Goal: Task Accomplishment & Management: Manage account settings

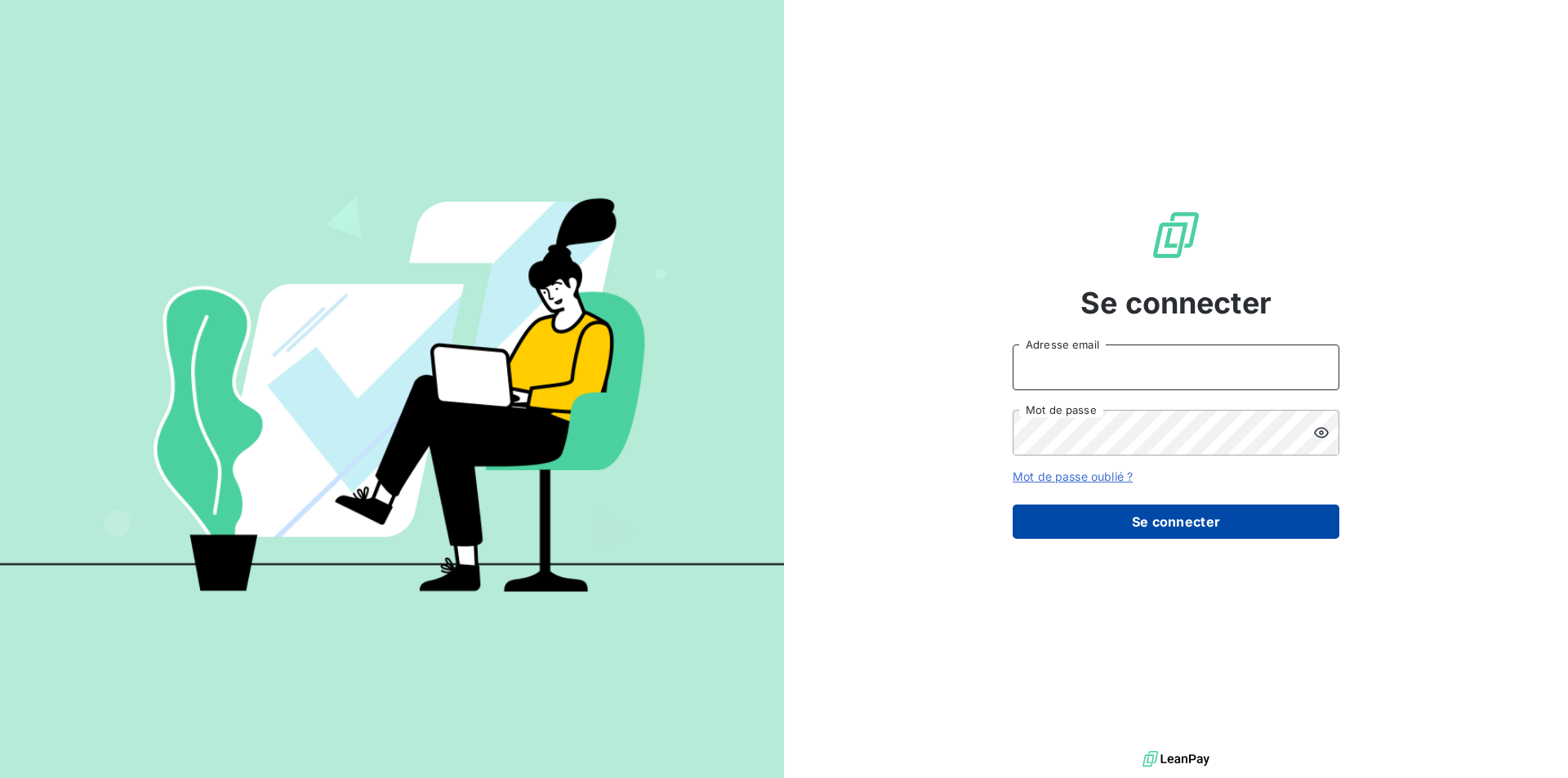
type input "[PERSON_NAME][EMAIL_ADDRESS][DOMAIN_NAME]"
click at [1158, 508] on button "Se connecter" at bounding box center [1176, 521] width 327 height 34
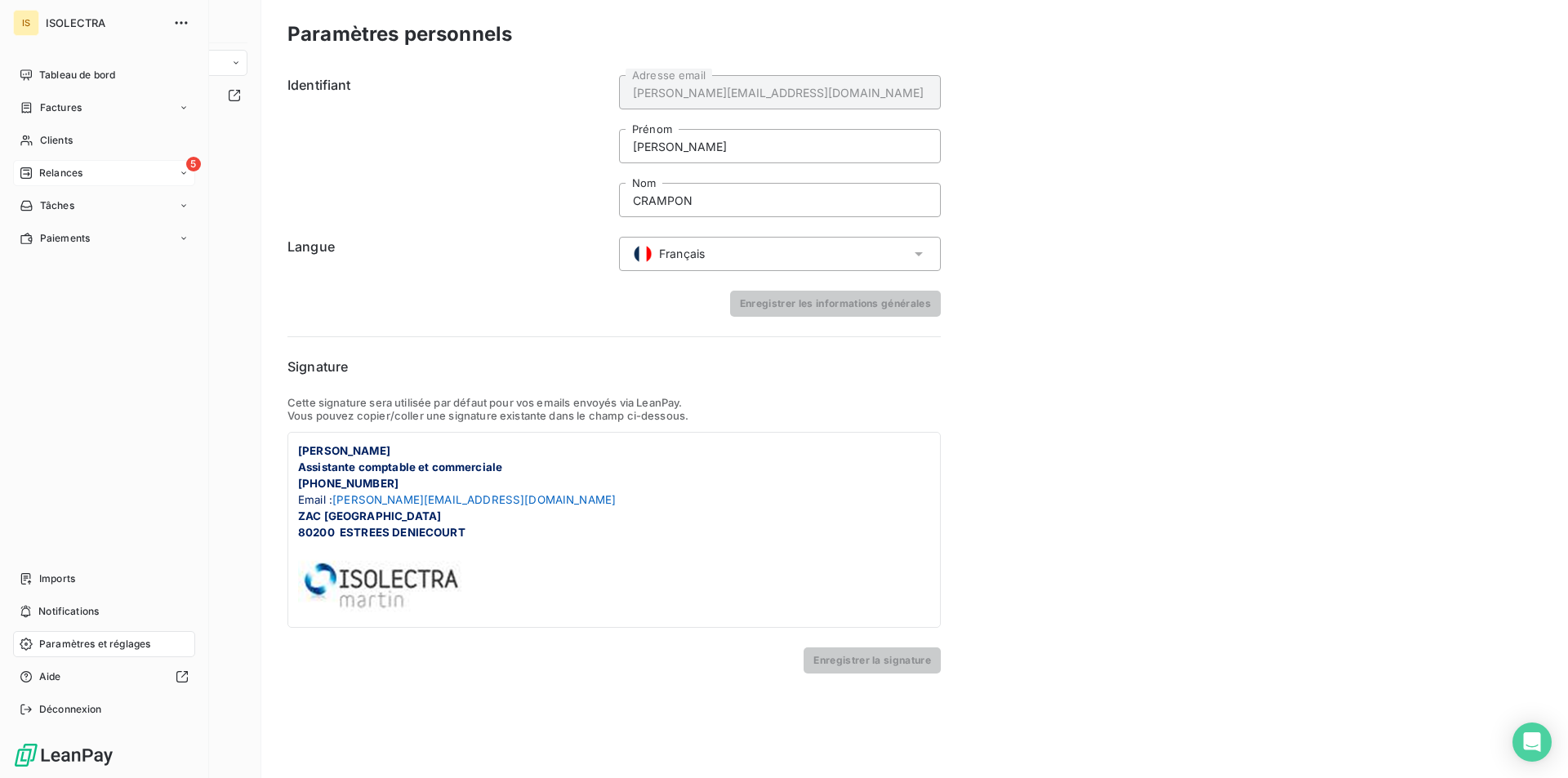
click at [38, 172] on div "Relances" at bounding box center [50, 173] width 63 height 15
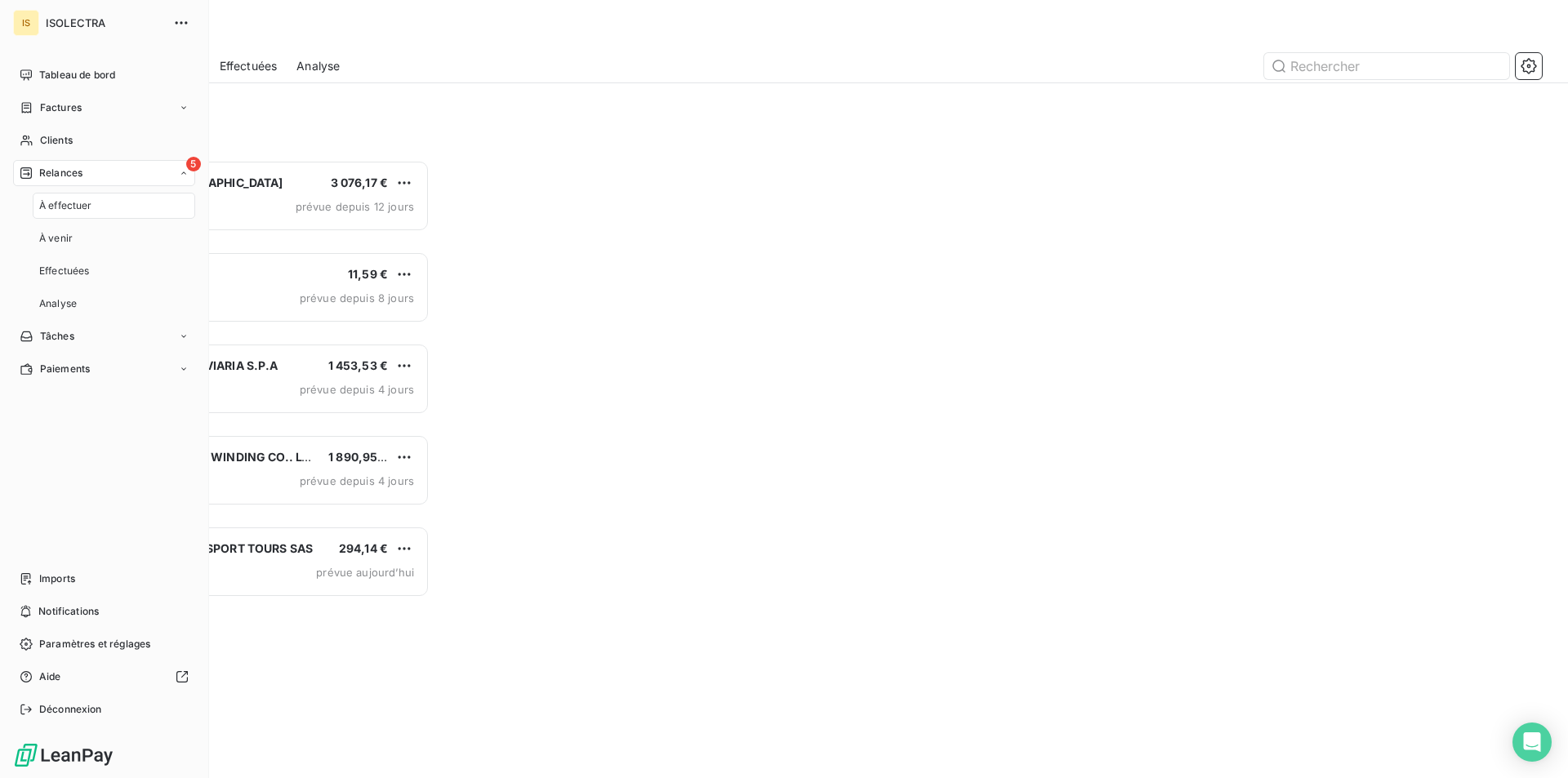
scroll to position [606, 339]
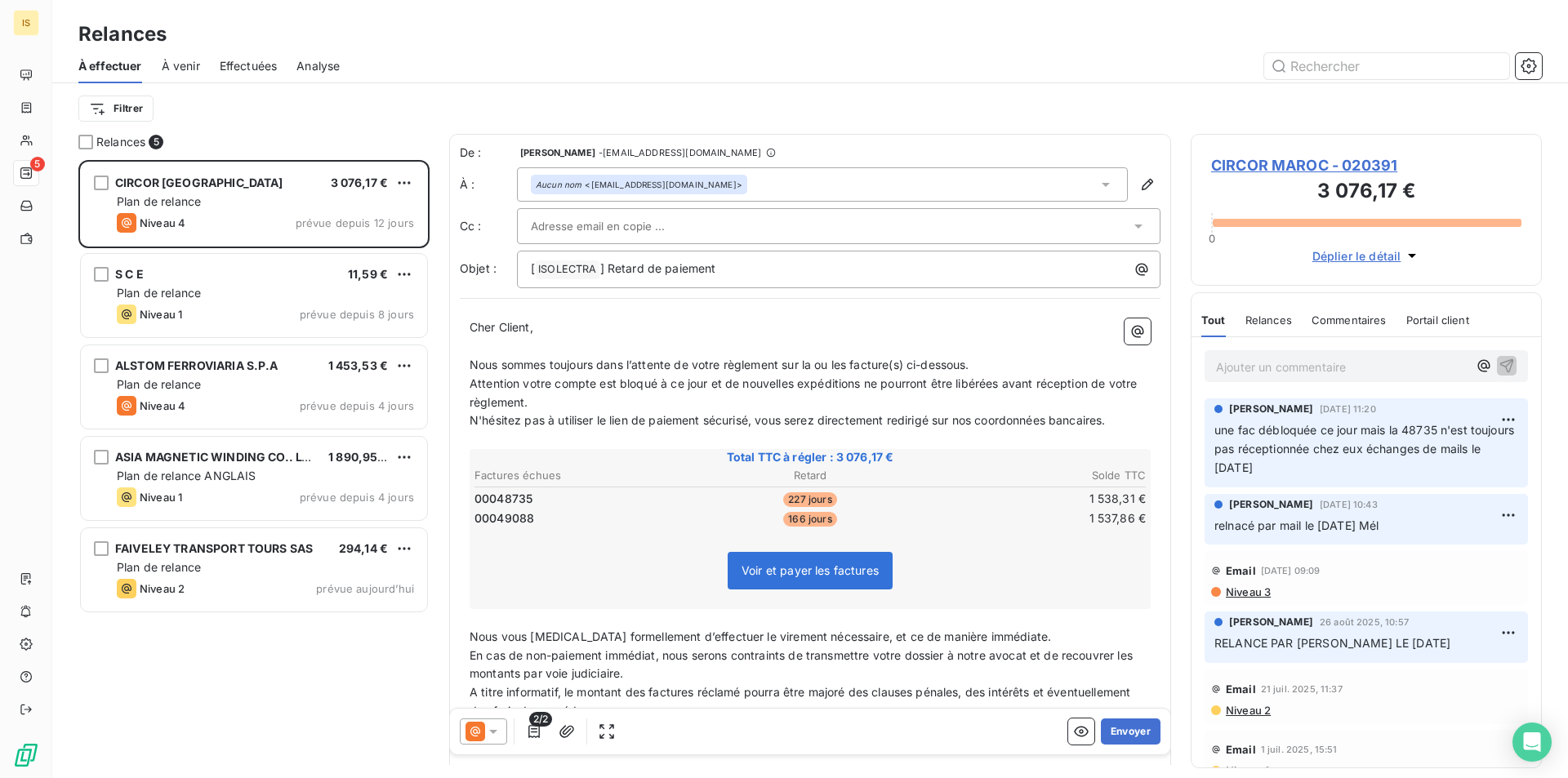
click at [1293, 342] on div "Ajouter un commentaire ﻿" at bounding box center [1367, 366] width 350 height 58
click at [1292, 357] on p "Ajouter un commentaire ﻿" at bounding box center [1342, 367] width 252 height 20
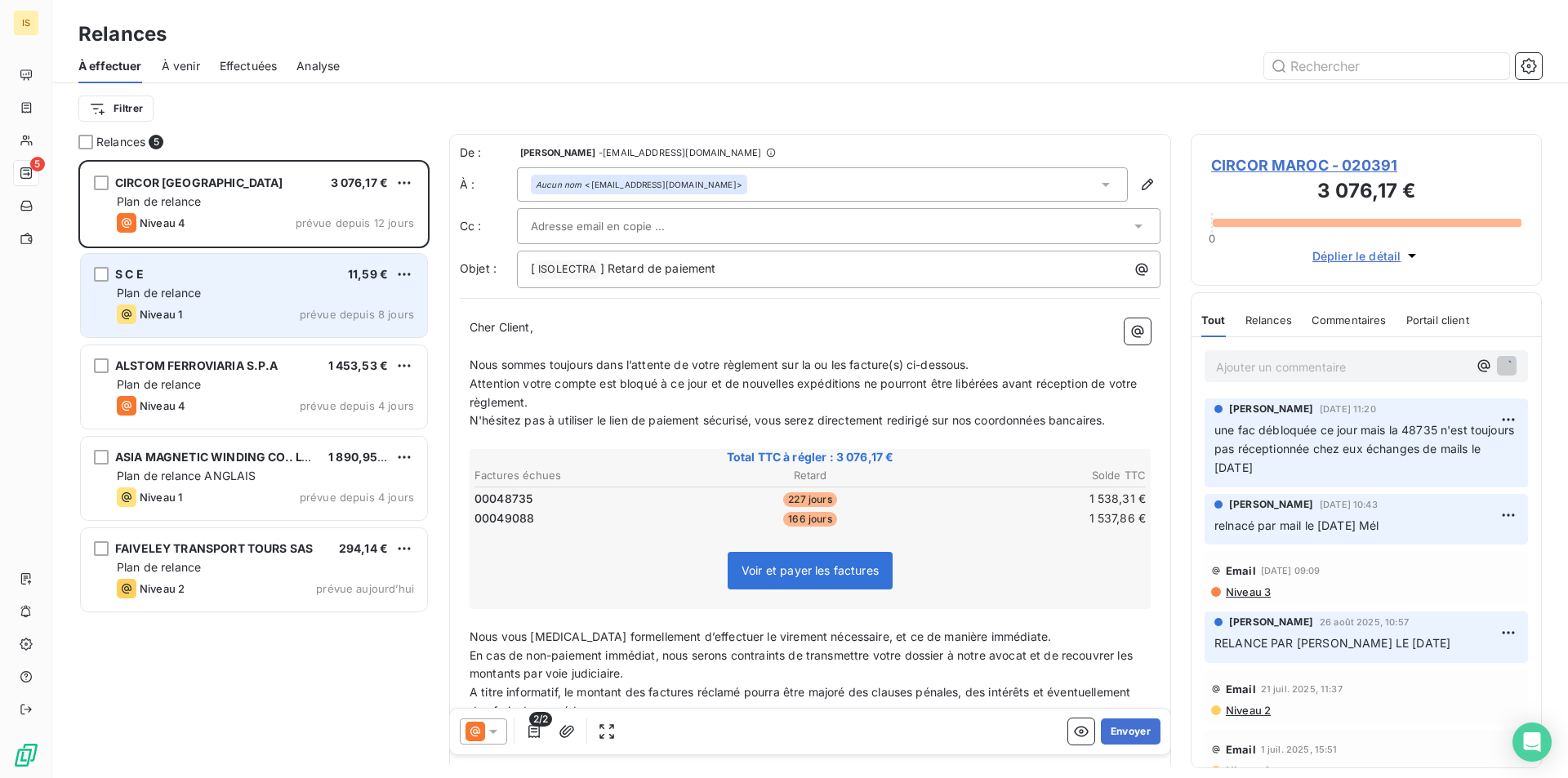
click at [375, 316] on span "prévue depuis 8 jours" at bounding box center [356, 314] width 115 height 13
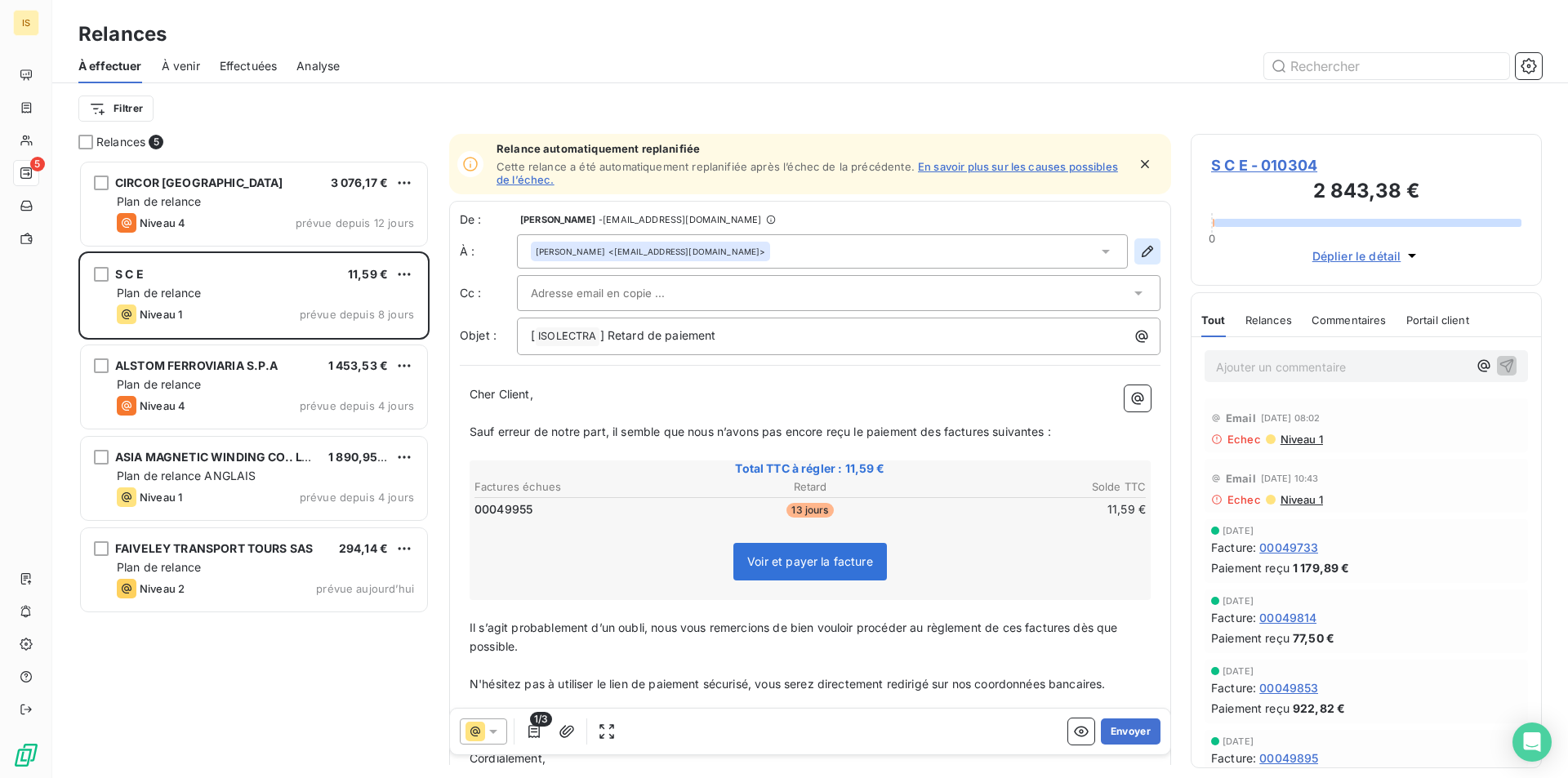
click at [1139, 246] on icon "button" at bounding box center [1147, 252] width 16 height 16
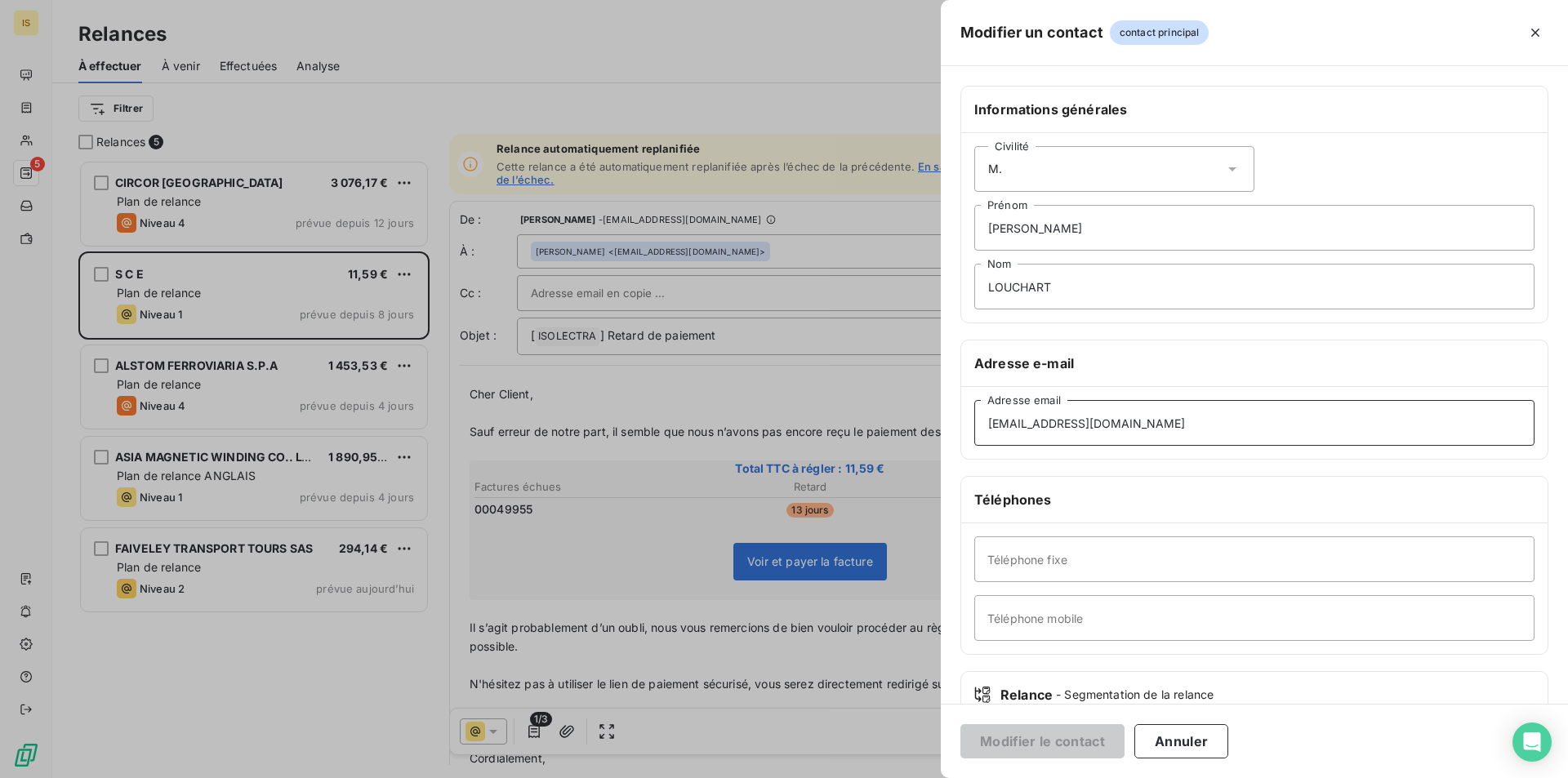
drag, startPoint x: 1200, startPoint y: 423, endPoint x: 798, endPoint y: 417, distance: 402.0
click at [798, 778] on div "Modifier un contact contact principal Informations générales Civilité [PERSON_N…" at bounding box center [784, 778] width 1568 height 0
paste input "[PERSON_NAME]@secre-composant"
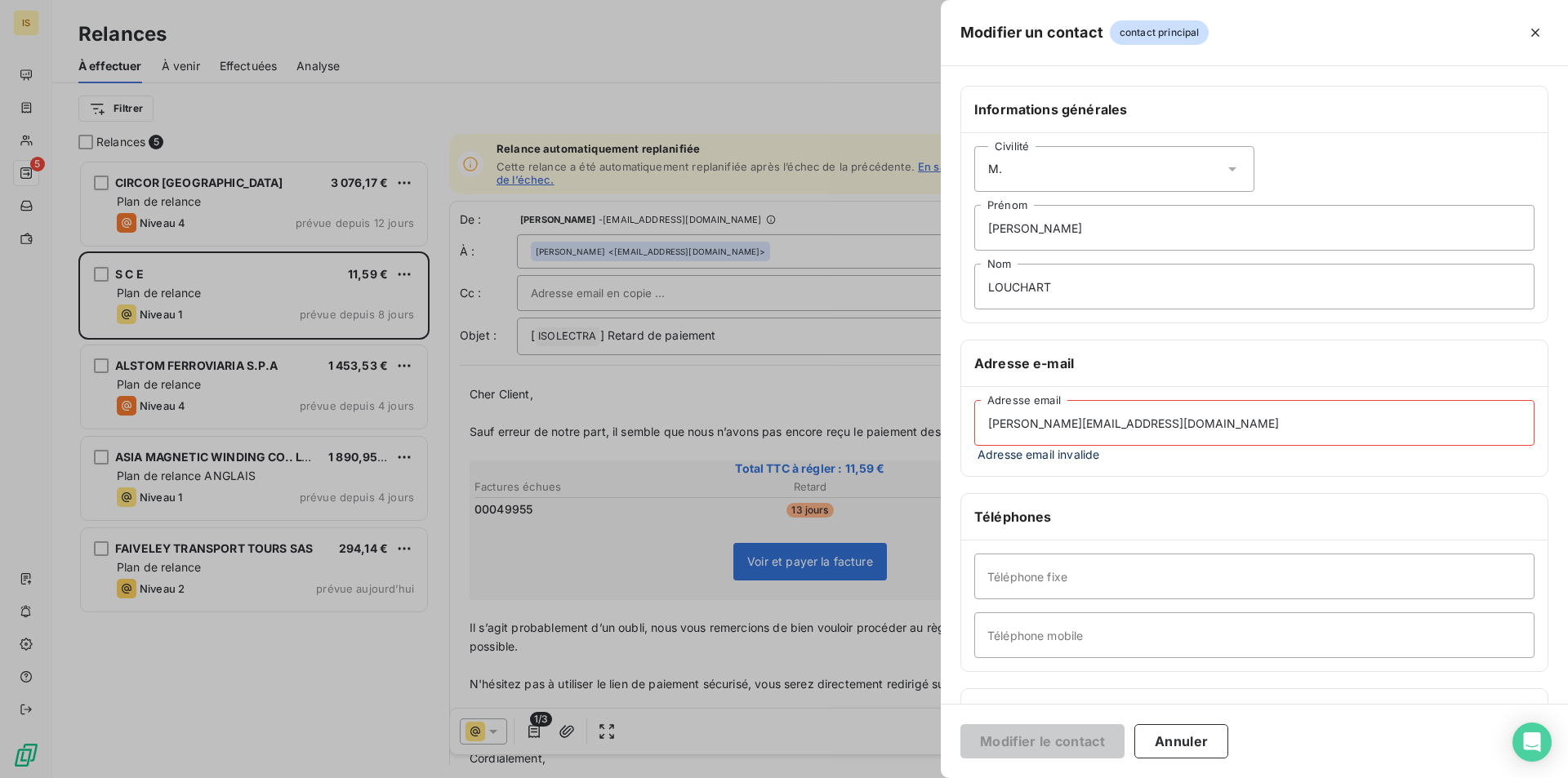
type input "[PERSON_NAME][EMAIL_ADDRESS][DOMAIN_NAME]"
drag, startPoint x: 1070, startPoint y: 290, endPoint x: 830, endPoint y: 274, distance: 240.5
click at [830, 778] on div "Modifier un contact contact principal Informations générales Civilité [PERSON_N…" at bounding box center [784, 778] width 1568 height 0
drag, startPoint x: 1036, startPoint y: 230, endPoint x: 749, endPoint y: 240, distance: 287.2
click at [749, 778] on div "Modifier un contact contact principal Informations générales Civilité [PERSON_N…" at bounding box center [784, 778] width 1568 height 0
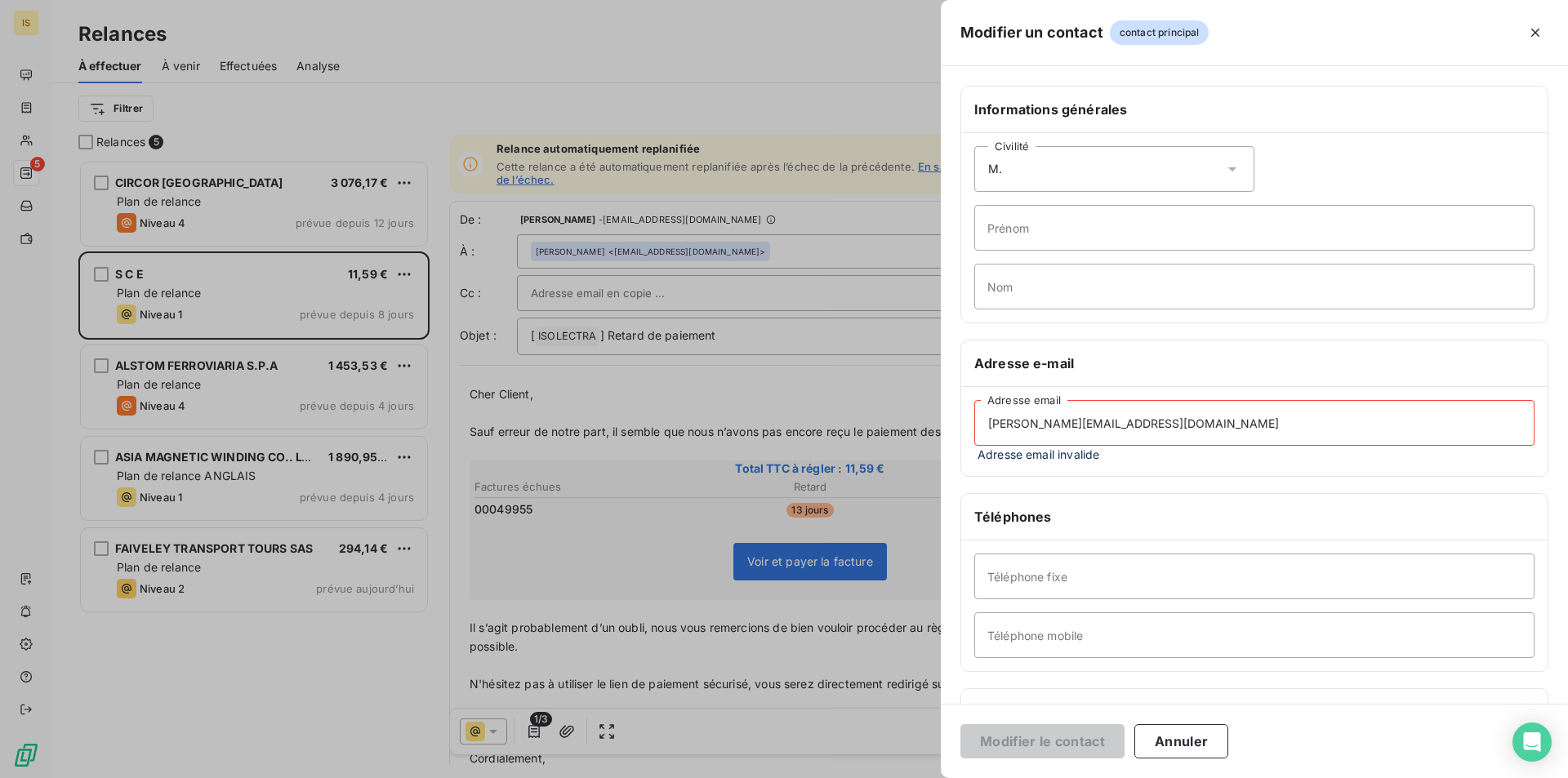
click at [1014, 434] on input "[PERSON_NAME][EMAIL_ADDRESS][DOMAIN_NAME]" at bounding box center [1254, 423] width 560 height 46
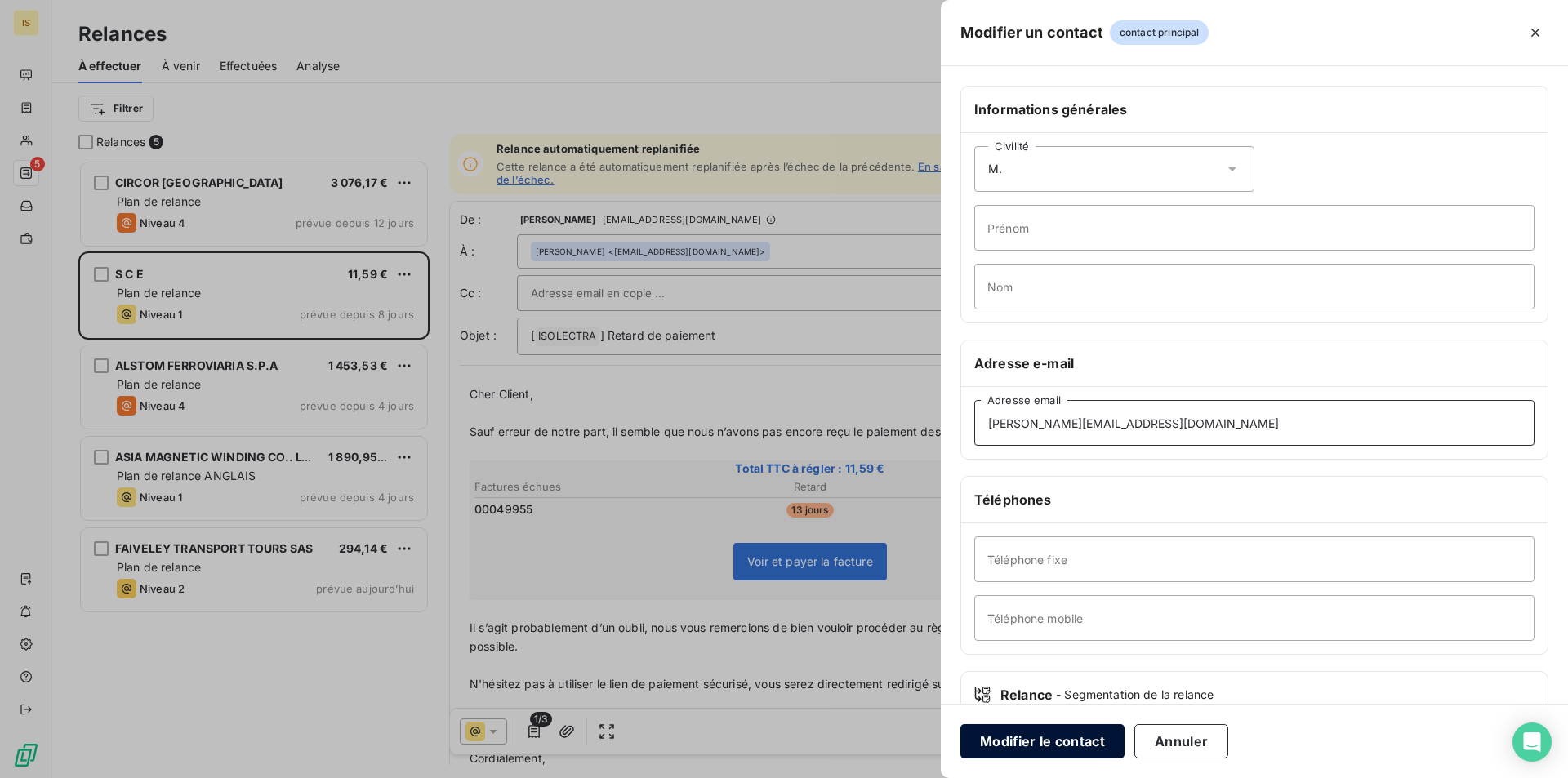
type input "[PERSON_NAME][EMAIL_ADDRESS][DOMAIN_NAME]"
click at [1069, 744] on button "Modifier le contact" at bounding box center [1042, 741] width 164 height 34
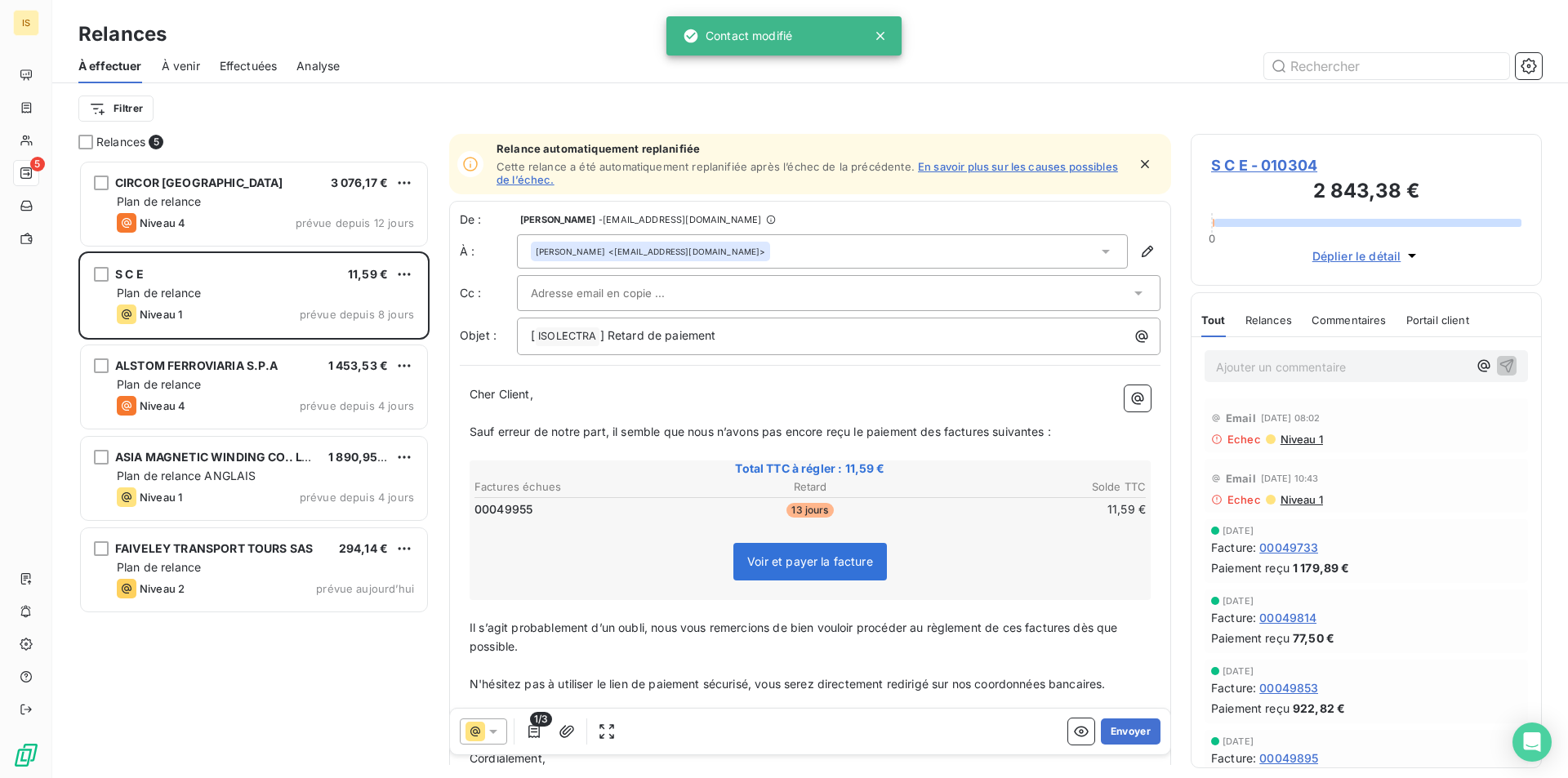
click at [1059, 236] on div "[PERSON_NAME] <[EMAIL_ADDRESS][DOMAIN_NAME]>" at bounding box center [822, 251] width 611 height 34
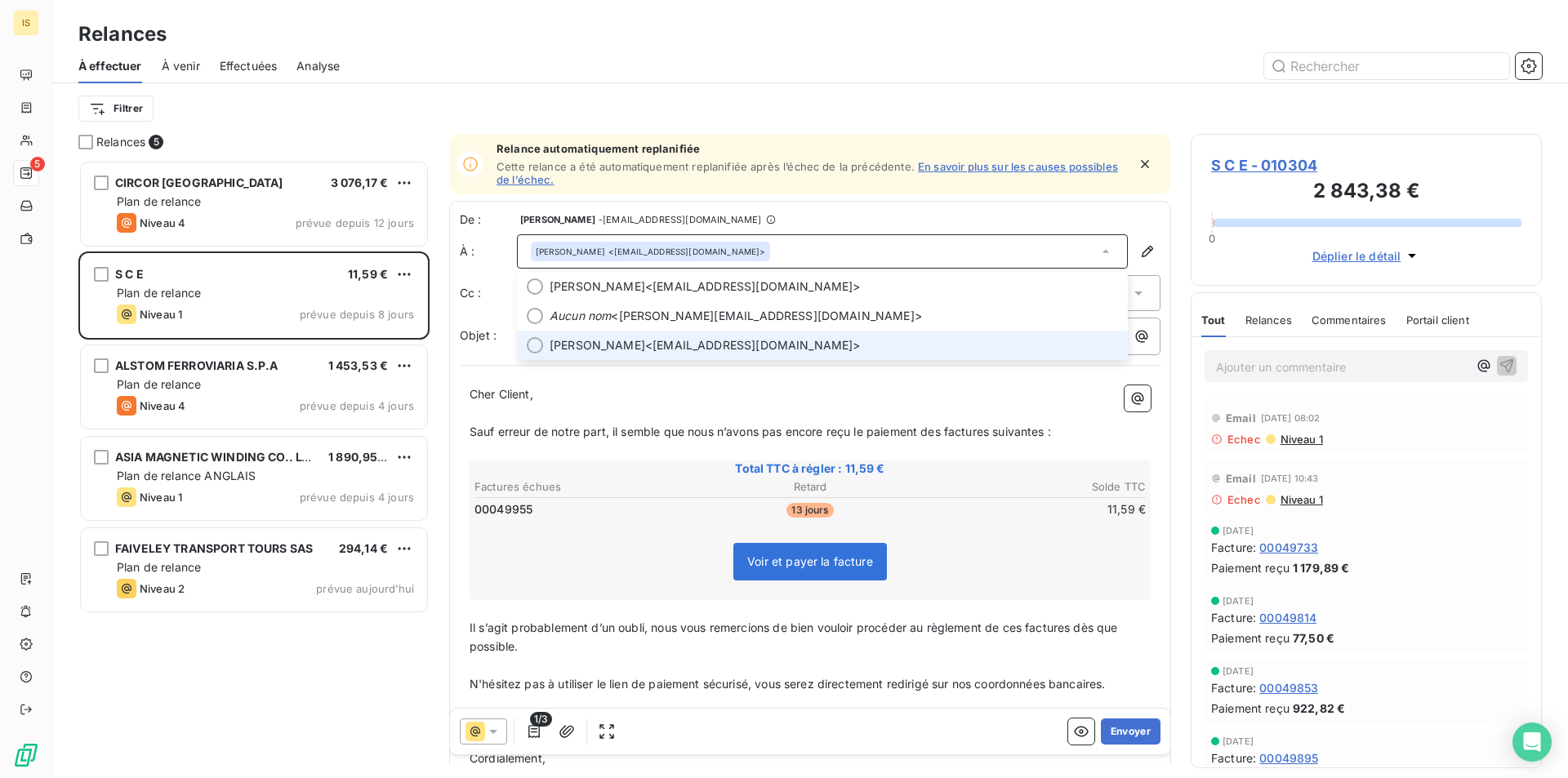
click at [909, 345] on span "[PERSON_NAME] <[EMAIL_ADDRESS][DOMAIN_NAME]>" at bounding box center [834, 345] width 568 height 16
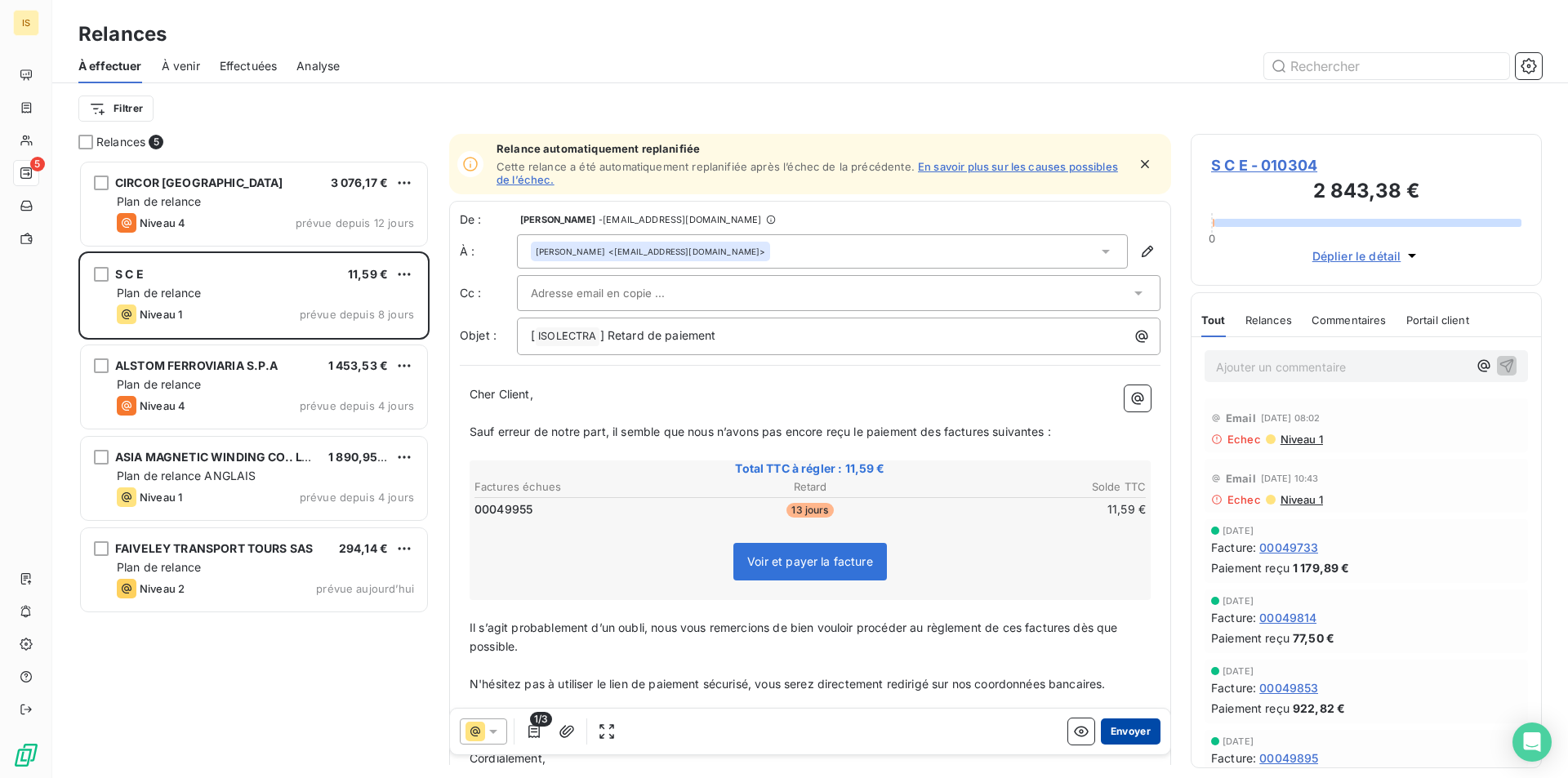
click at [1105, 724] on button "Envoyer" at bounding box center [1131, 731] width 60 height 27
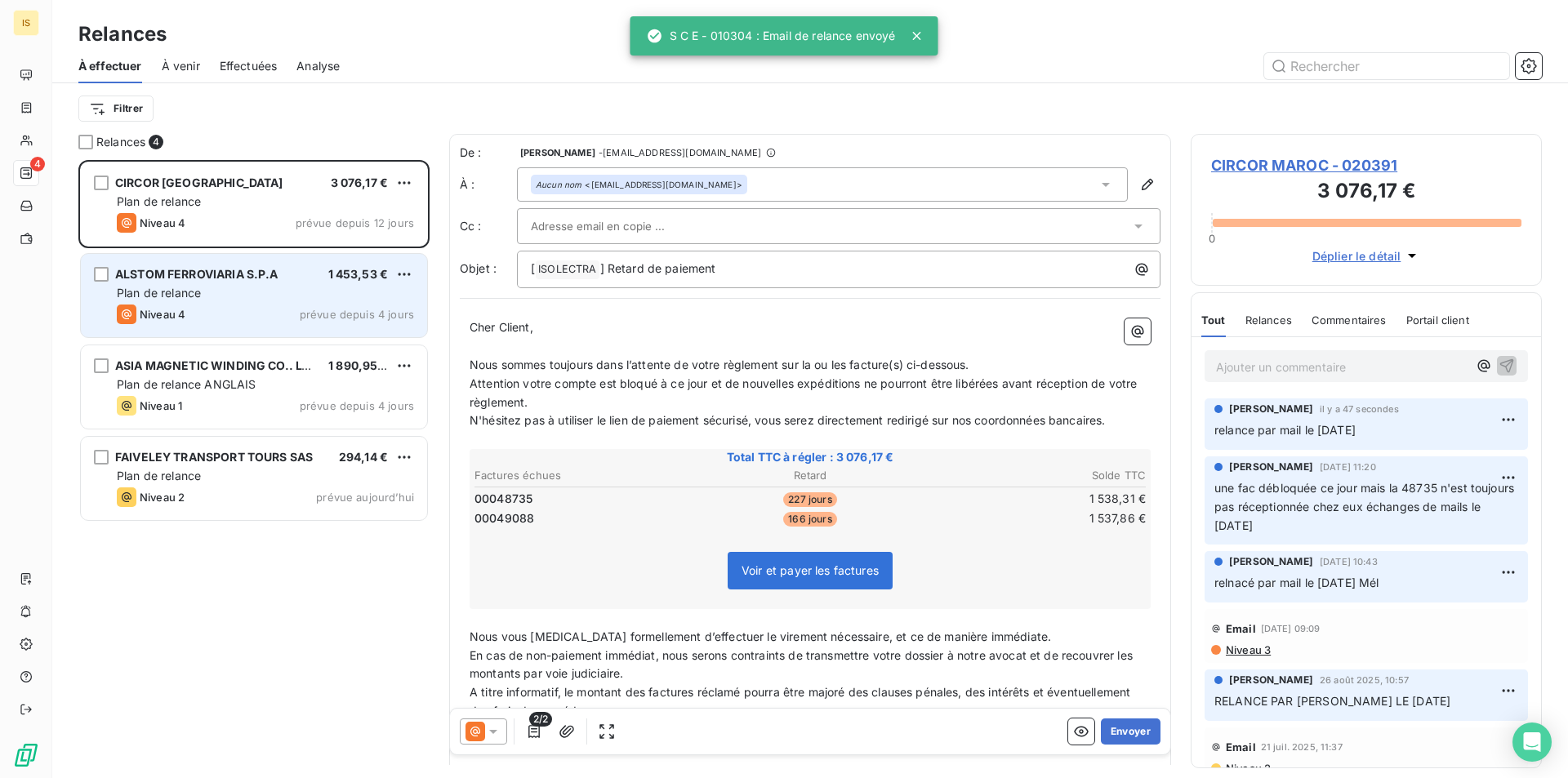
click at [172, 267] on div "ALSTOM FERROVIARIA S.P.A" at bounding box center [197, 275] width 163 height 16
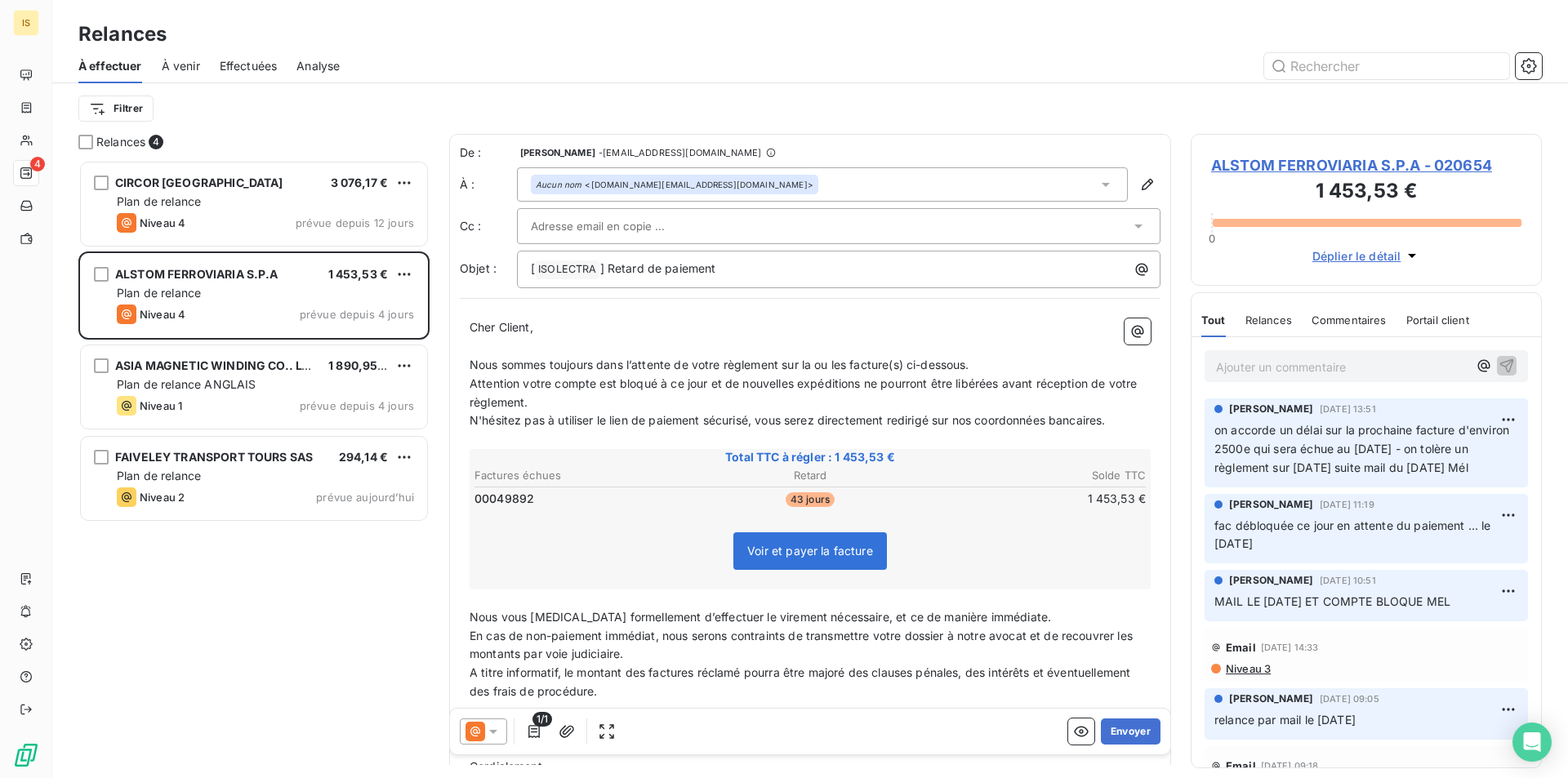
click at [1281, 363] on p "Ajouter un commentaire ﻿" at bounding box center [1342, 367] width 252 height 20
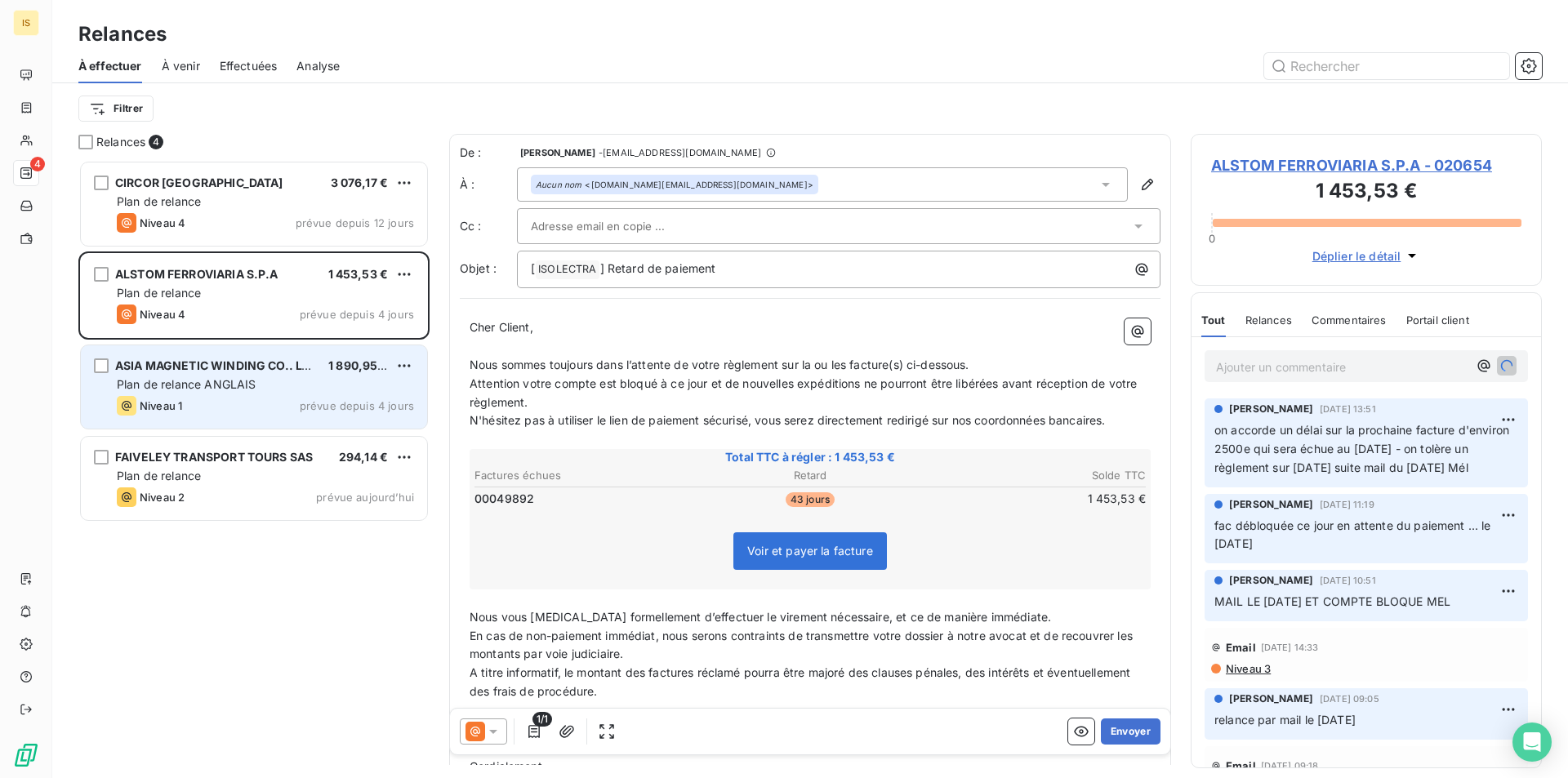
click at [350, 377] on div "Plan de relance ANGLAIS" at bounding box center [265, 385] width 297 height 16
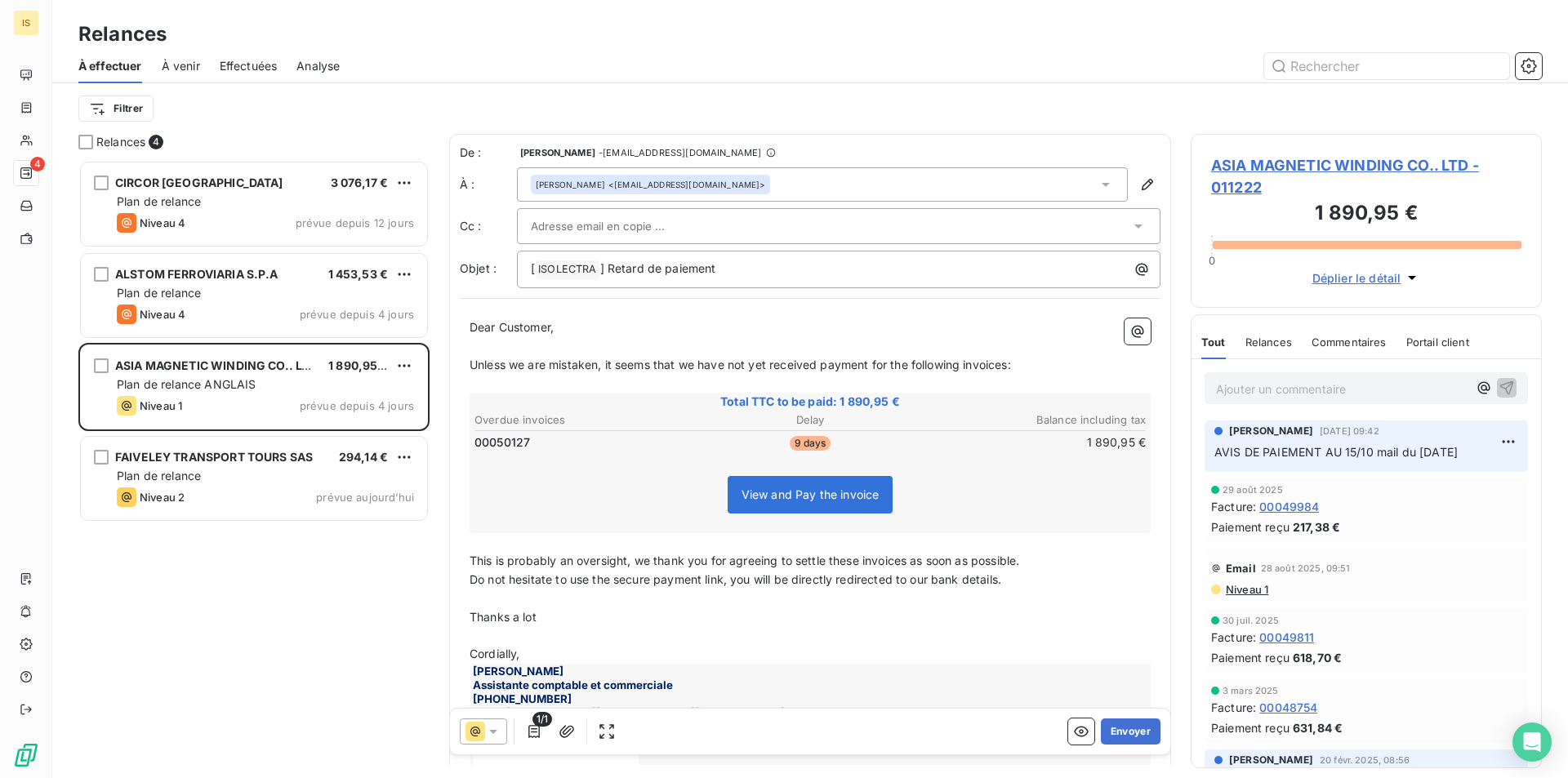
scroll to position [606, 339]
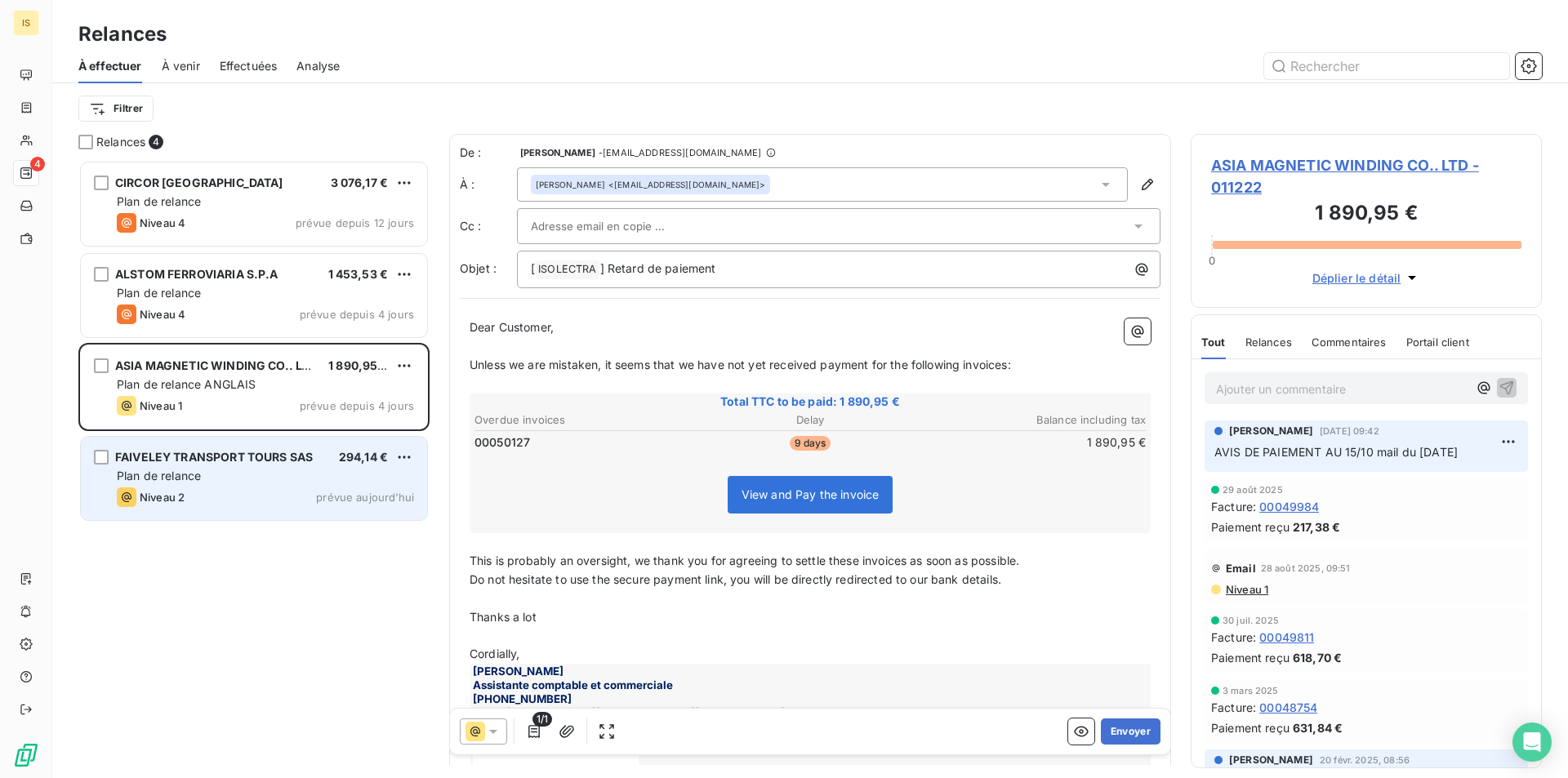
click at [236, 479] on div "Plan de relance" at bounding box center [265, 477] width 297 height 16
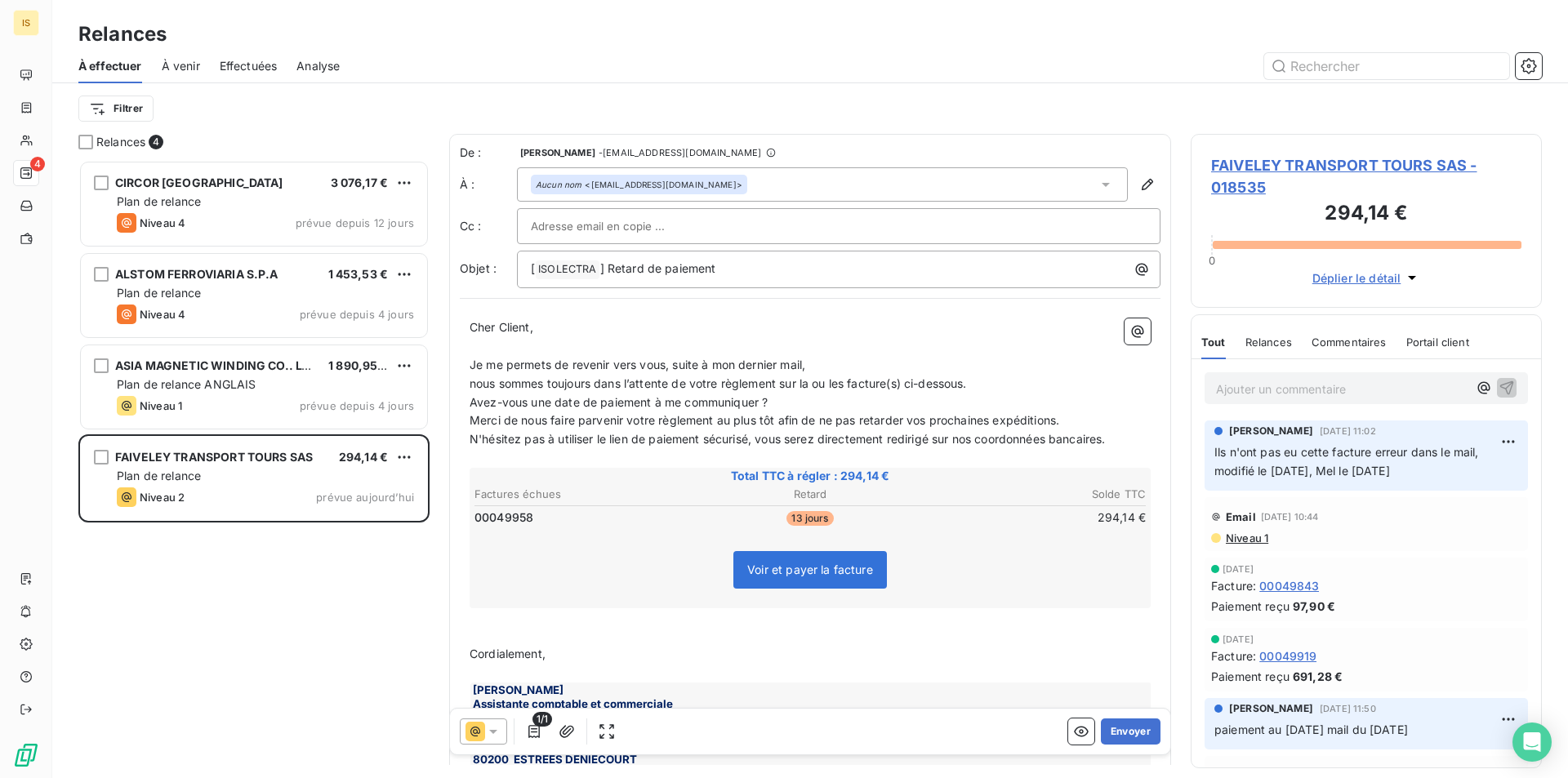
click at [1289, 384] on p "Ajouter un commentaire ﻿" at bounding box center [1342, 389] width 252 height 20
click at [1320, 383] on span "Relance par mail el [DATE]" at bounding box center [1288, 387] width 145 height 14
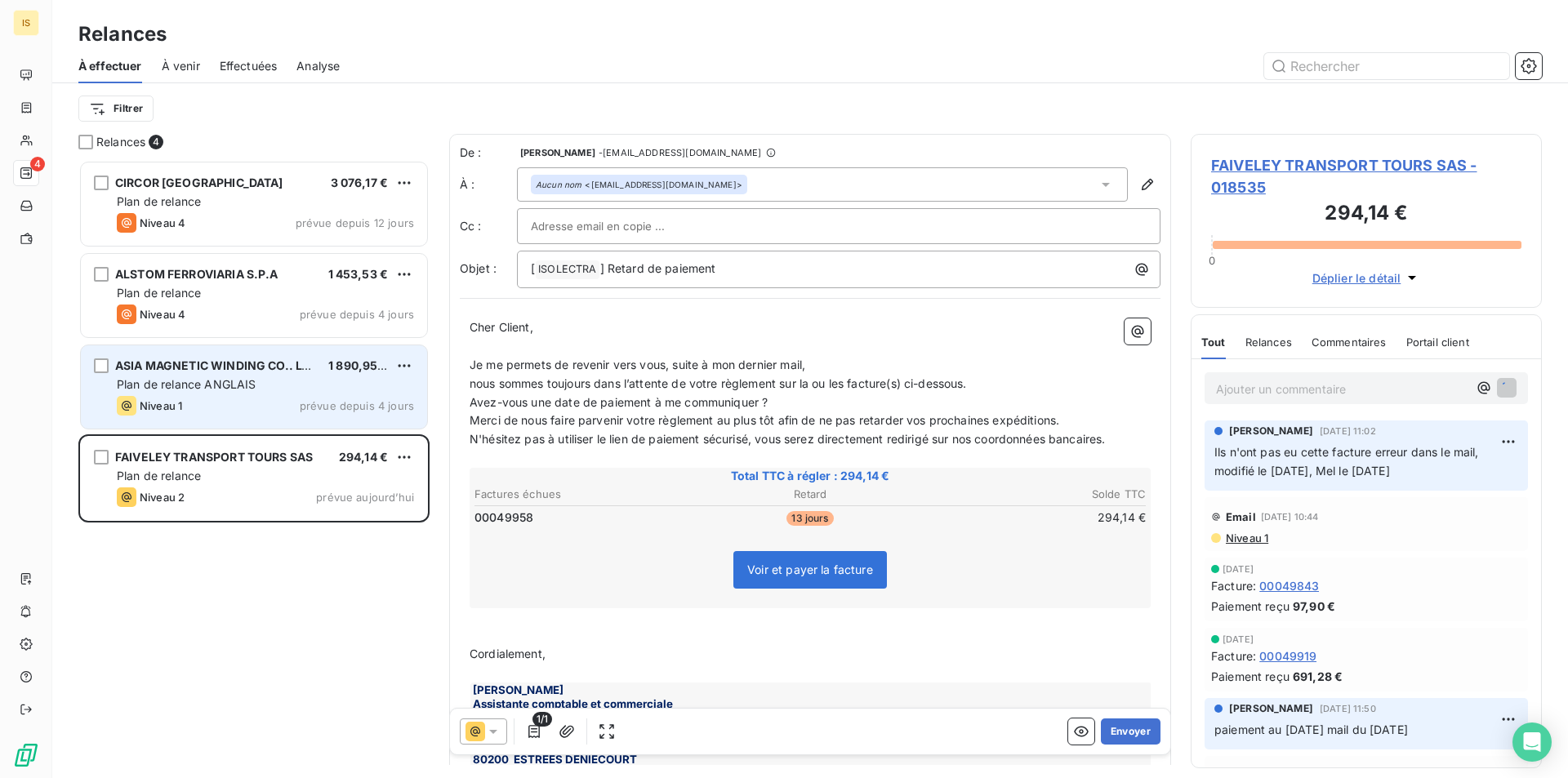
click at [289, 396] on div "Niveau 1 prévue depuis 4 jours" at bounding box center [265, 405] width 297 height 19
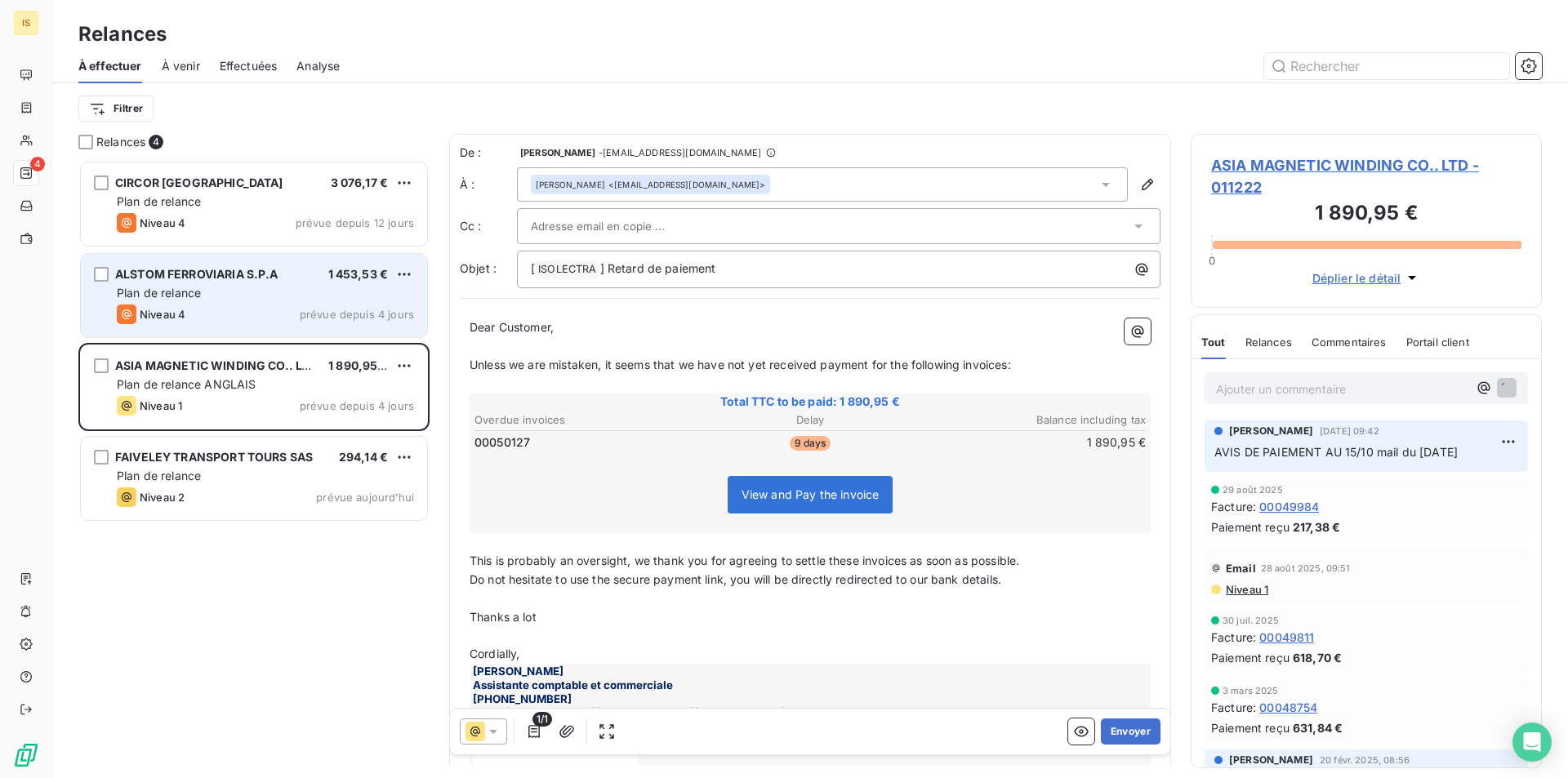
click at [179, 285] on div "Plan de relance" at bounding box center [265, 293] width 297 height 16
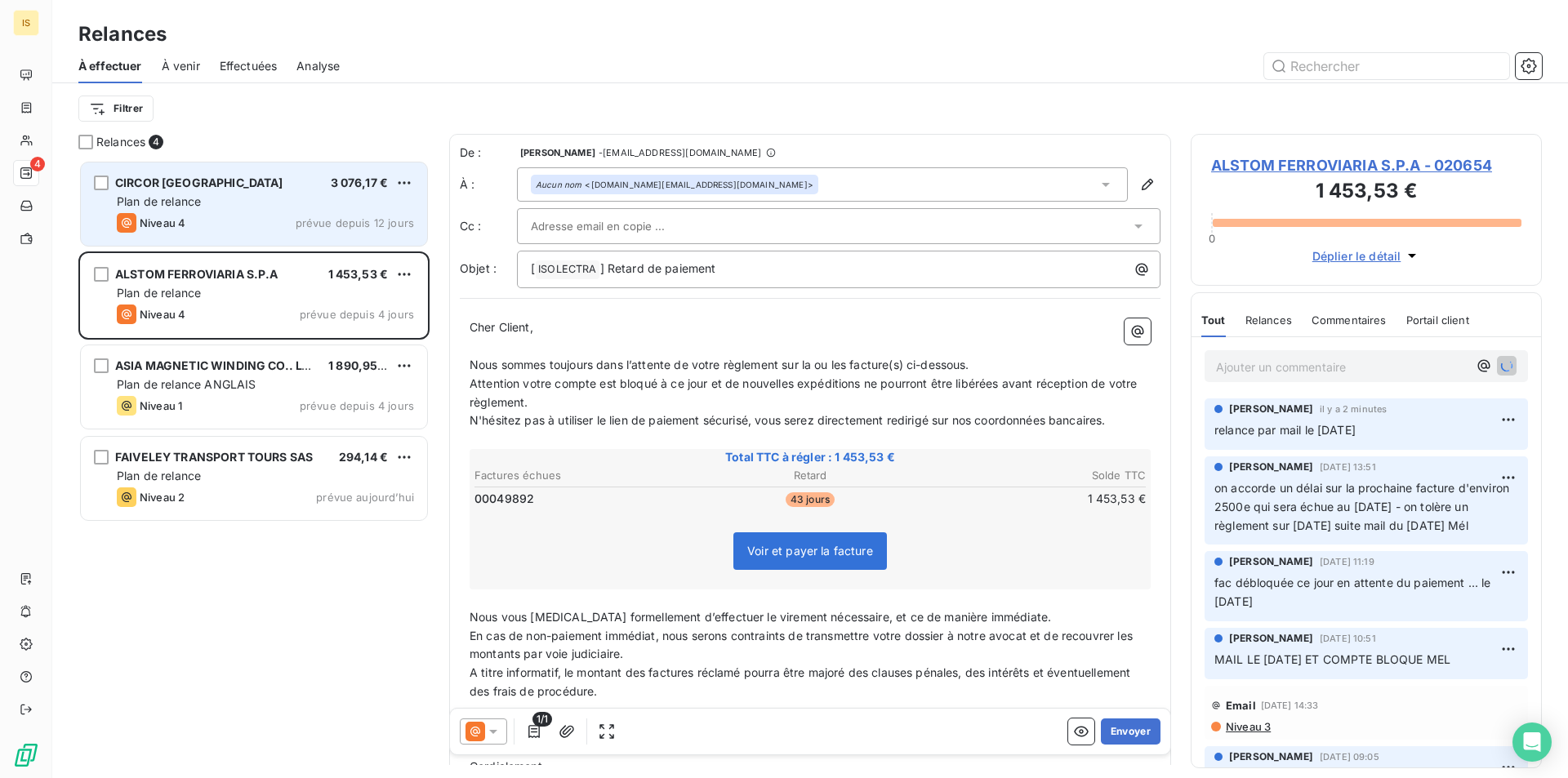
click at [190, 226] on div "Niveau 4 prévue depuis 12 jours" at bounding box center [265, 223] width 297 height 19
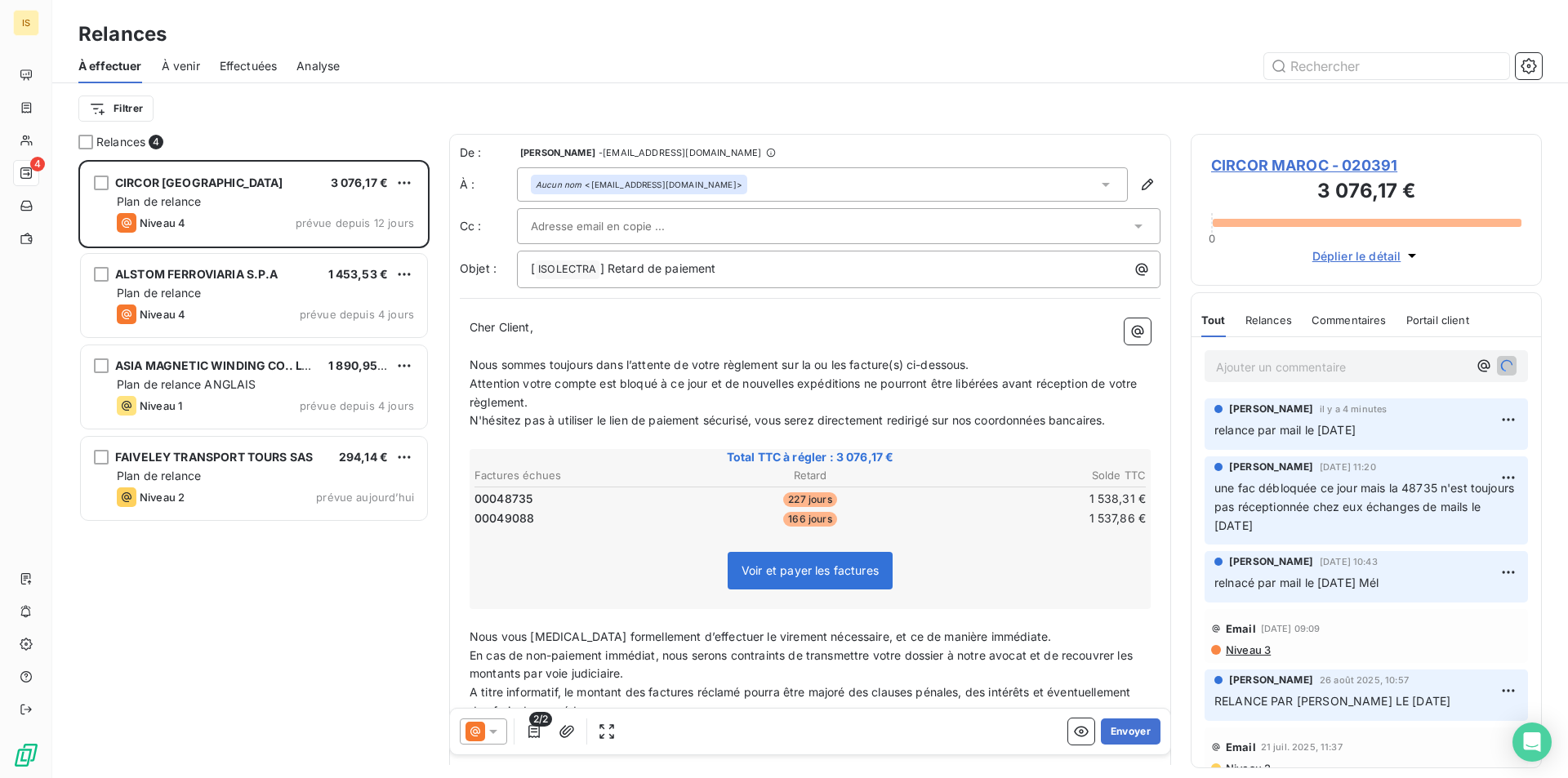
click at [192, 76] on div "À venir" at bounding box center [181, 65] width 38 height 34
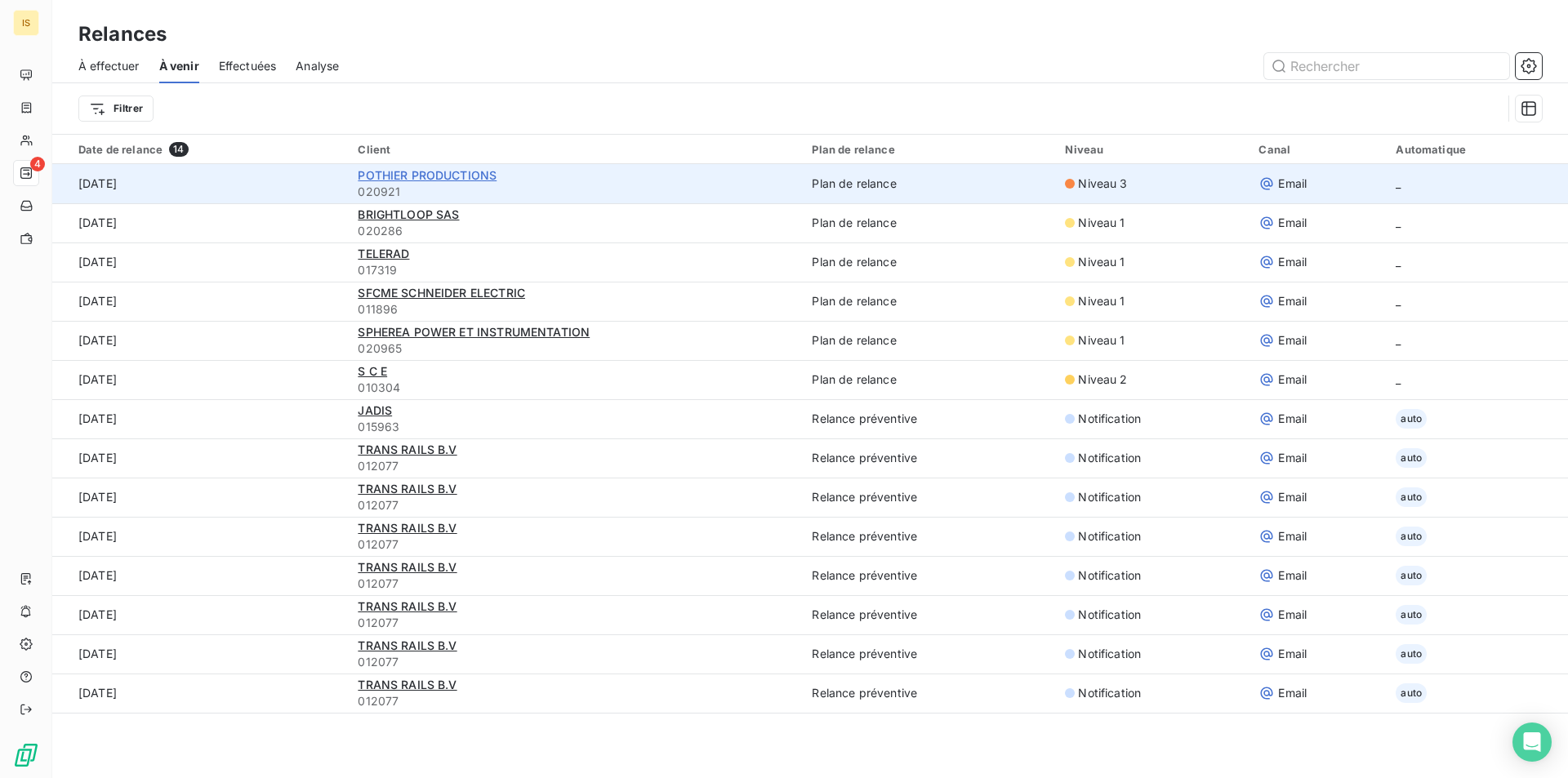
click at [472, 174] on span "POTHIER PRODUCTIONS" at bounding box center [427, 175] width 139 height 14
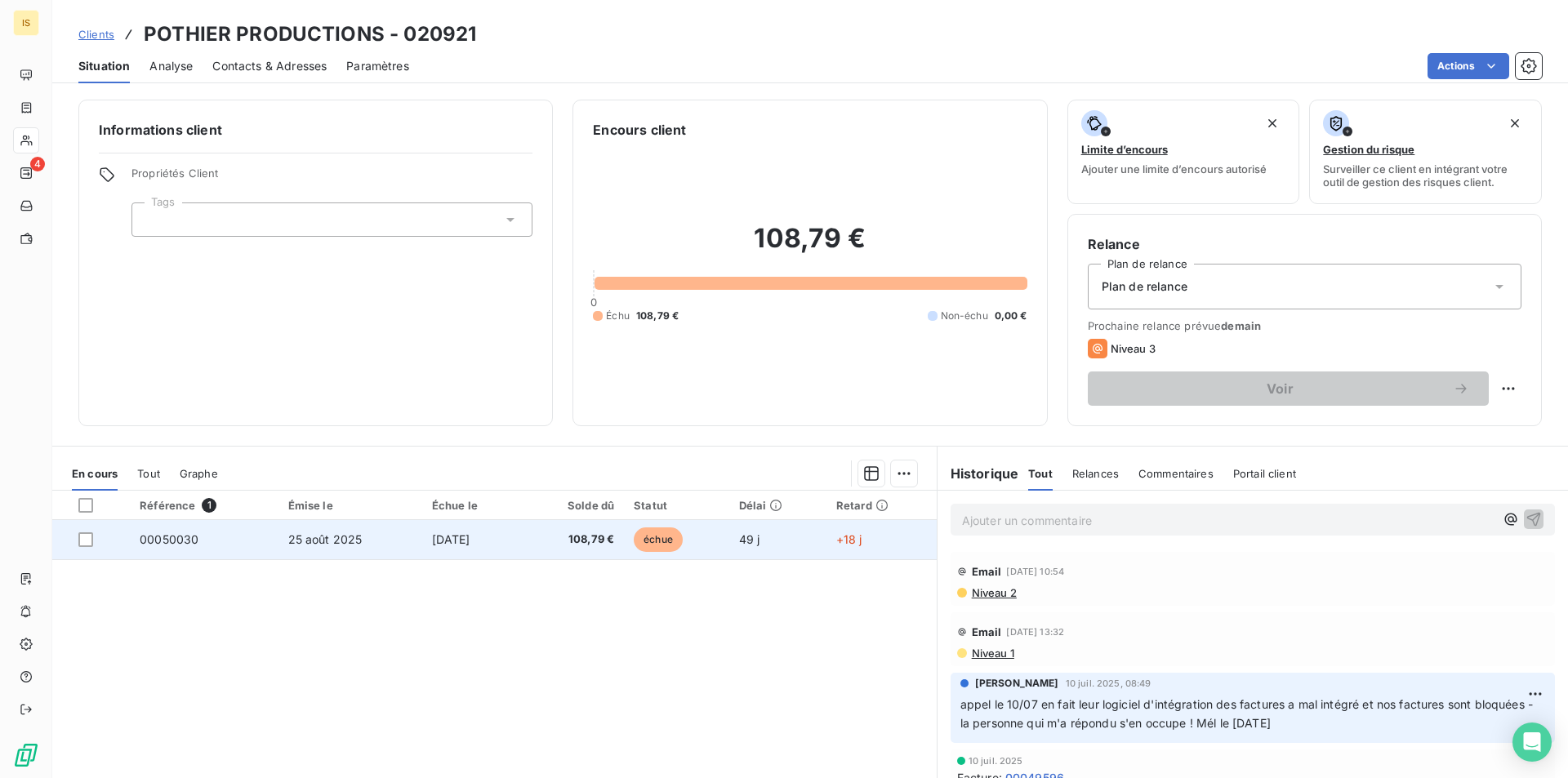
click at [722, 539] on td "échue" at bounding box center [676, 540] width 104 height 39
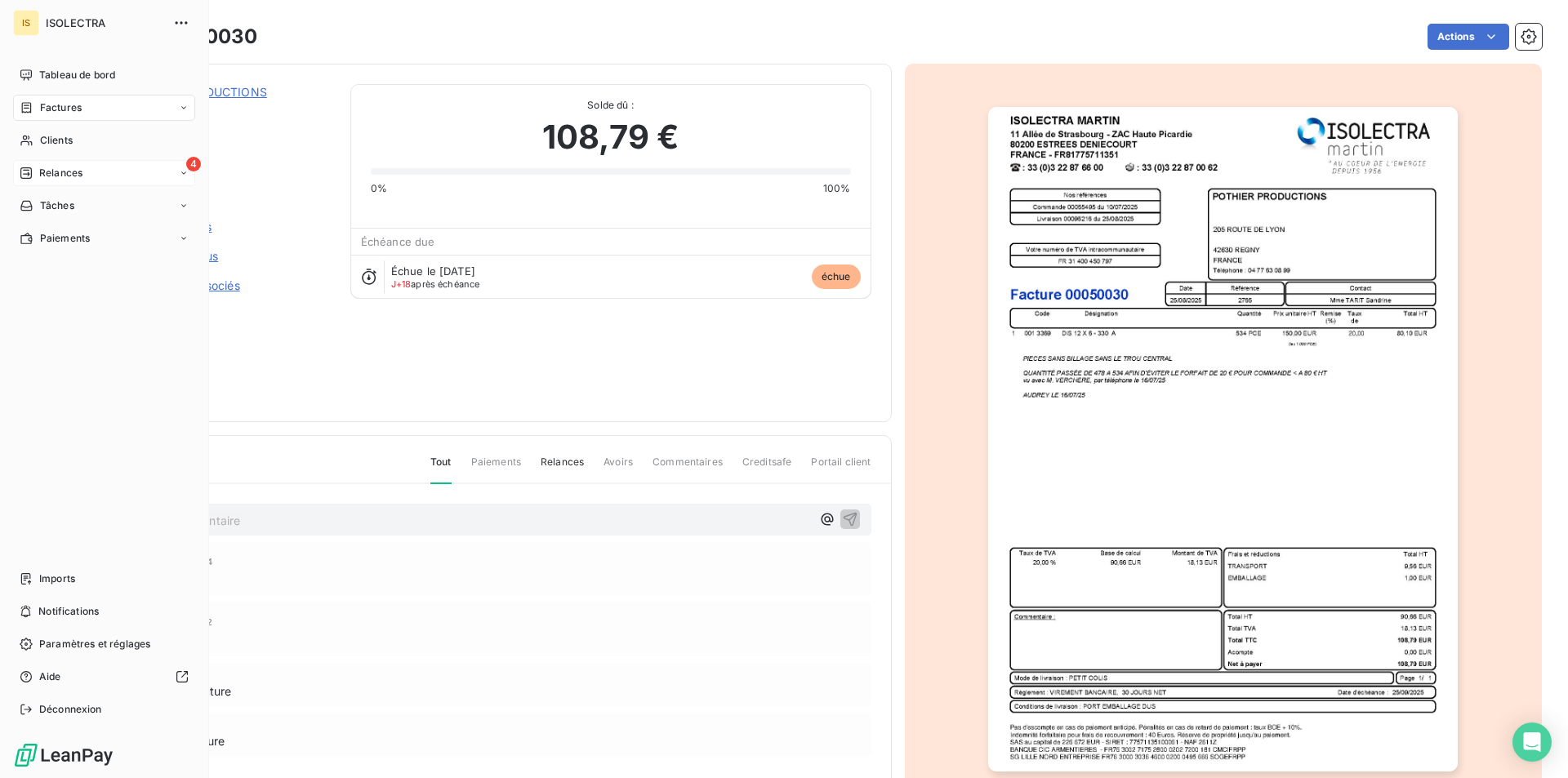
click at [68, 161] on div "4 Relances" at bounding box center [104, 173] width 182 height 27
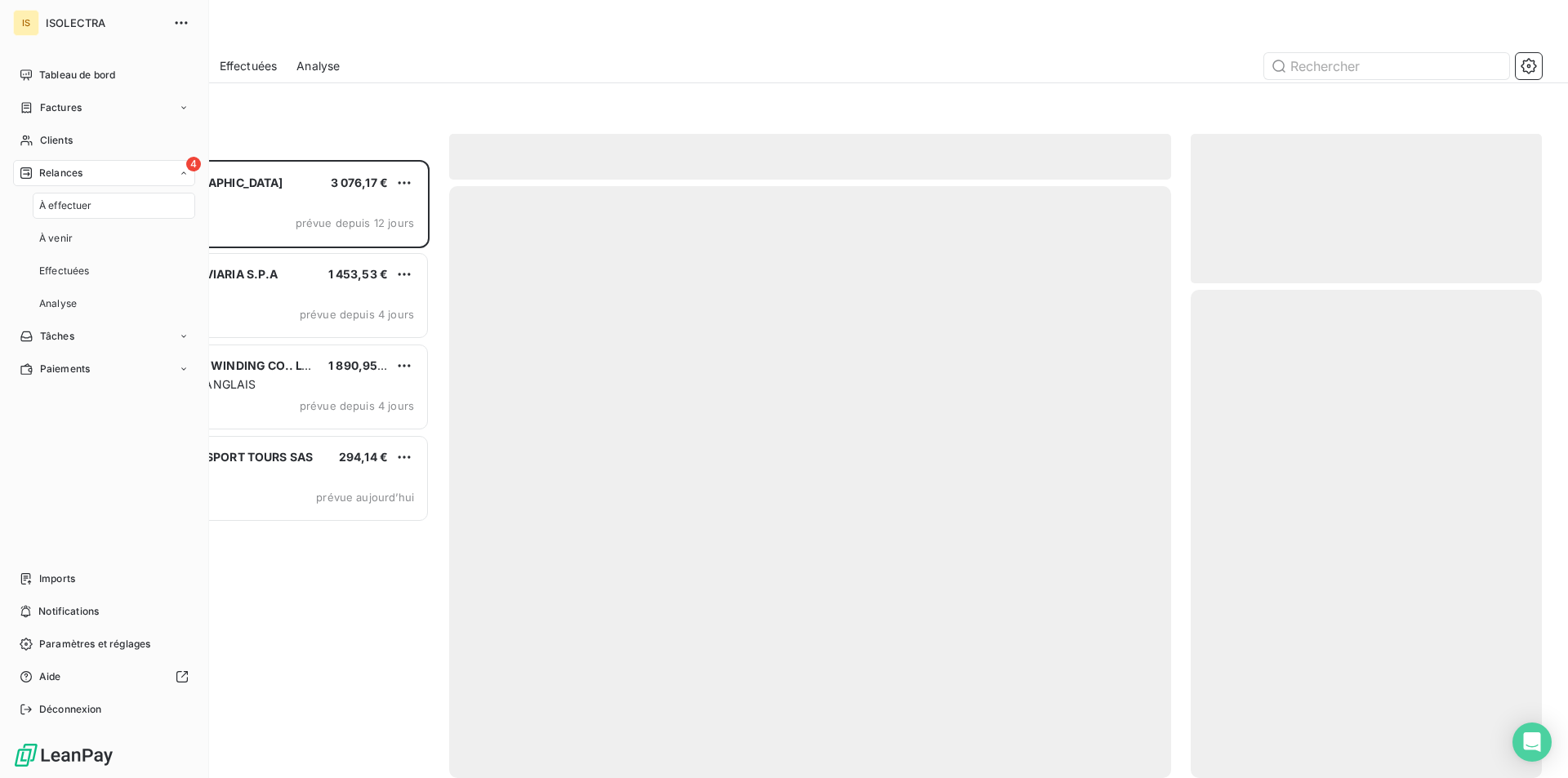
scroll to position [606, 339]
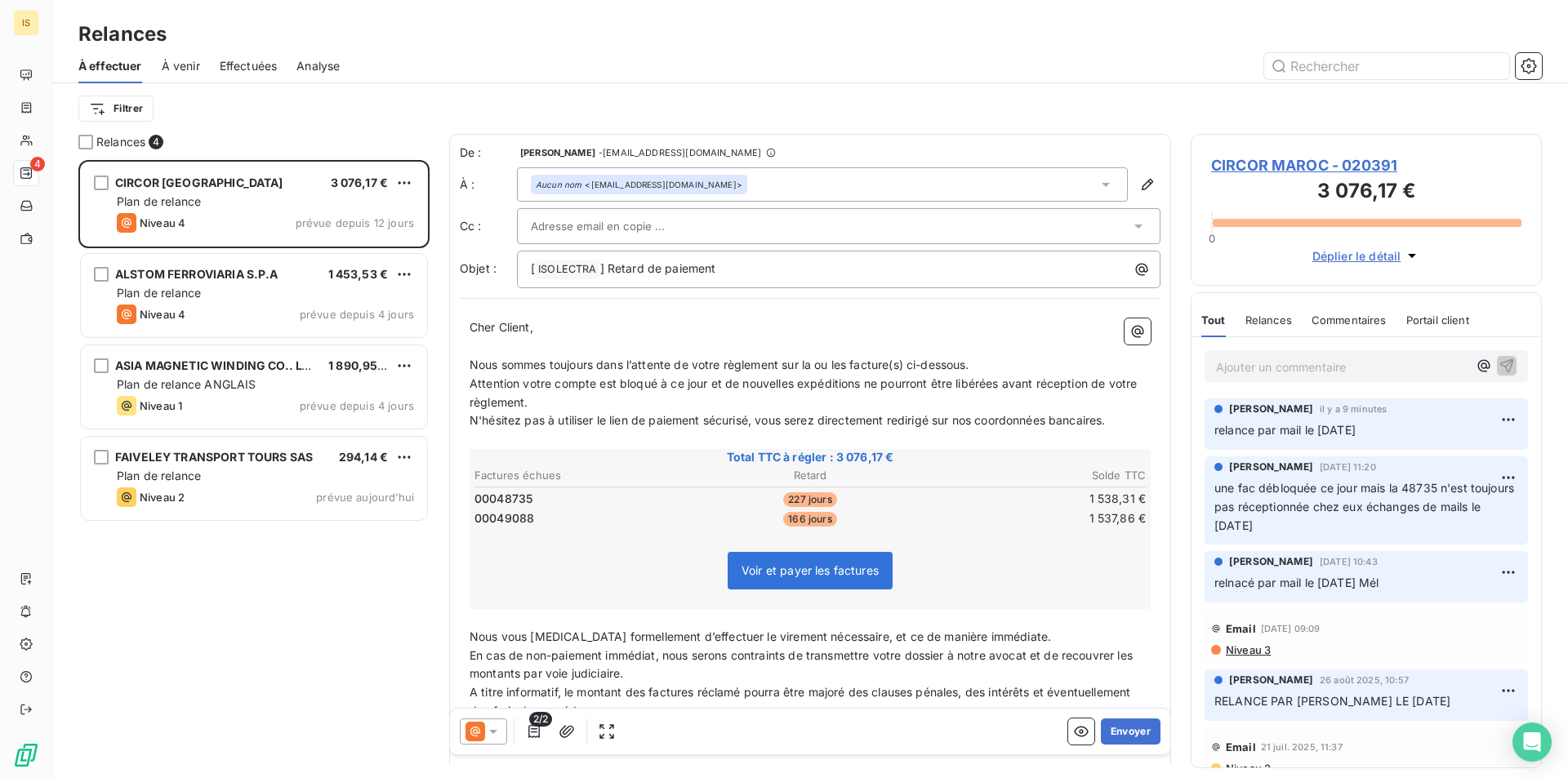
click at [177, 61] on span "À venir" at bounding box center [181, 66] width 38 height 16
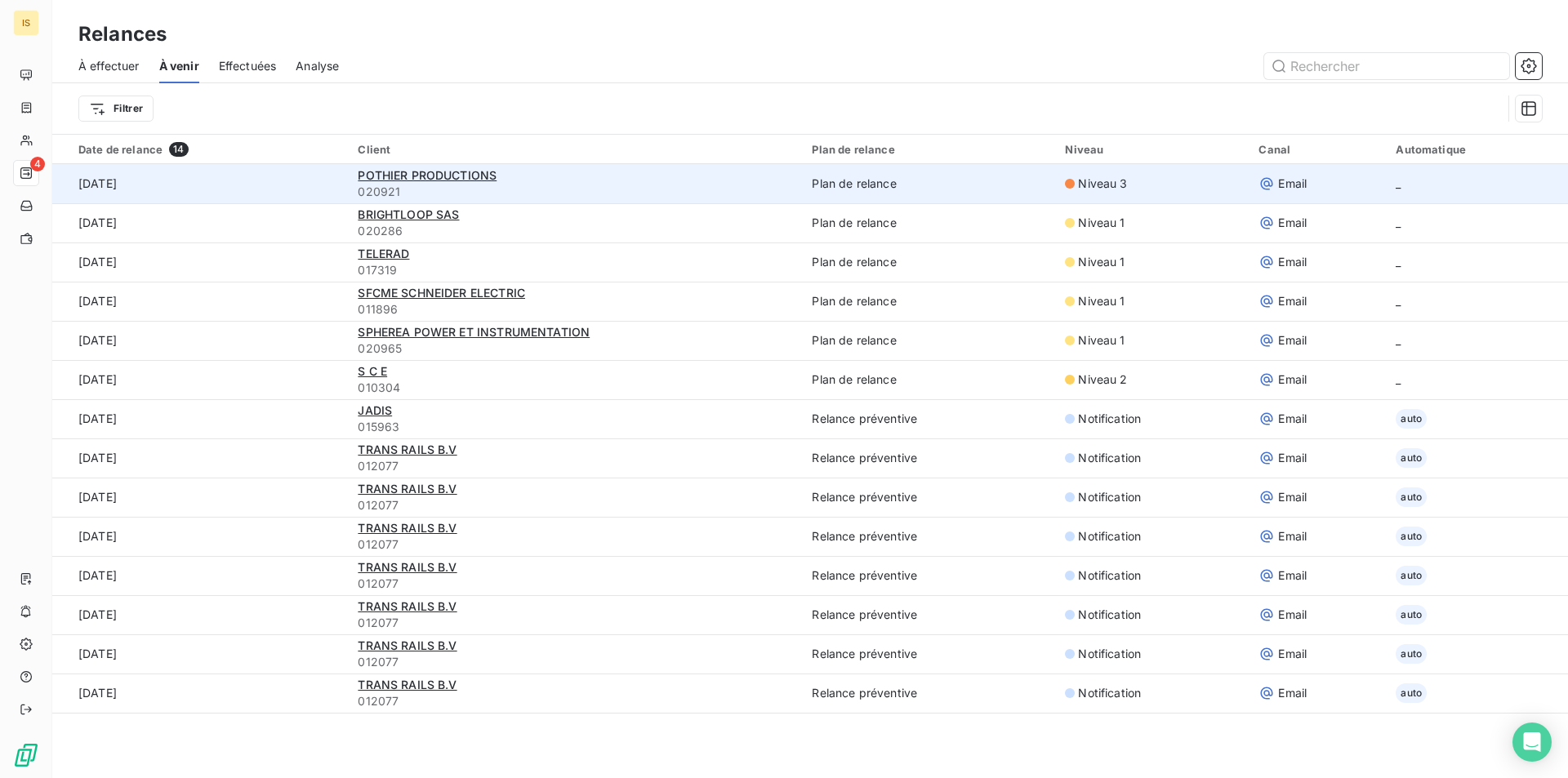
click at [412, 188] on span "020921" at bounding box center [575, 192] width 434 height 16
click at [424, 175] on span "POTHIER PRODUCTIONS" at bounding box center [427, 175] width 139 height 14
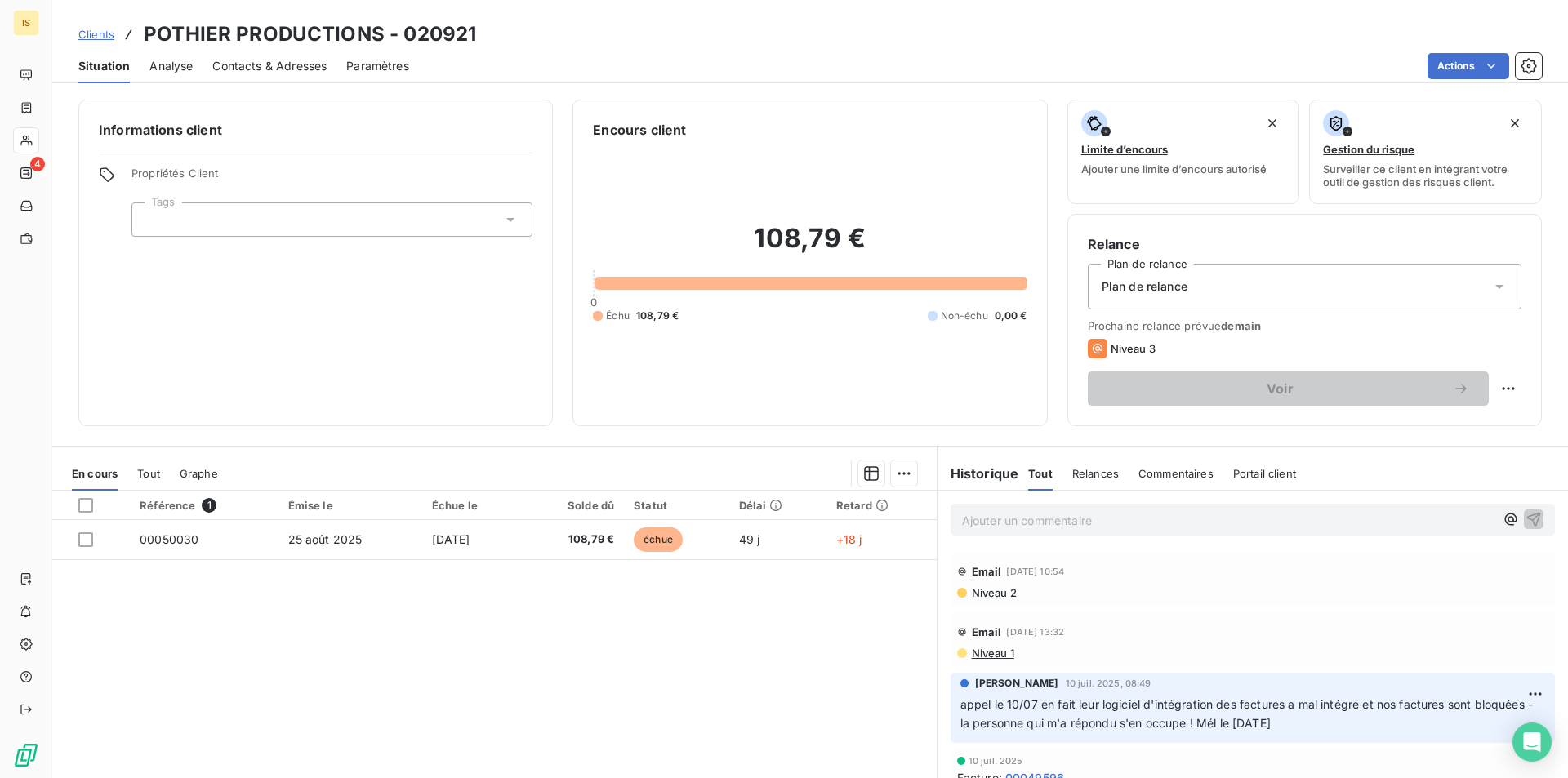
click at [991, 598] on span "Niveau 2" at bounding box center [993, 593] width 47 height 13
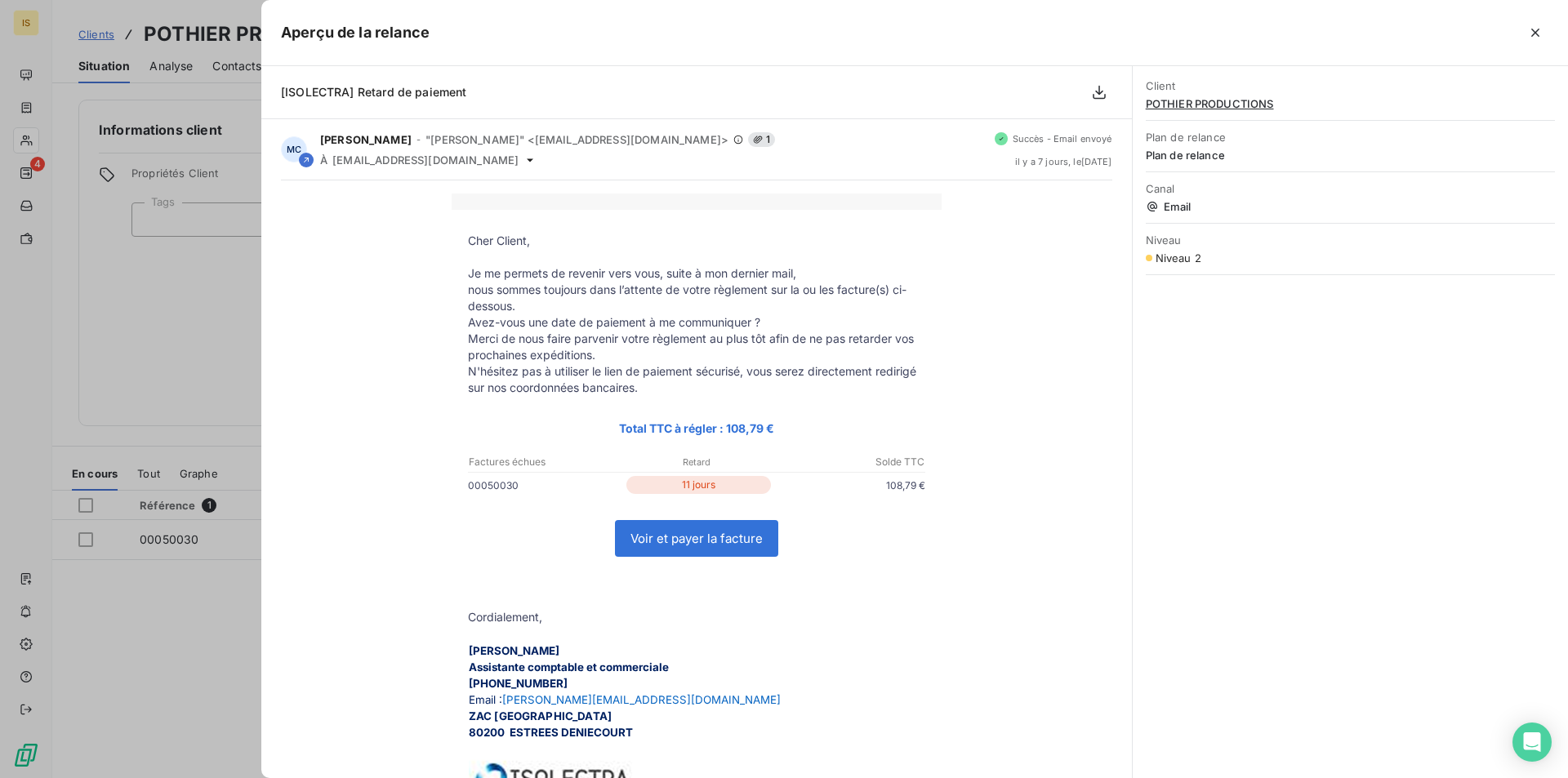
click at [165, 307] on div at bounding box center [784, 389] width 1568 height 778
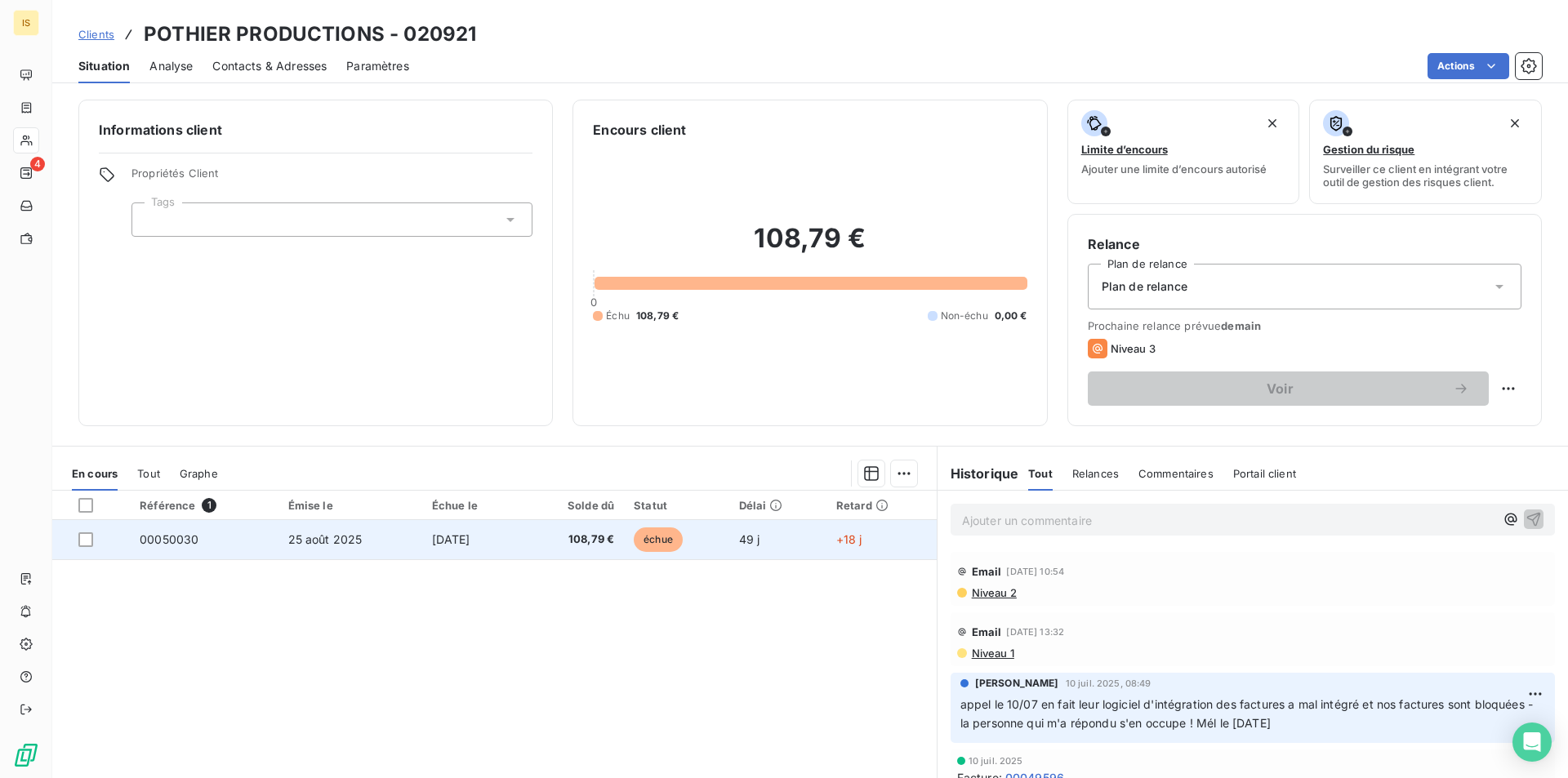
click at [382, 540] on td "25 août 2025" at bounding box center [350, 540] width 144 height 39
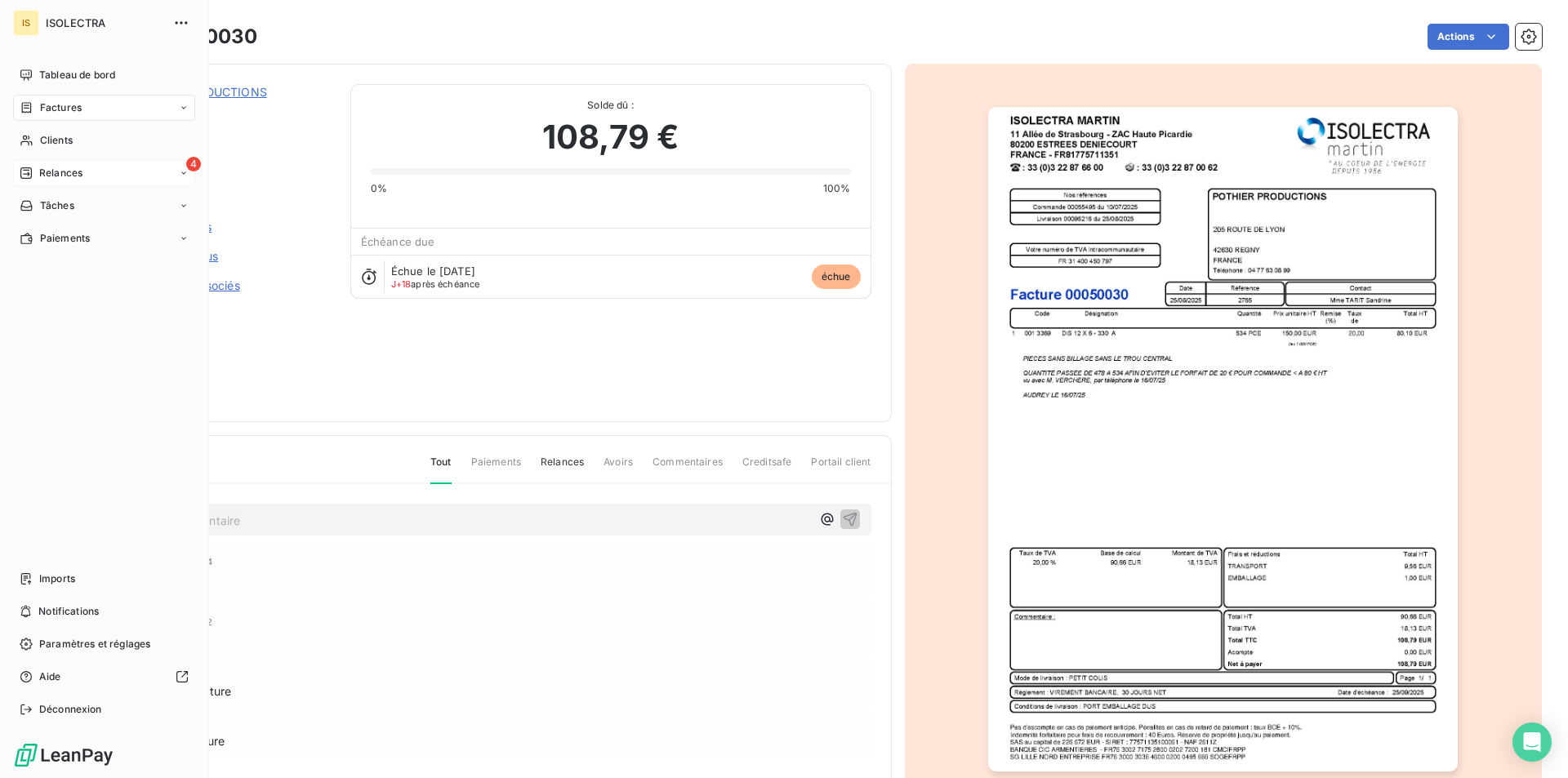
click at [51, 164] on div "4 Relances" at bounding box center [104, 173] width 182 height 27
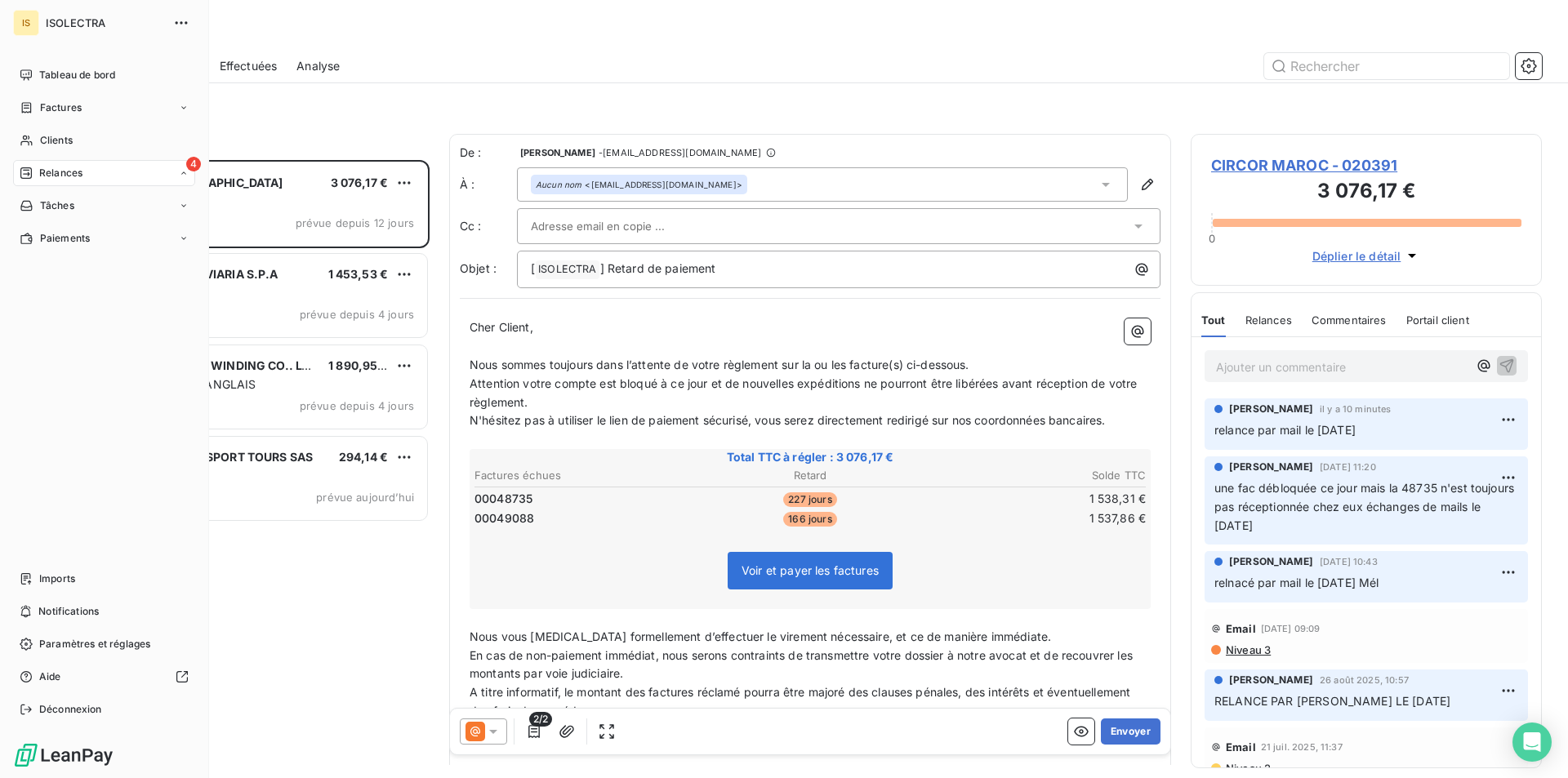
scroll to position [606, 339]
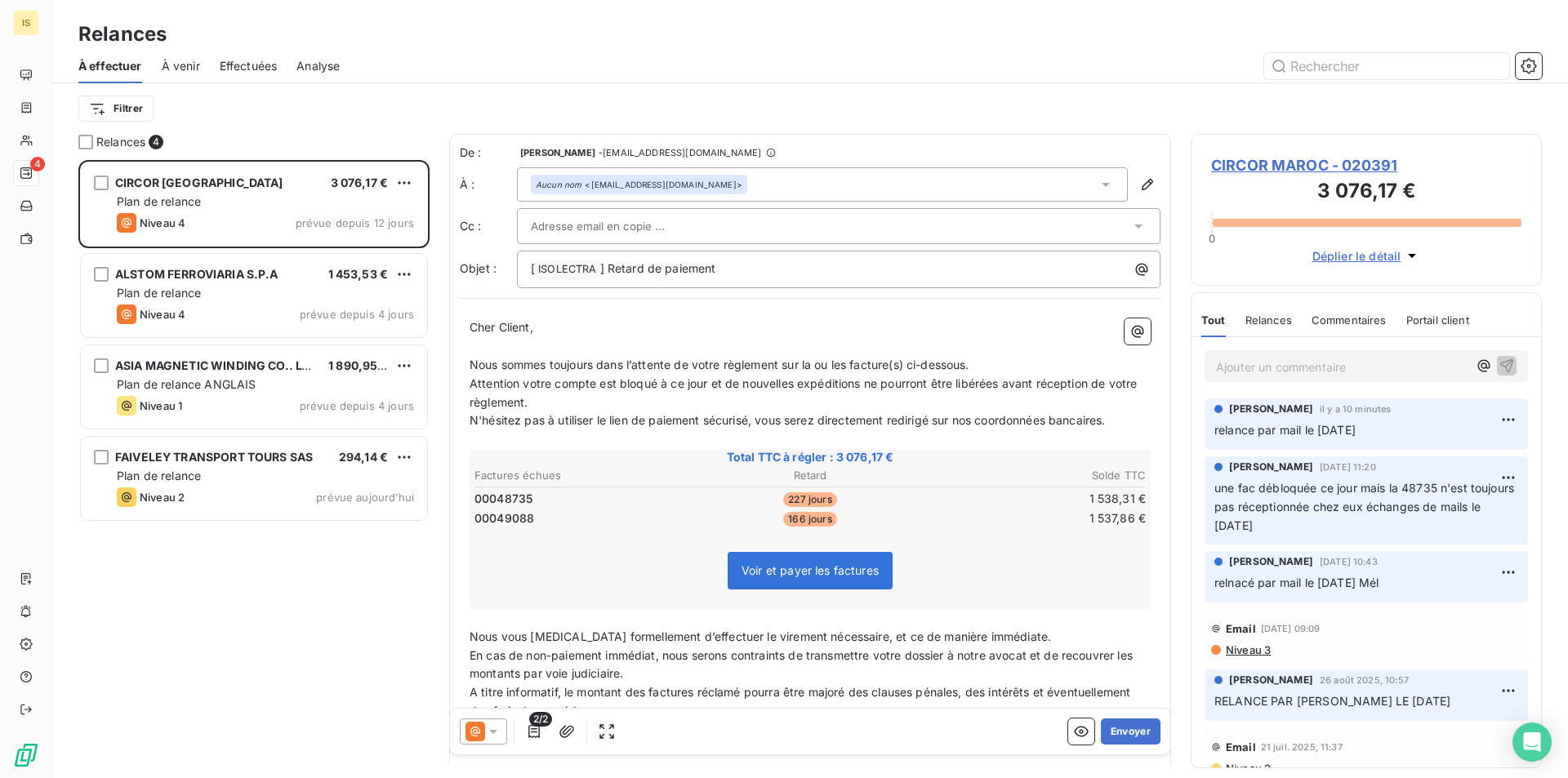
click at [178, 61] on span "À venir" at bounding box center [181, 66] width 38 height 16
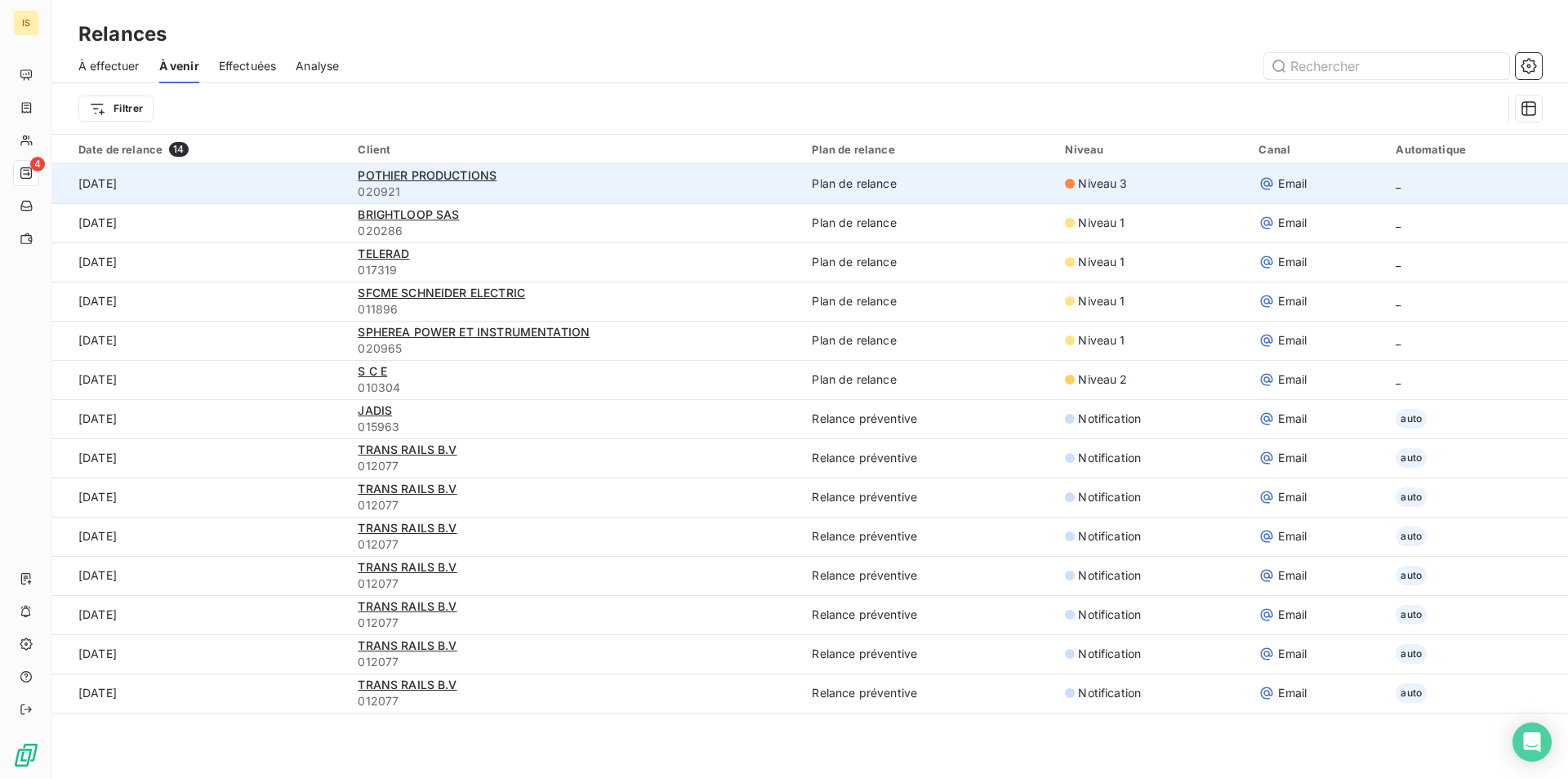
click at [414, 182] on div "POTHIER PRODUCTIONS" at bounding box center [575, 176] width 434 height 16
click at [414, 177] on span "POTHIER PRODUCTIONS" at bounding box center [427, 175] width 139 height 14
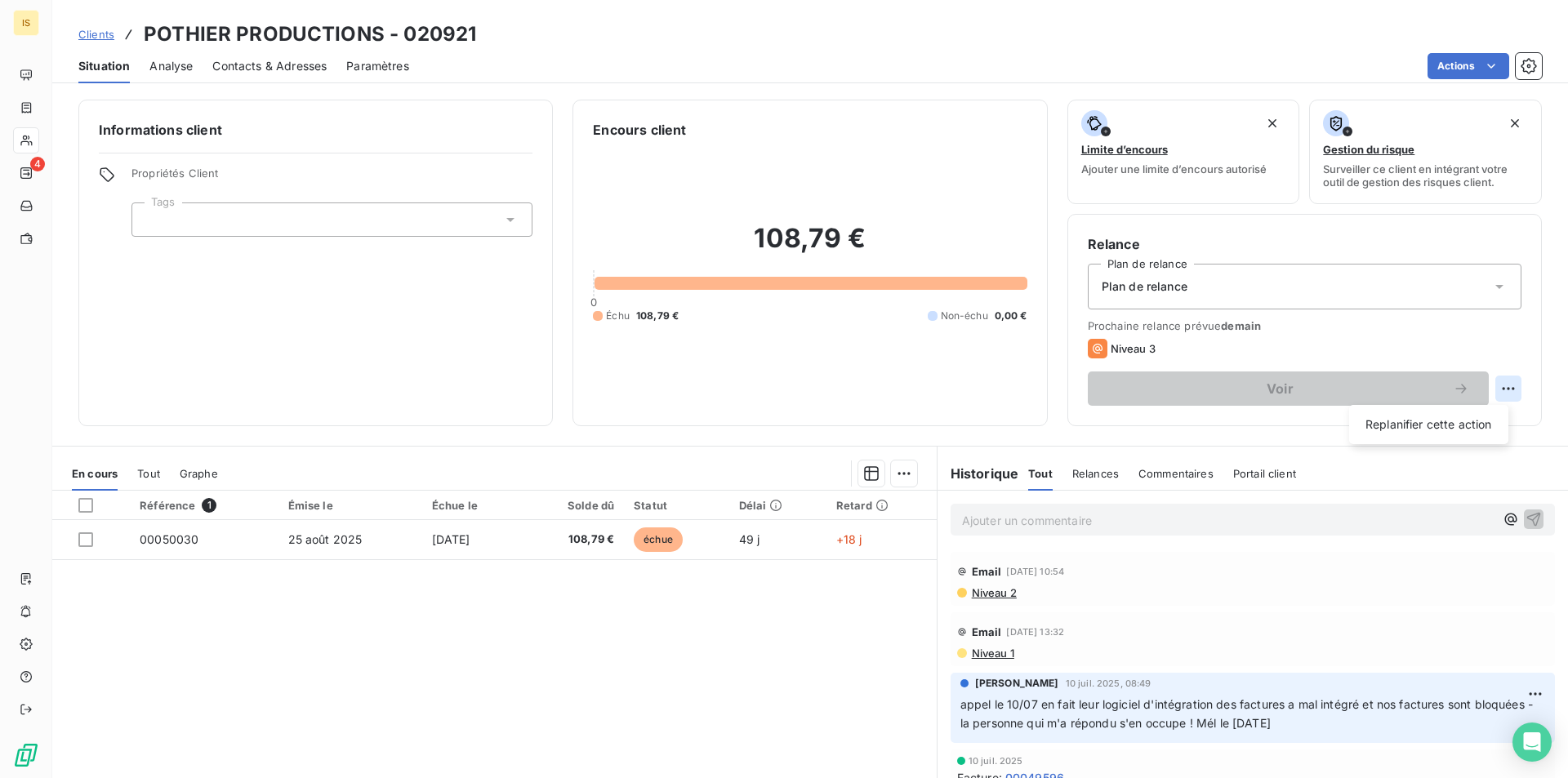
click at [1499, 383] on html "IS 4 Clients POTHIER PRODUCTIONS - 020921 Situation Analyse Contacts & Adresses…" at bounding box center [784, 389] width 1568 height 778
click at [1464, 417] on div "Replanifier cette action" at bounding box center [1430, 424] width 147 height 27
select select "9"
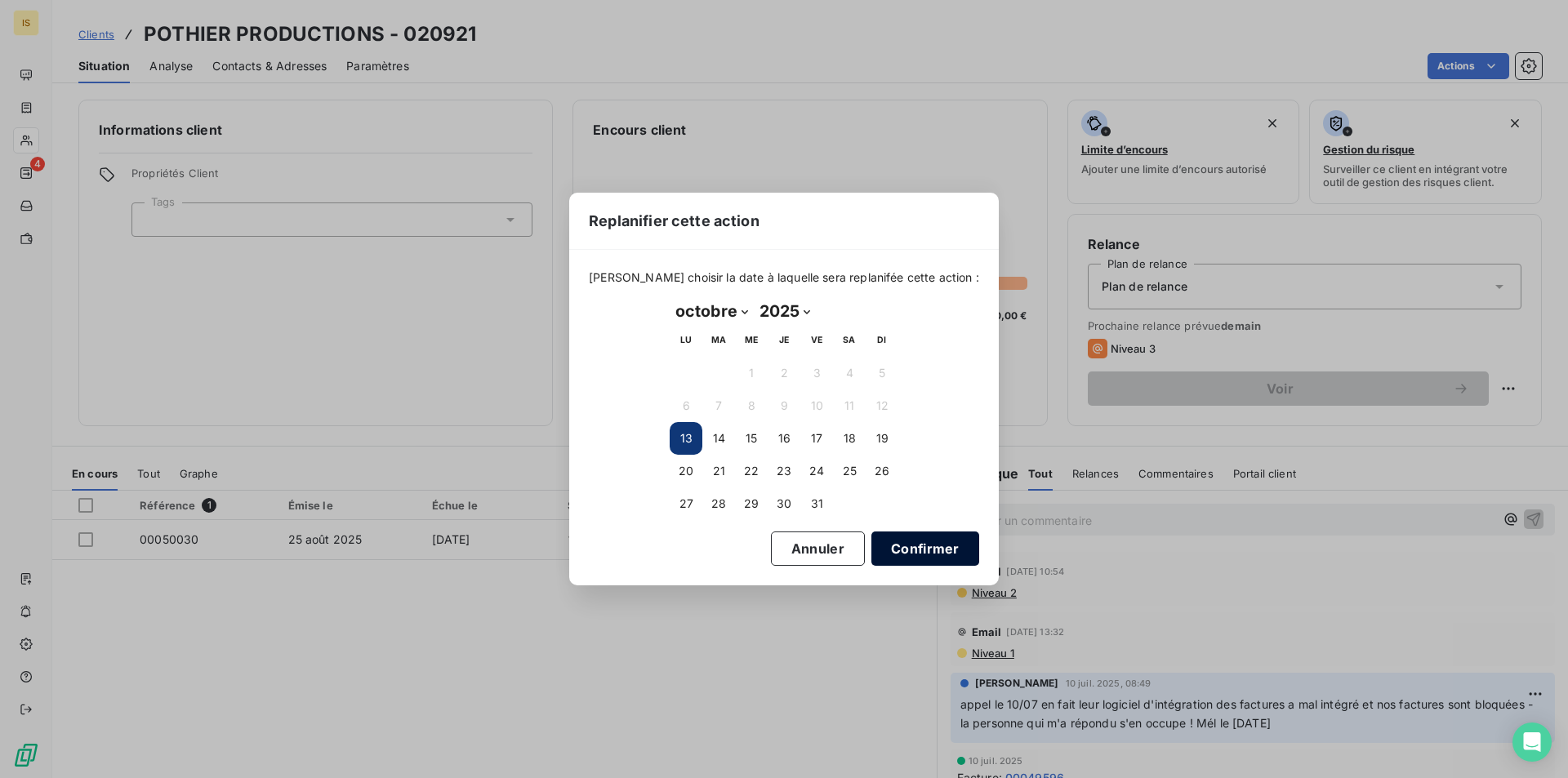
click at [872, 547] on button "Confirmer" at bounding box center [926, 548] width 108 height 34
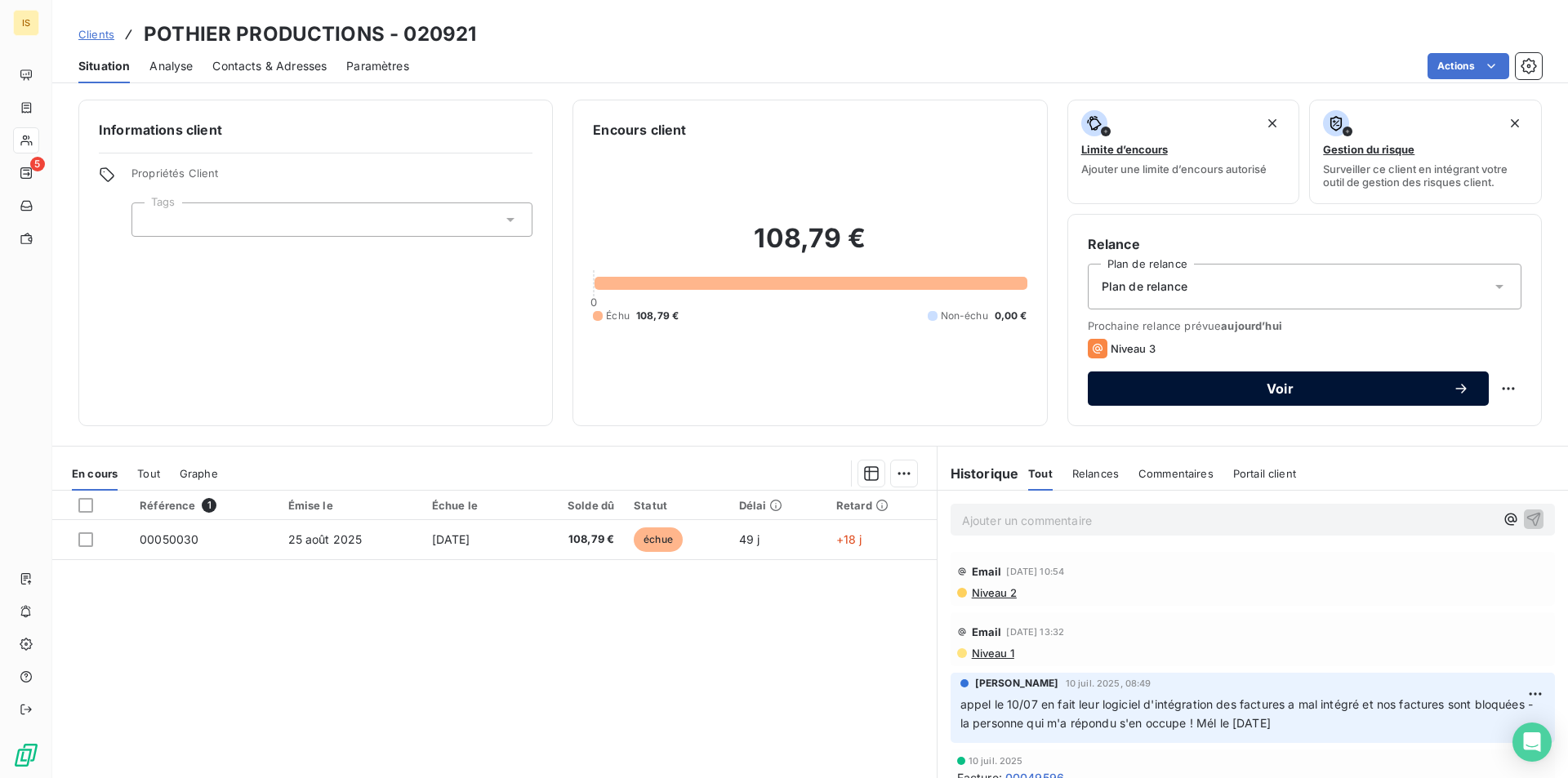
click at [1239, 392] on span "Voir" at bounding box center [1280, 389] width 345 height 13
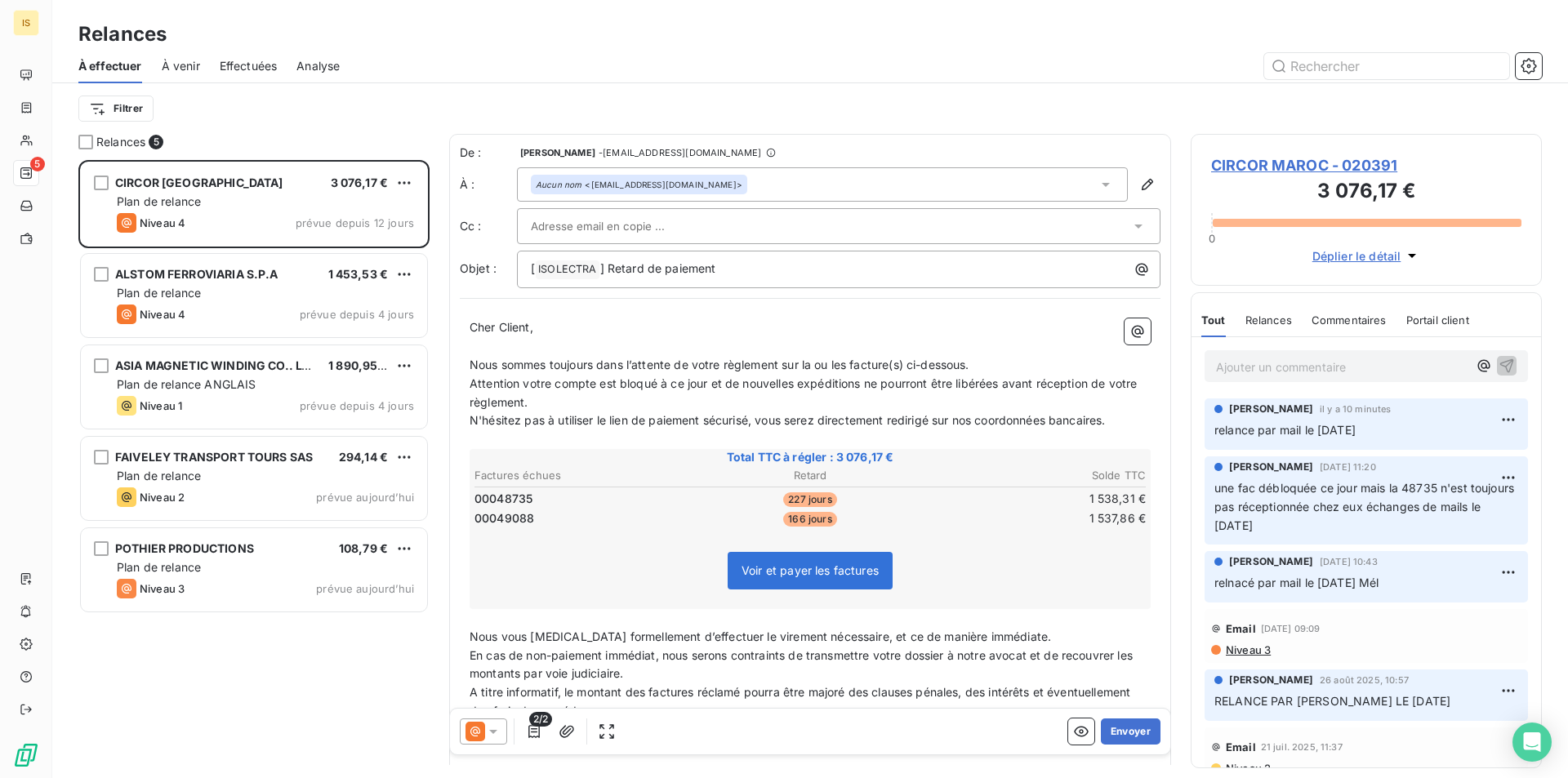
scroll to position [606, 339]
click at [479, 734] on icon at bounding box center [475, 731] width 19 height 19
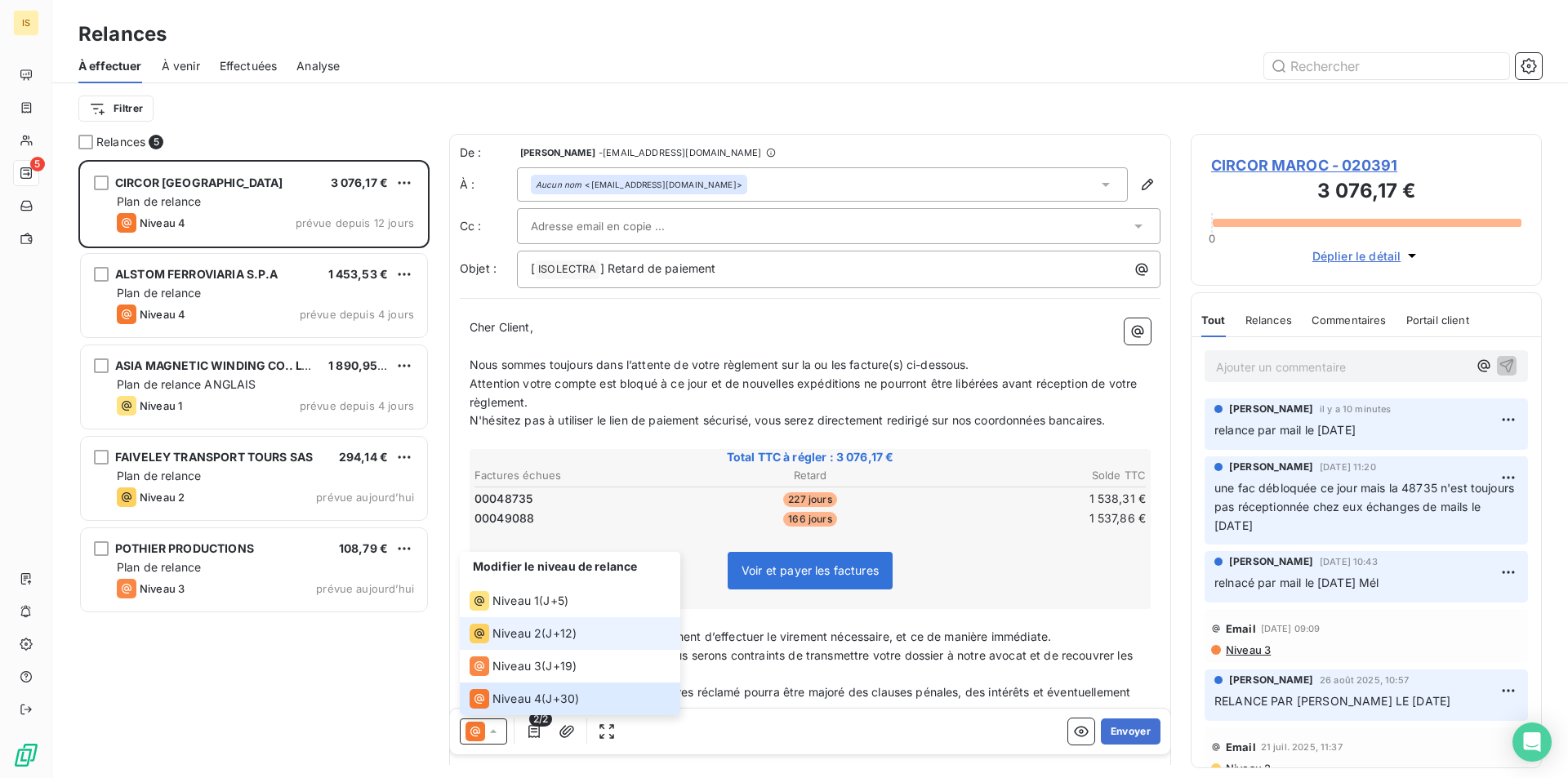
click at [536, 639] on span "Niveau 2" at bounding box center [516, 634] width 49 height 16
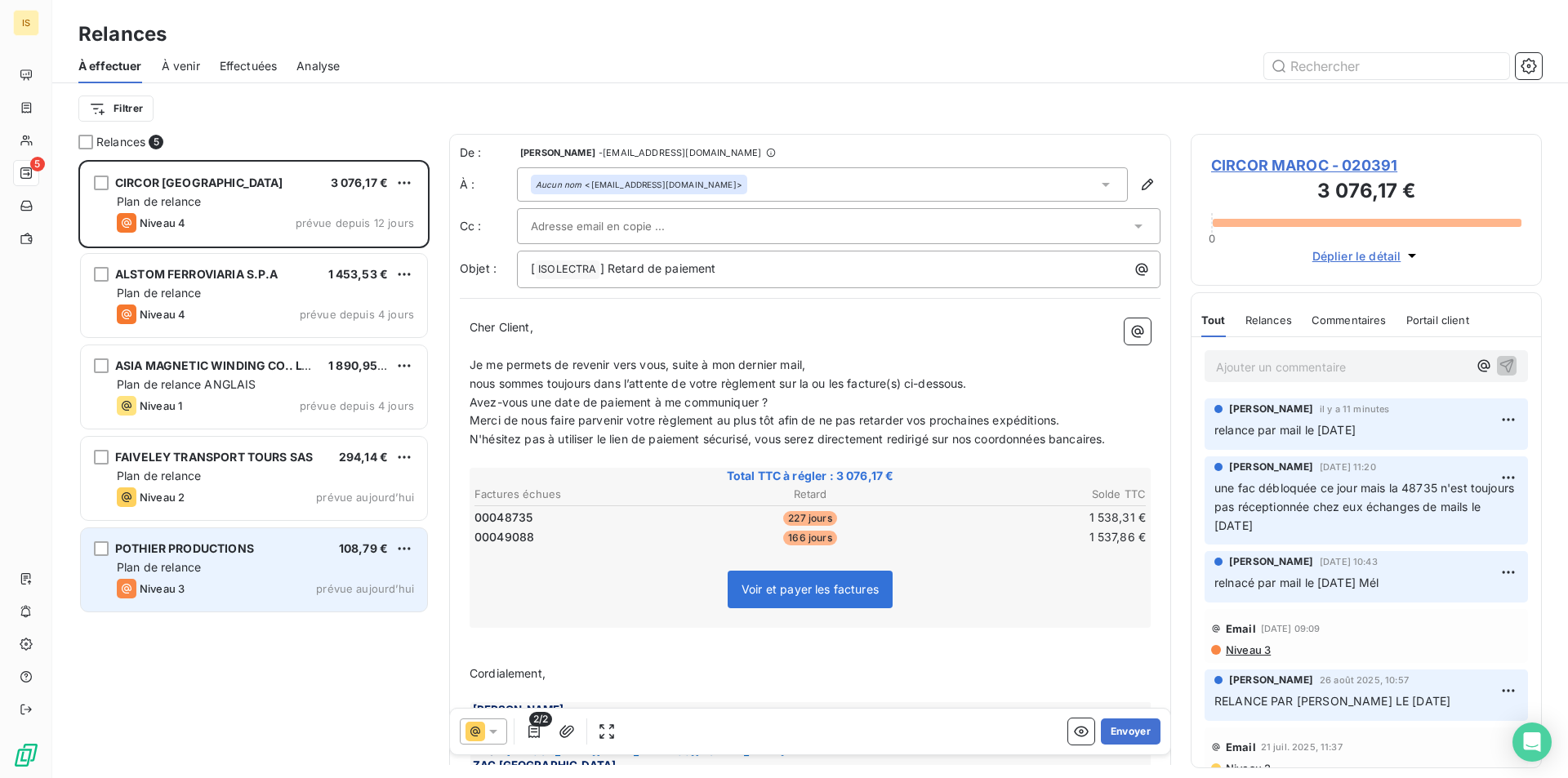
click at [251, 563] on div "Plan de relance" at bounding box center [265, 568] width 297 height 16
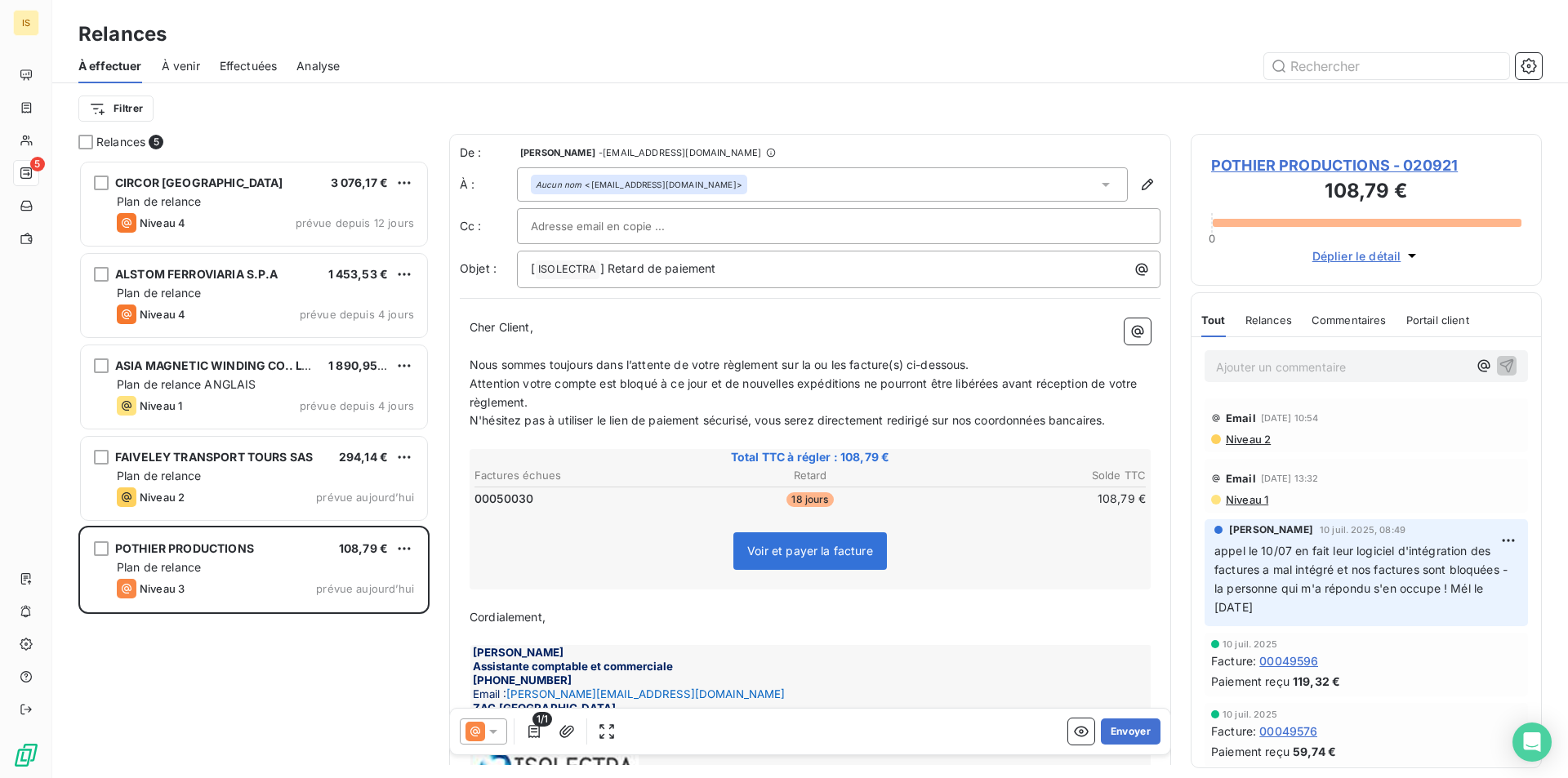
click at [873, 214] on div at bounding box center [839, 226] width 616 height 25
paste input "[EMAIL_ADDRESS][DOMAIN_NAME]"
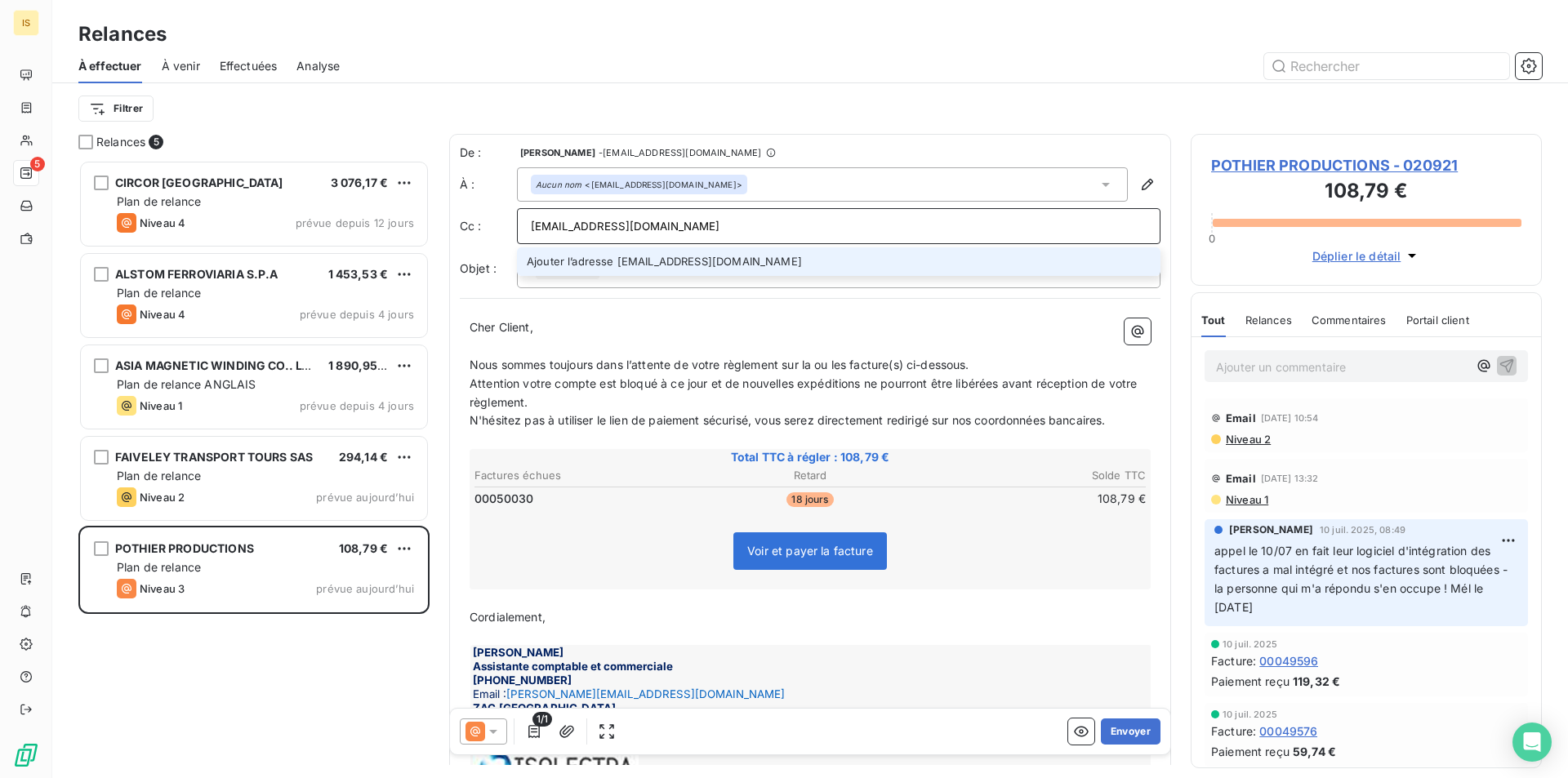
type input "[EMAIL_ADDRESS][DOMAIN_NAME]"
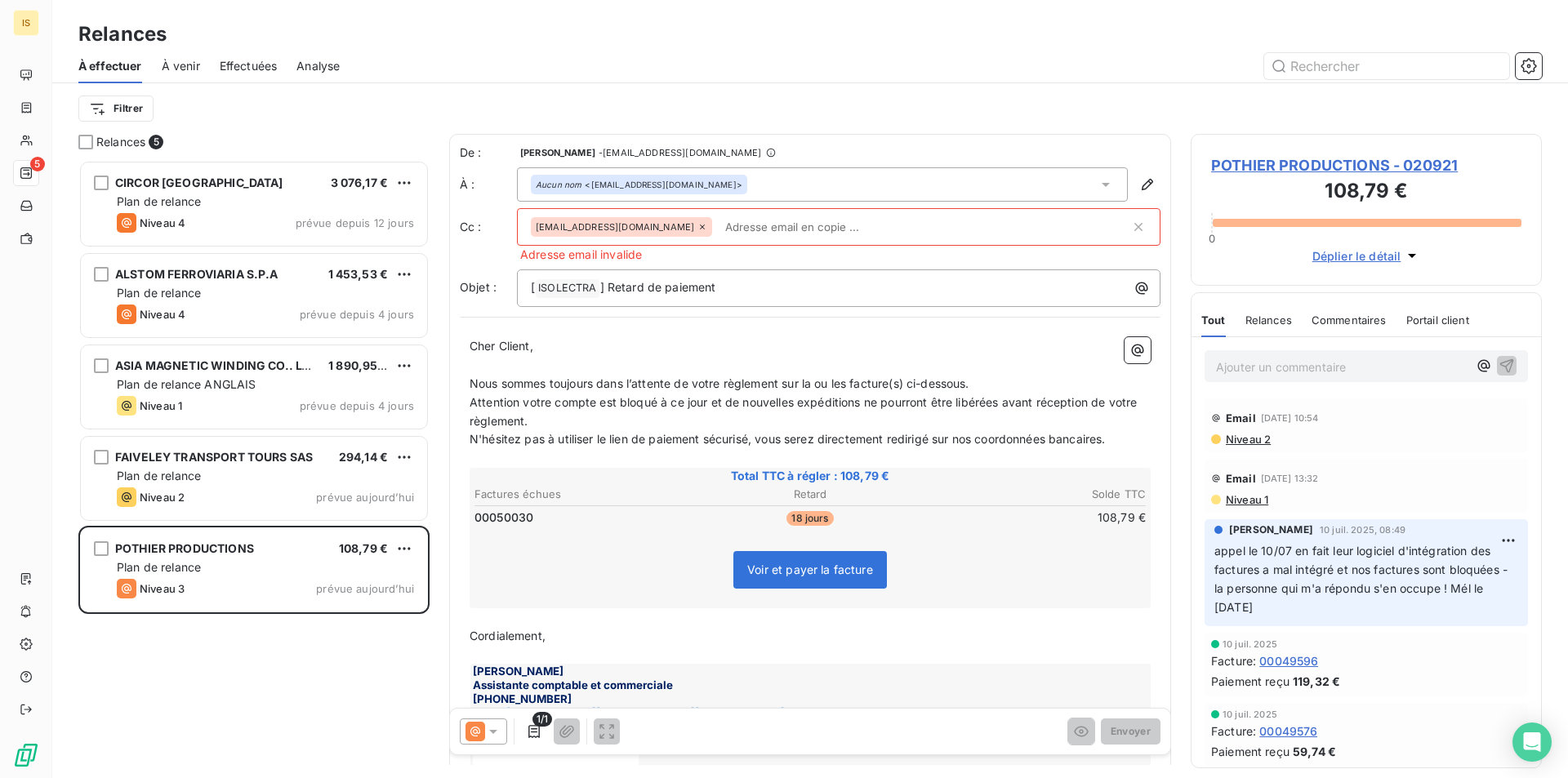
click at [718, 232] on input "text" at bounding box center [924, 226] width 411 height 25
click at [697, 227] on icon at bounding box center [702, 226] width 10 height 10
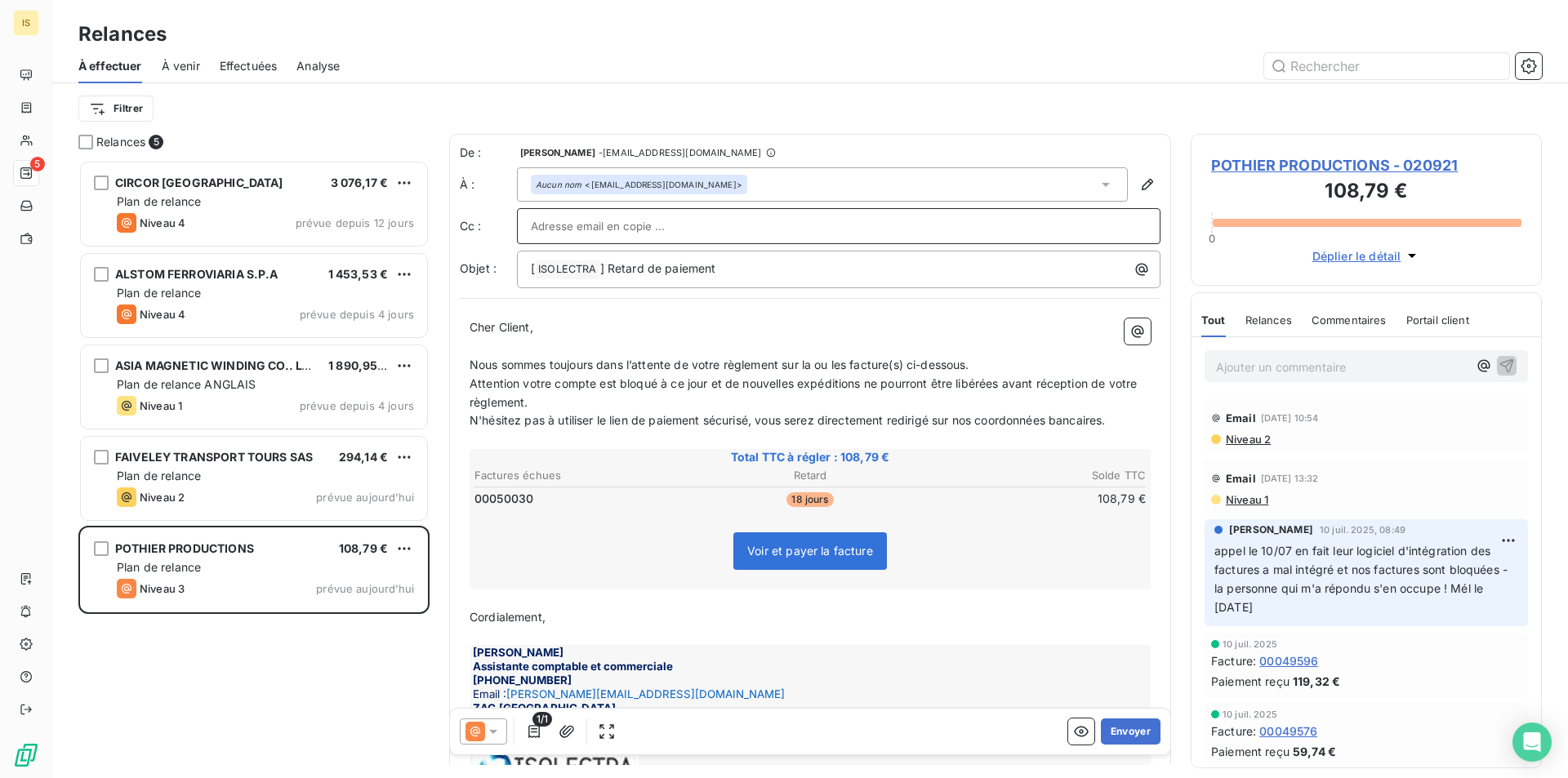
click at [696, 229] on input "text" at bounding box center [839, 226] width 616 height 25
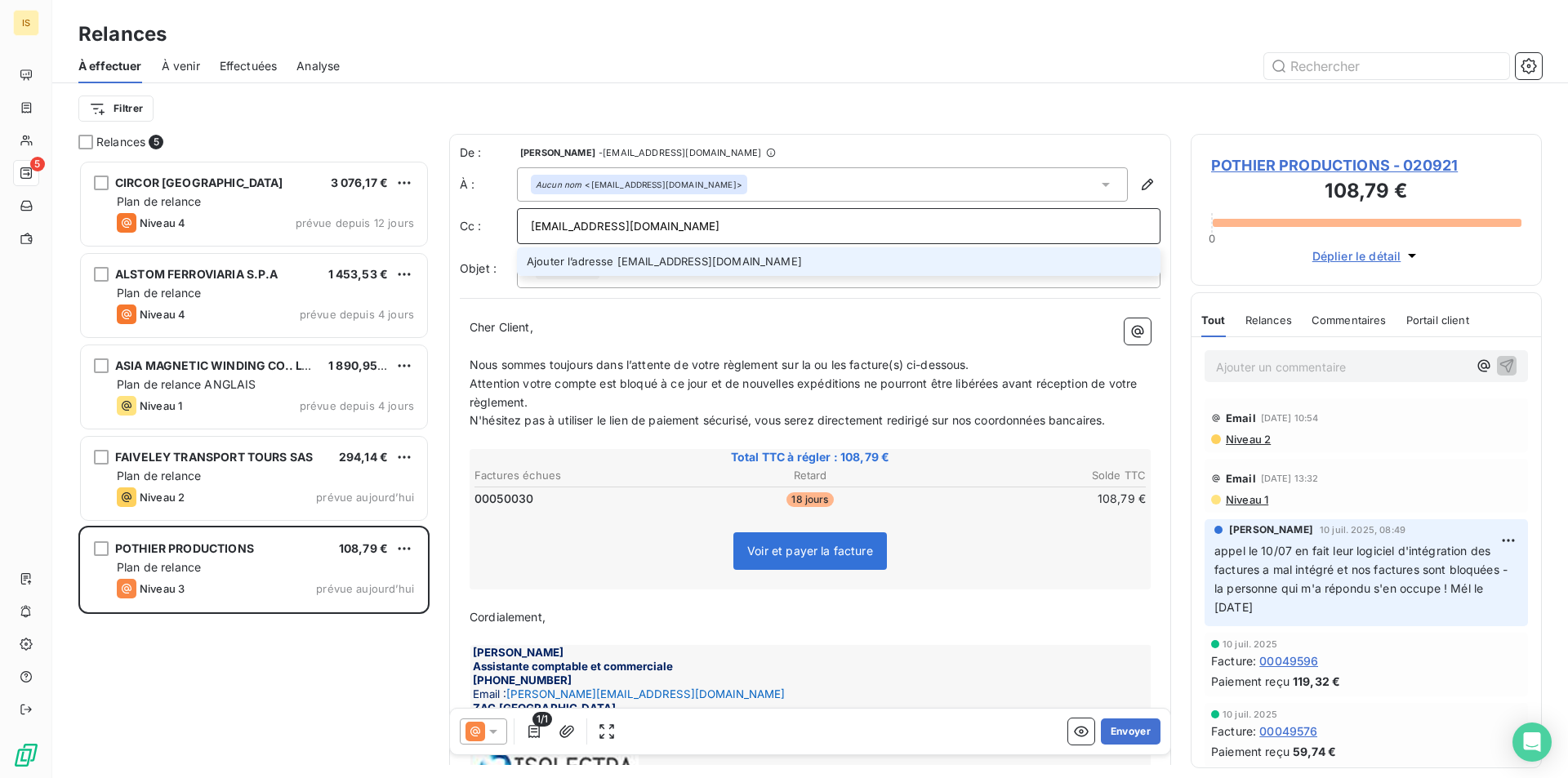
type input "[EMAIL_ADDRESS][DOMAIN_NAME]"
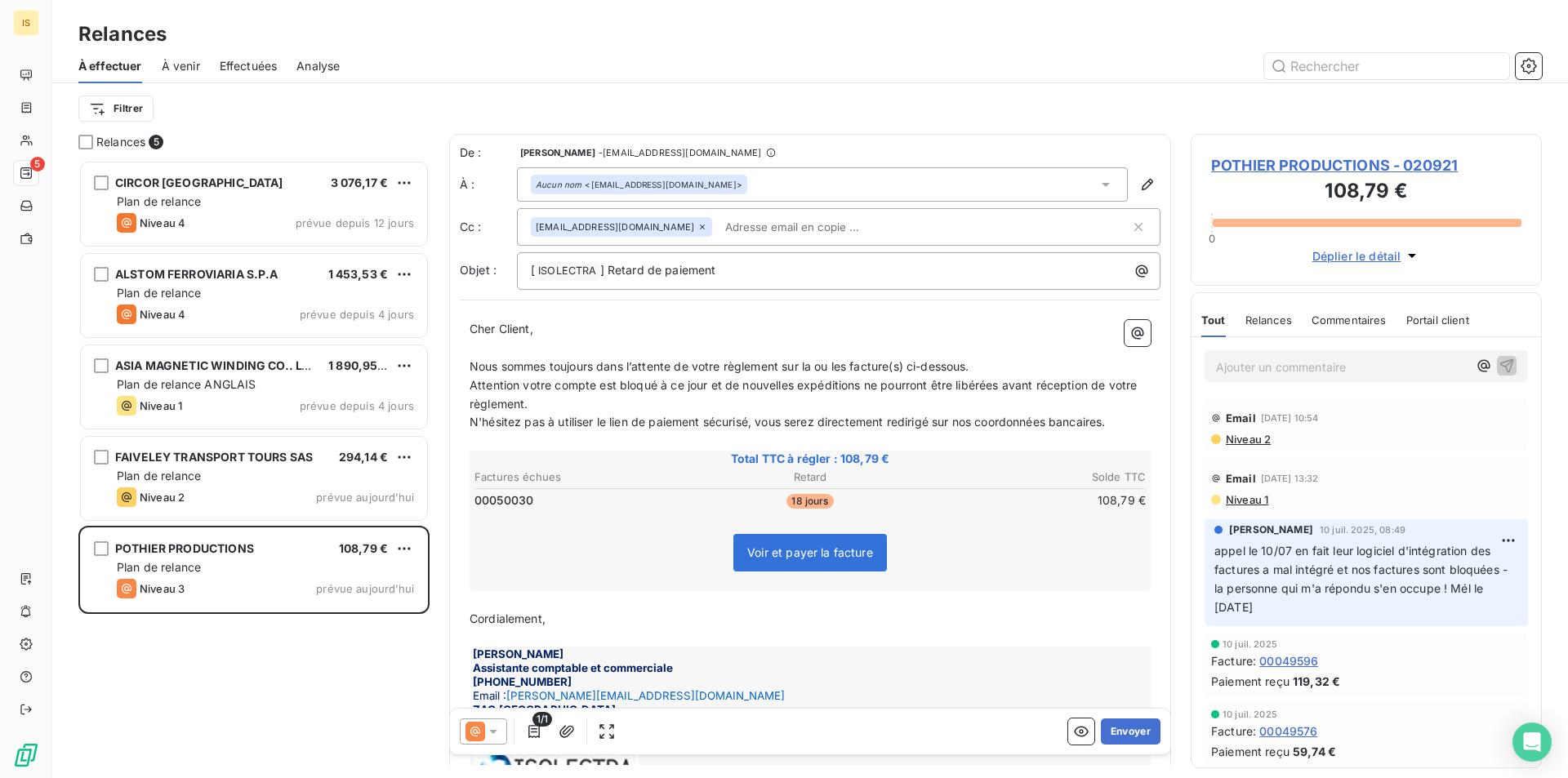
click at [740, 354] on p "﻿" at bounding box center [810, 348] width 681 height 19
click at [486, 731] on icon at bounding box center [493, 732] width 16 height 16
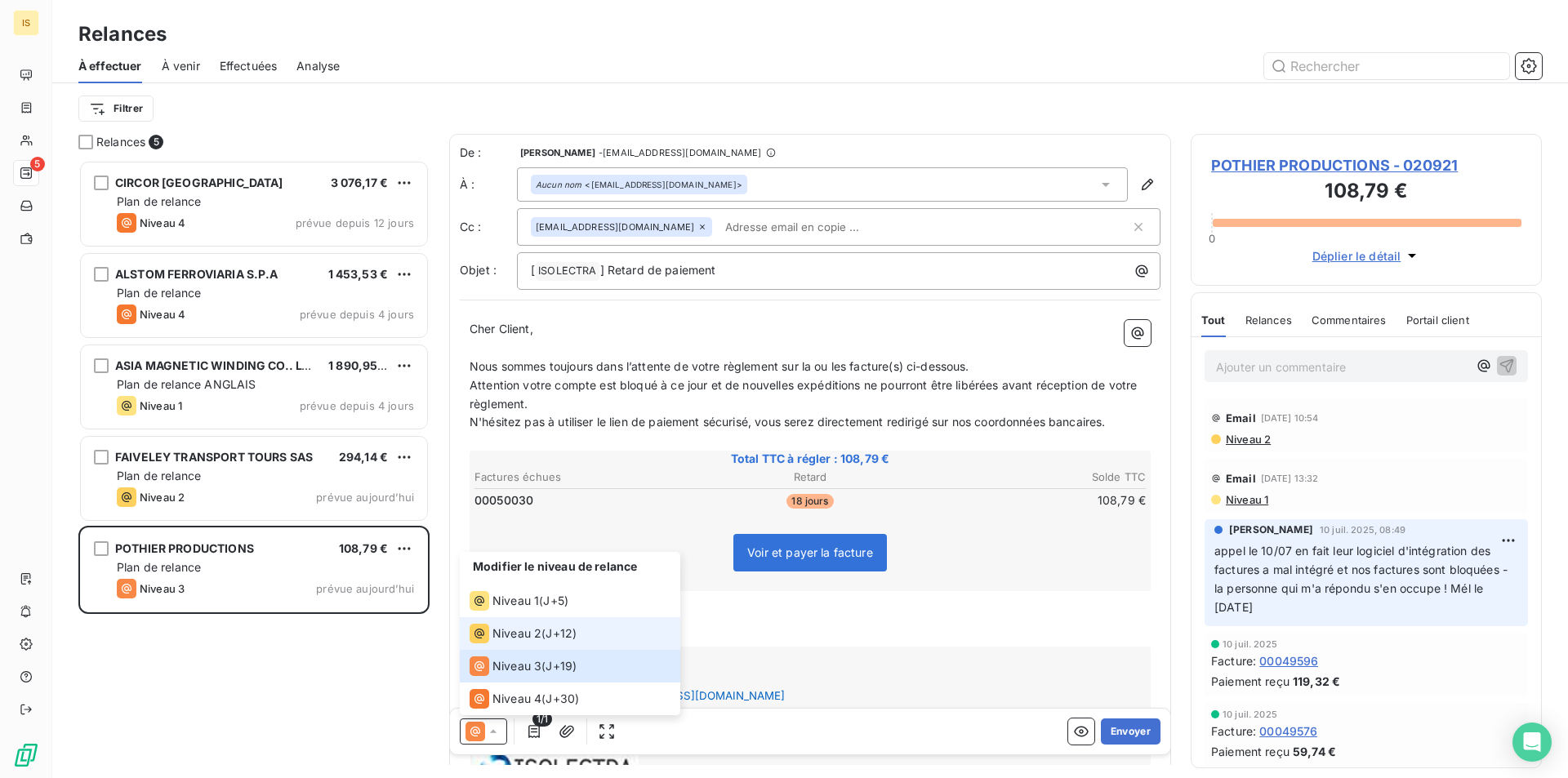
click at [565, 634] on span "J+12 )" at bounding box center [561, 634] width 31 height 16
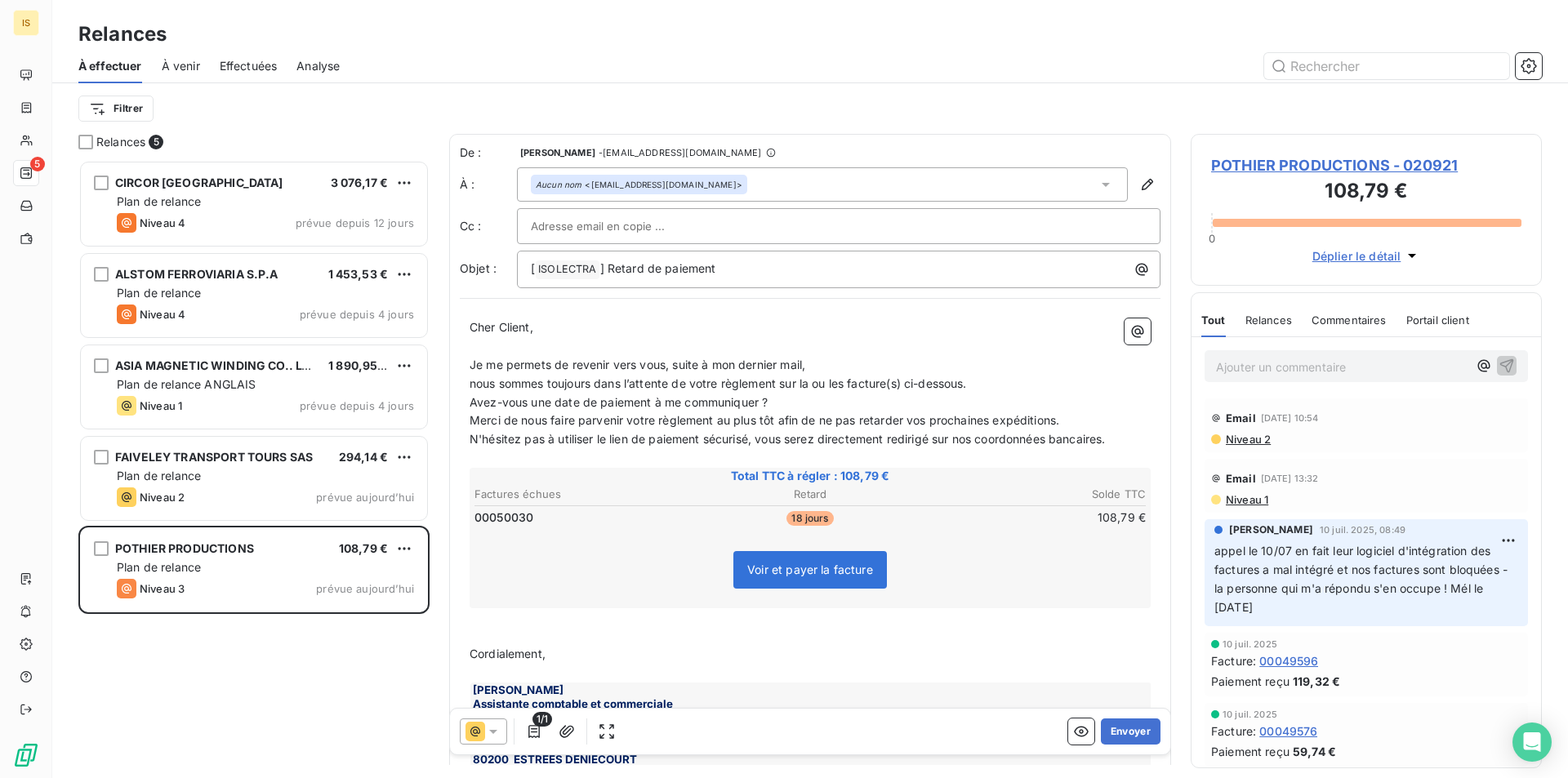
click at [733, 231] on div at bounding box center [839, 226] width 616 height 25
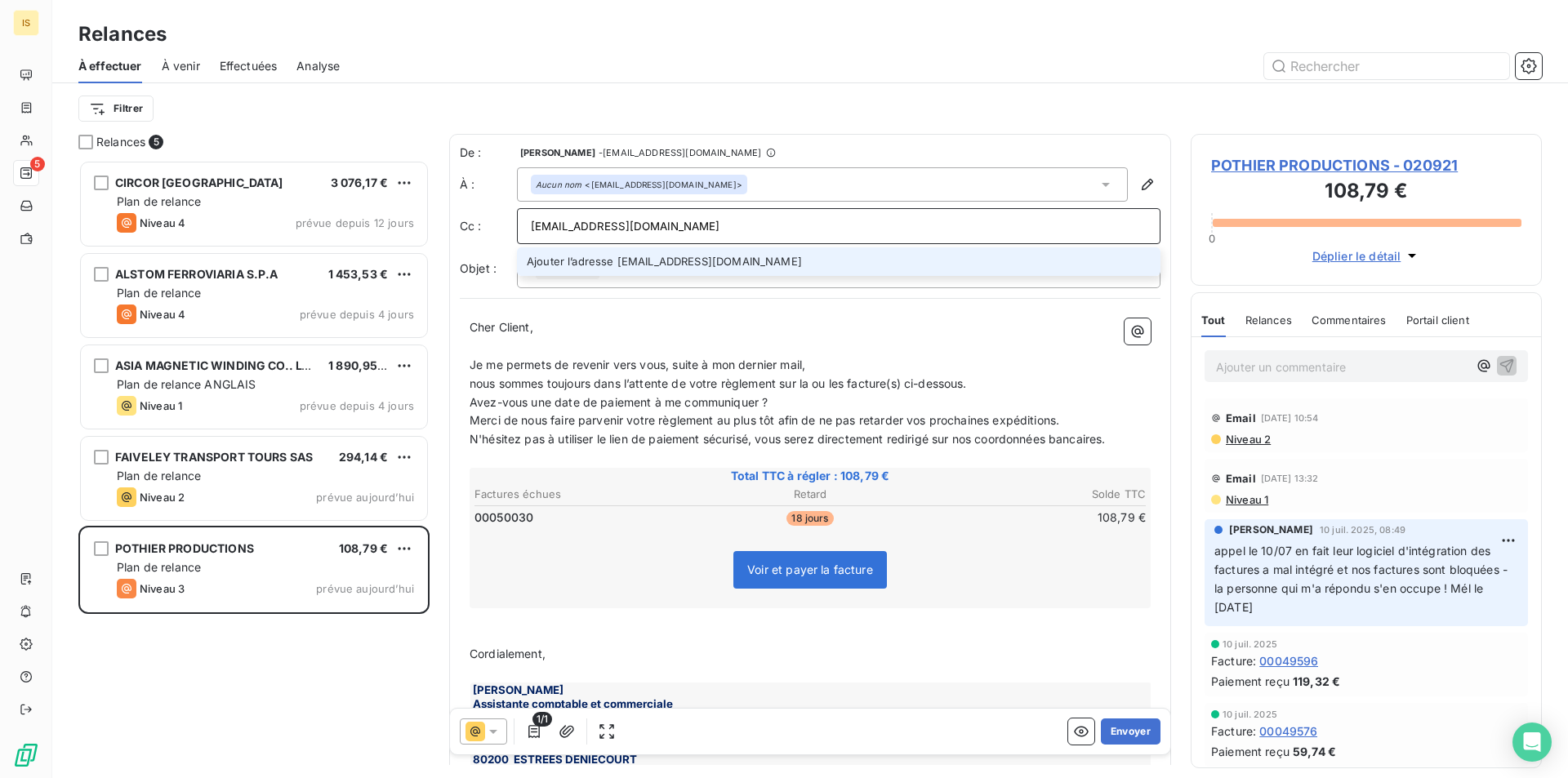
type input "[EMAIL_ADDRESS][DOMAIN_NAME]"
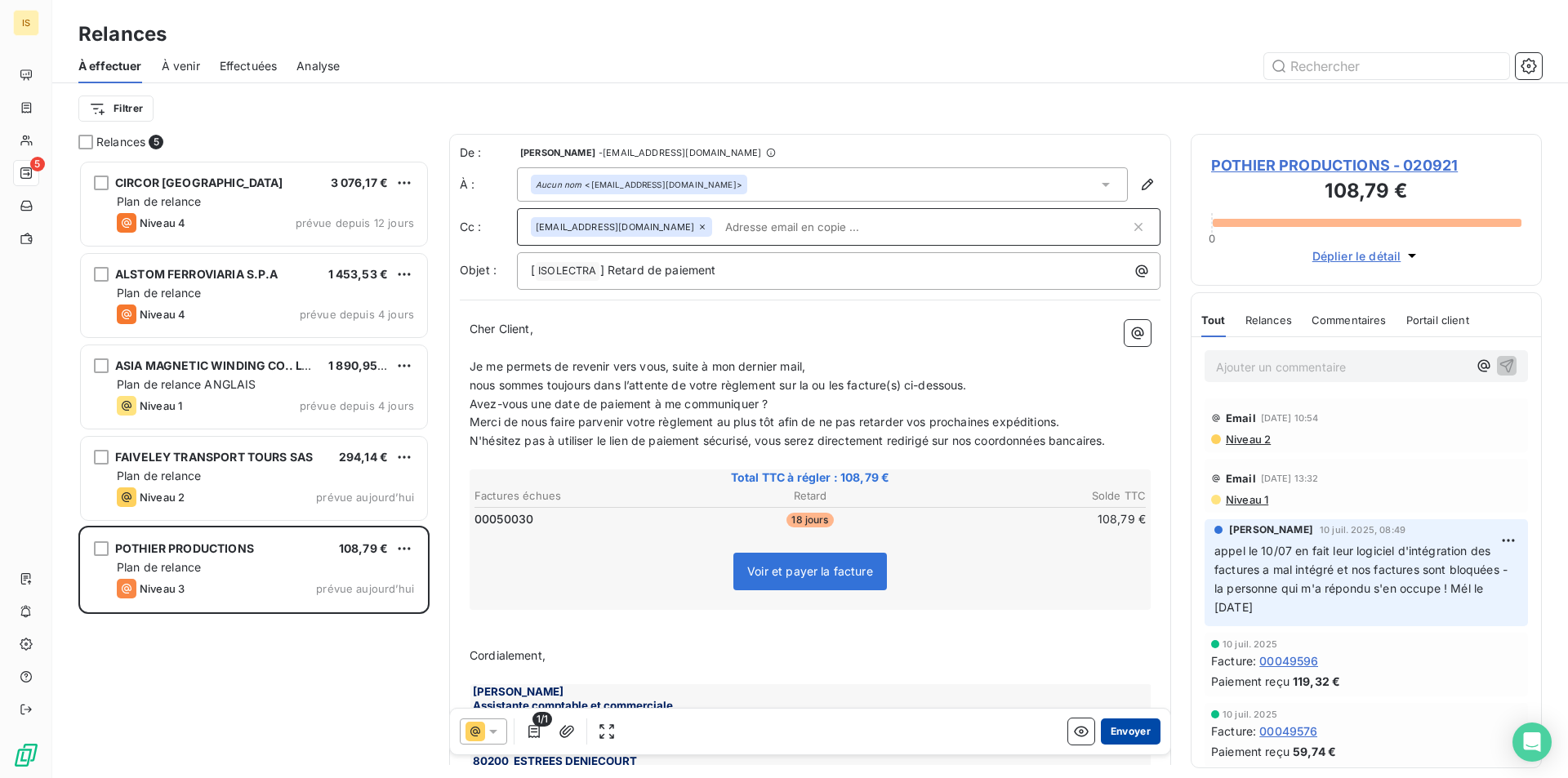
click at [1123, 729] on button "Envoyer" at bounding box center [1131, 731] width 60 height 27
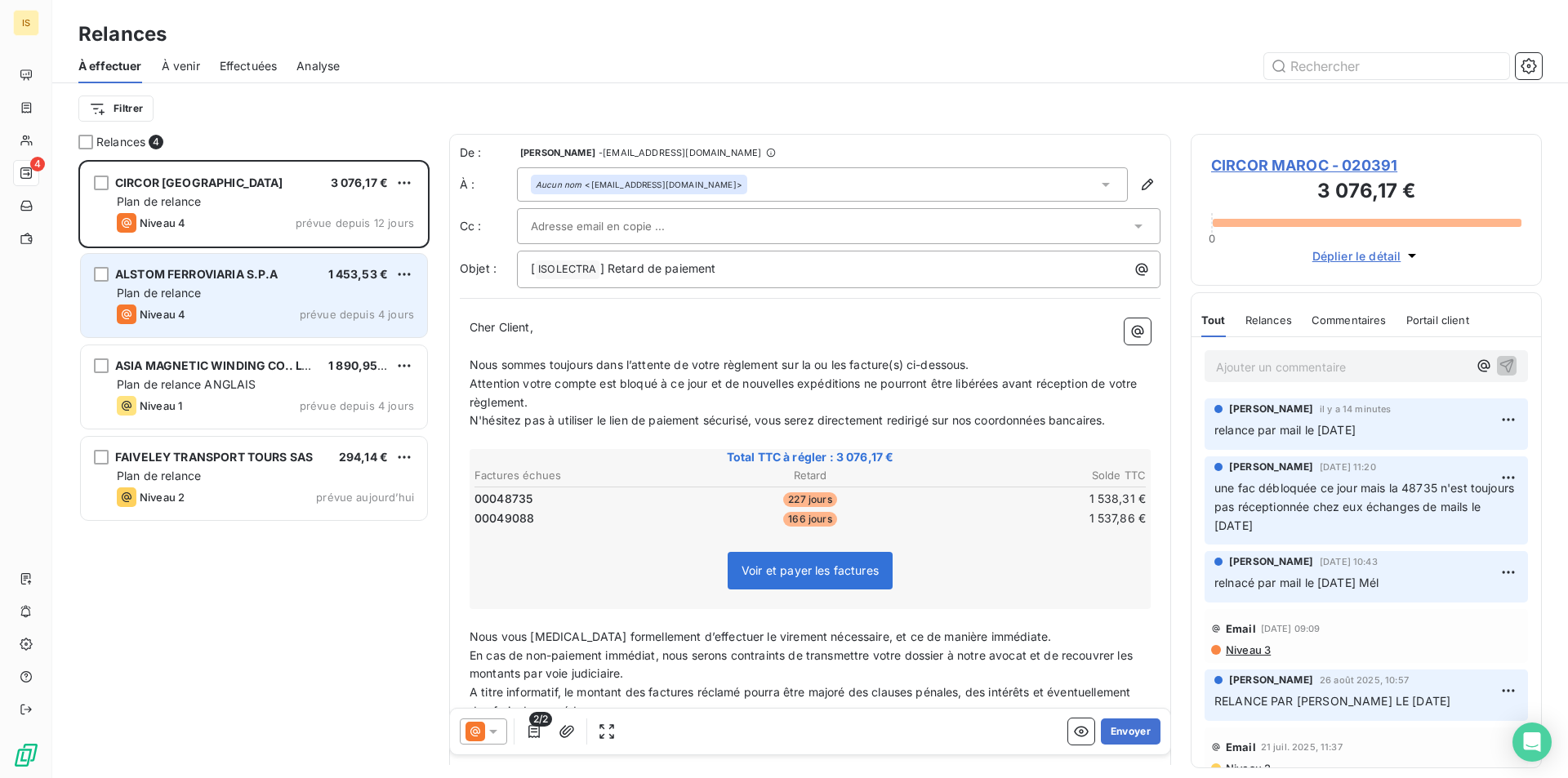
click at [195, 312] on div "Niveau 4 prévue depuis 4 jours" at bounding box center [265, 313] width 297 height 19
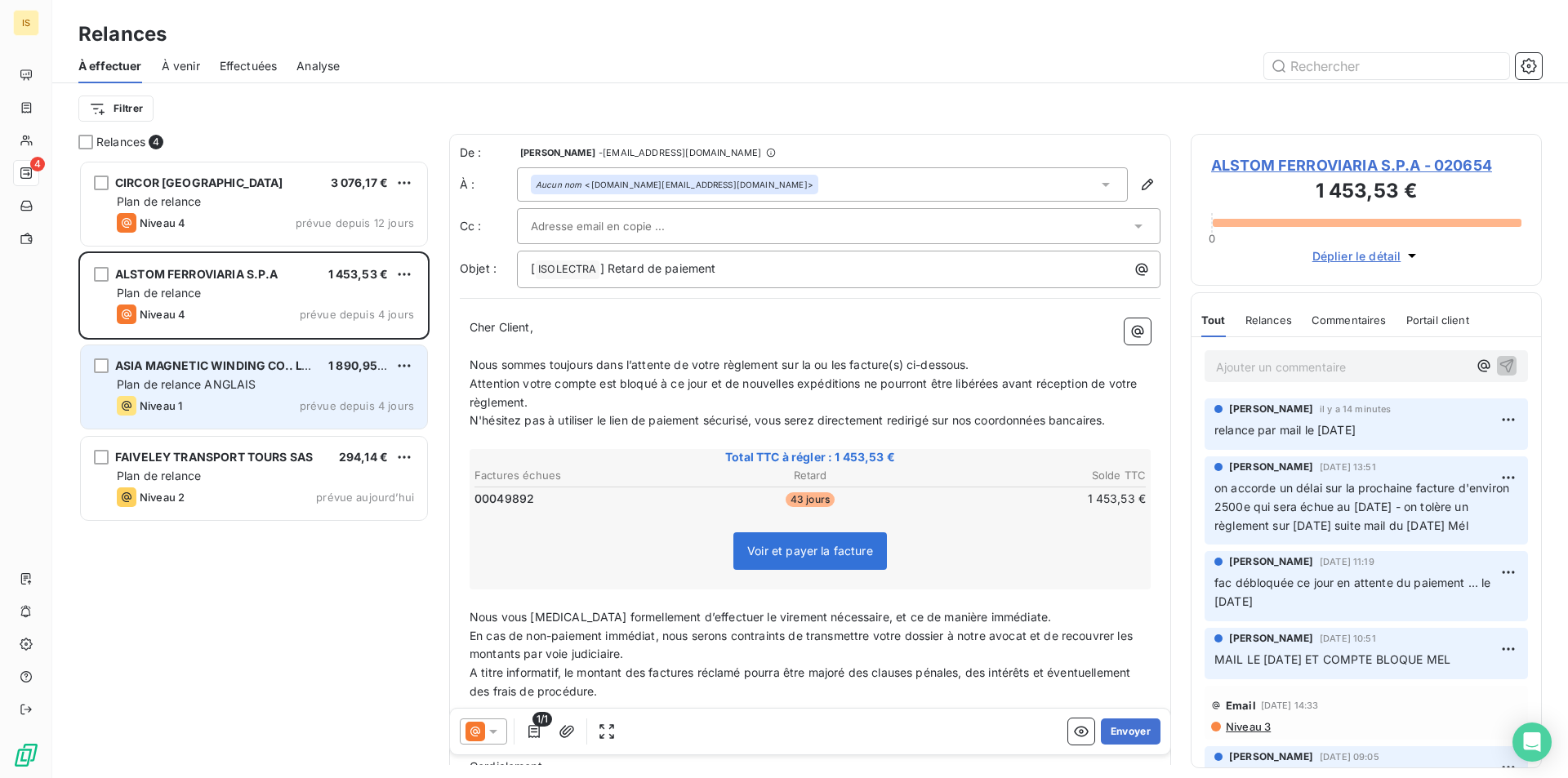
click at [205, 371] on span "ASIA MAGNETIC WINDING CO.. LTD" at bounding box center [216, 365] width 203 height 14
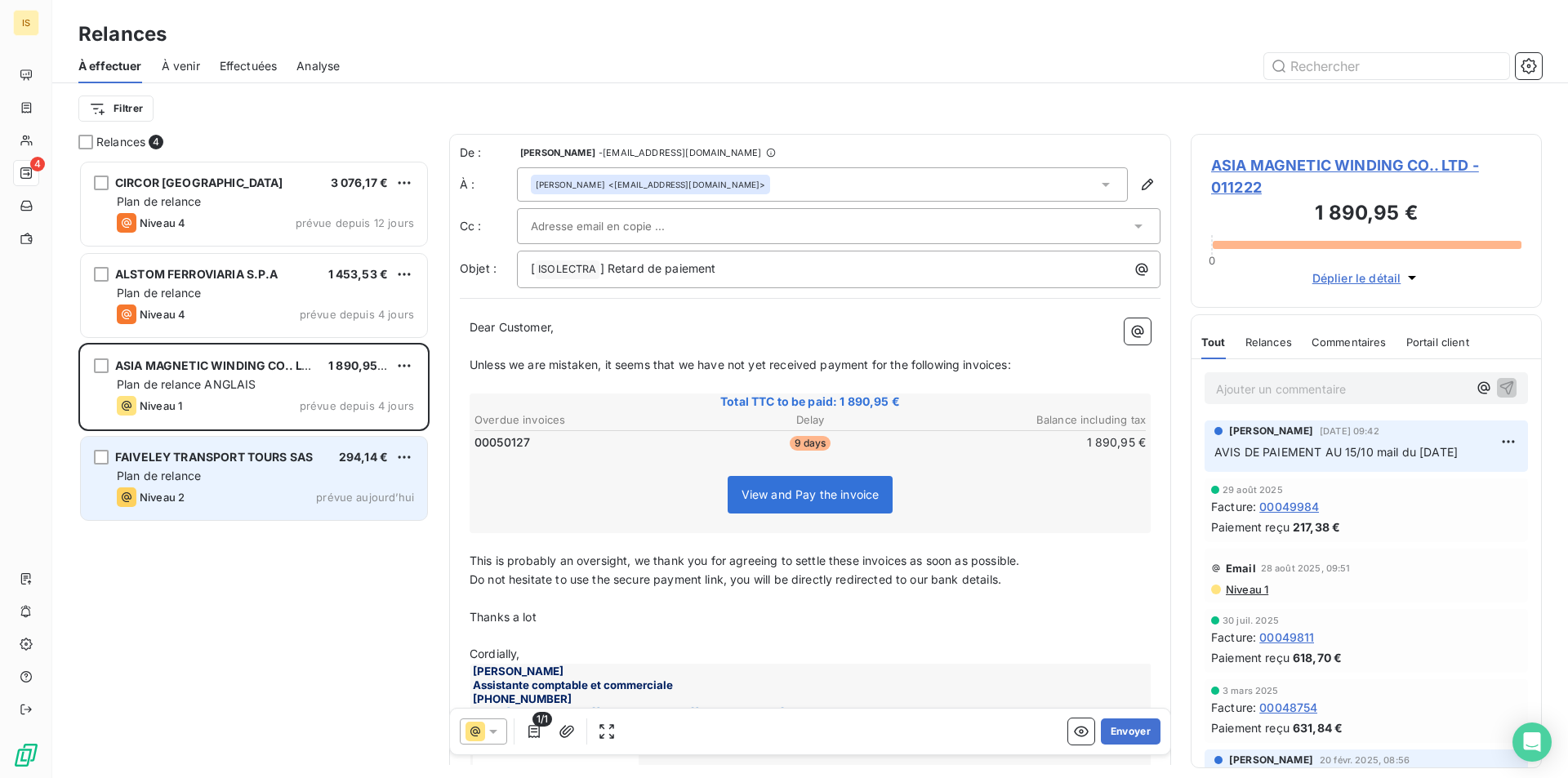
click at [214, 457] on span "FAIVELEY TRANSPORT TOURS SAS" at bounding box center [214, 456] width 198 height 14
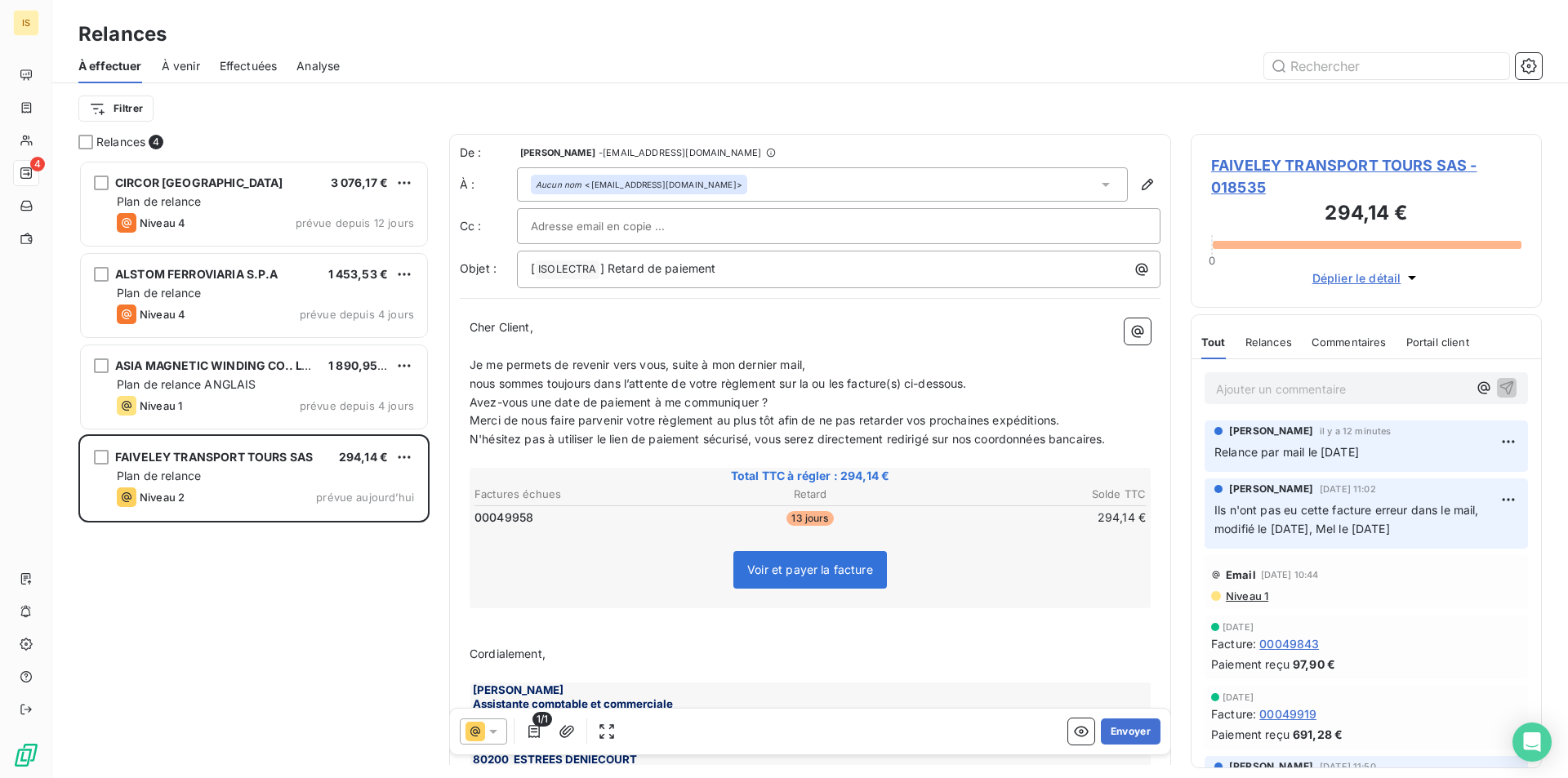
click at [187, 73] on span "À venir" at bounding box center [181, 66] width 38 height 16
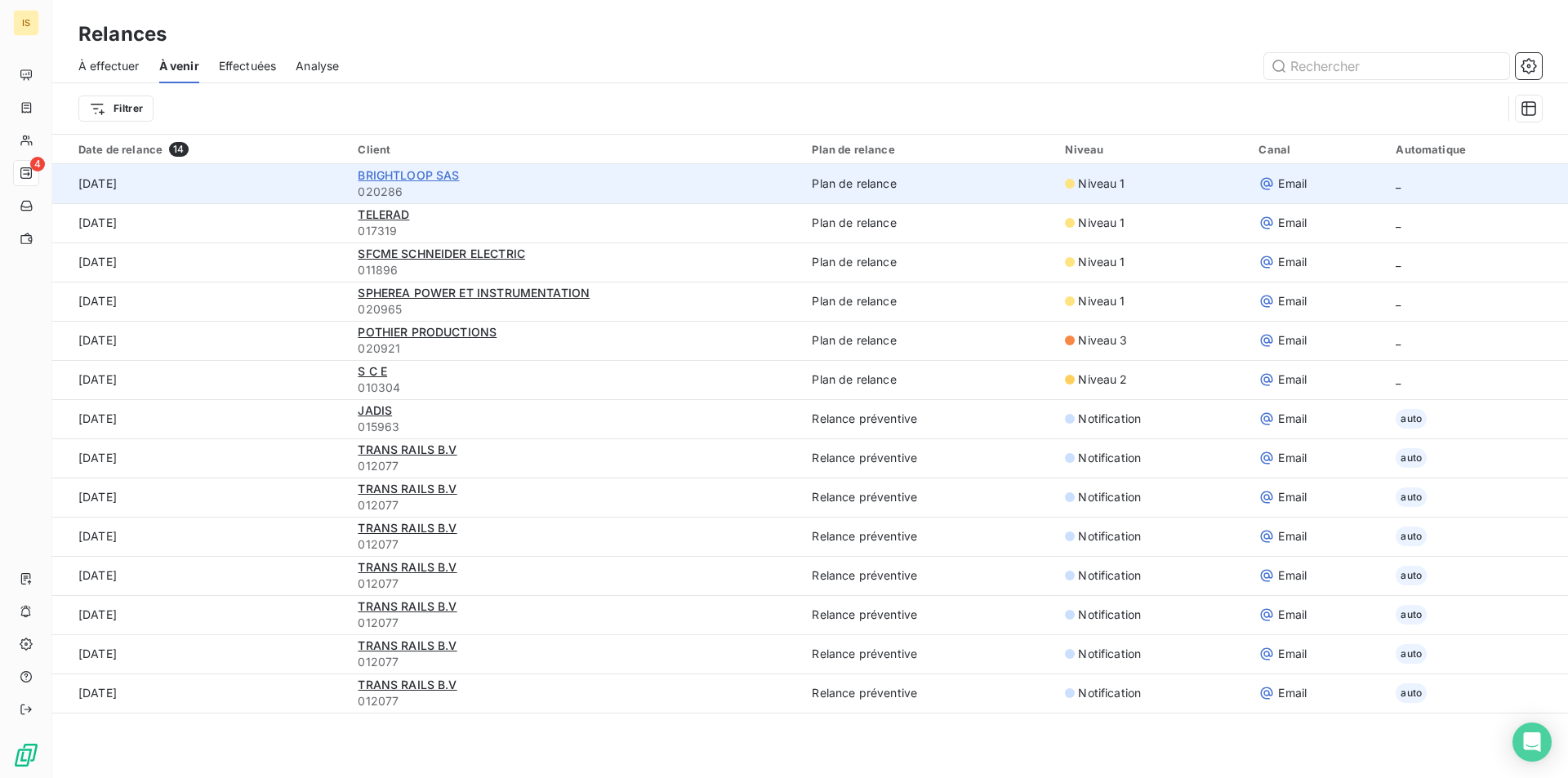
click at [379, 176] on span "BRIGHTLOOP SAS" at bounding box center [408, 175] width 102 height 14
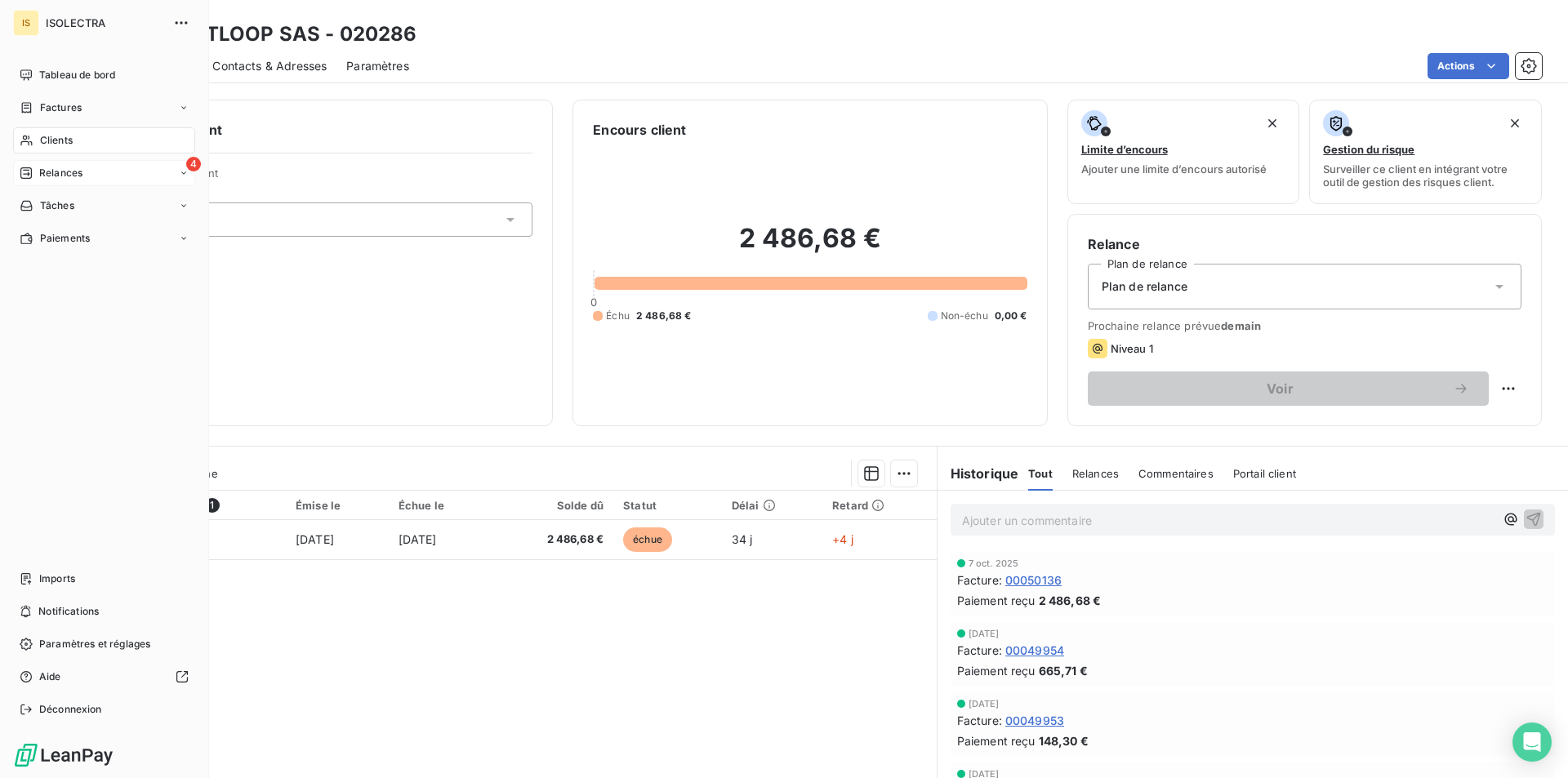
click at [57, 169] on span "Relances" at bounding box center [60, 173] width 43 height 15
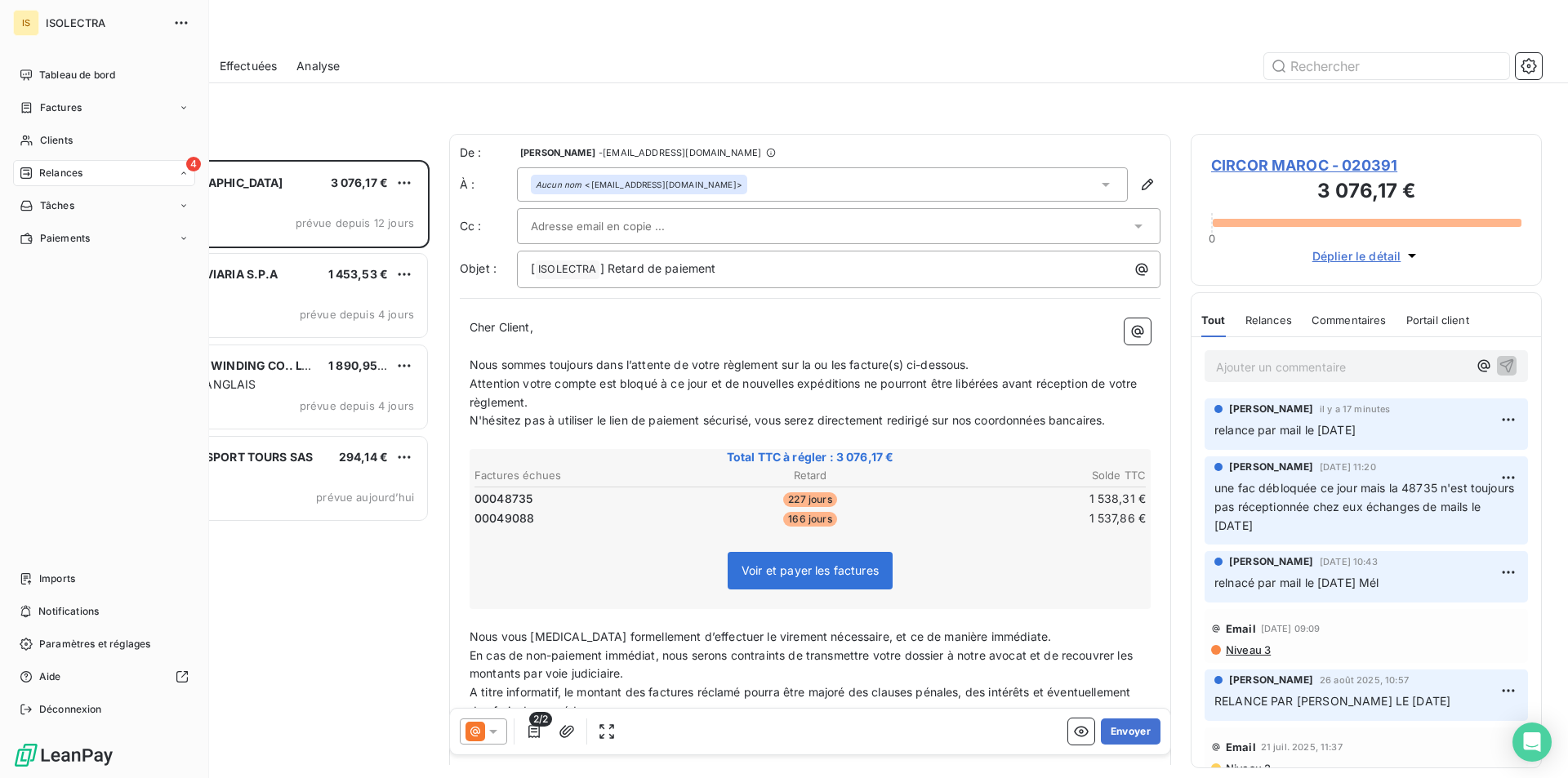
scroll to position [606, 339]
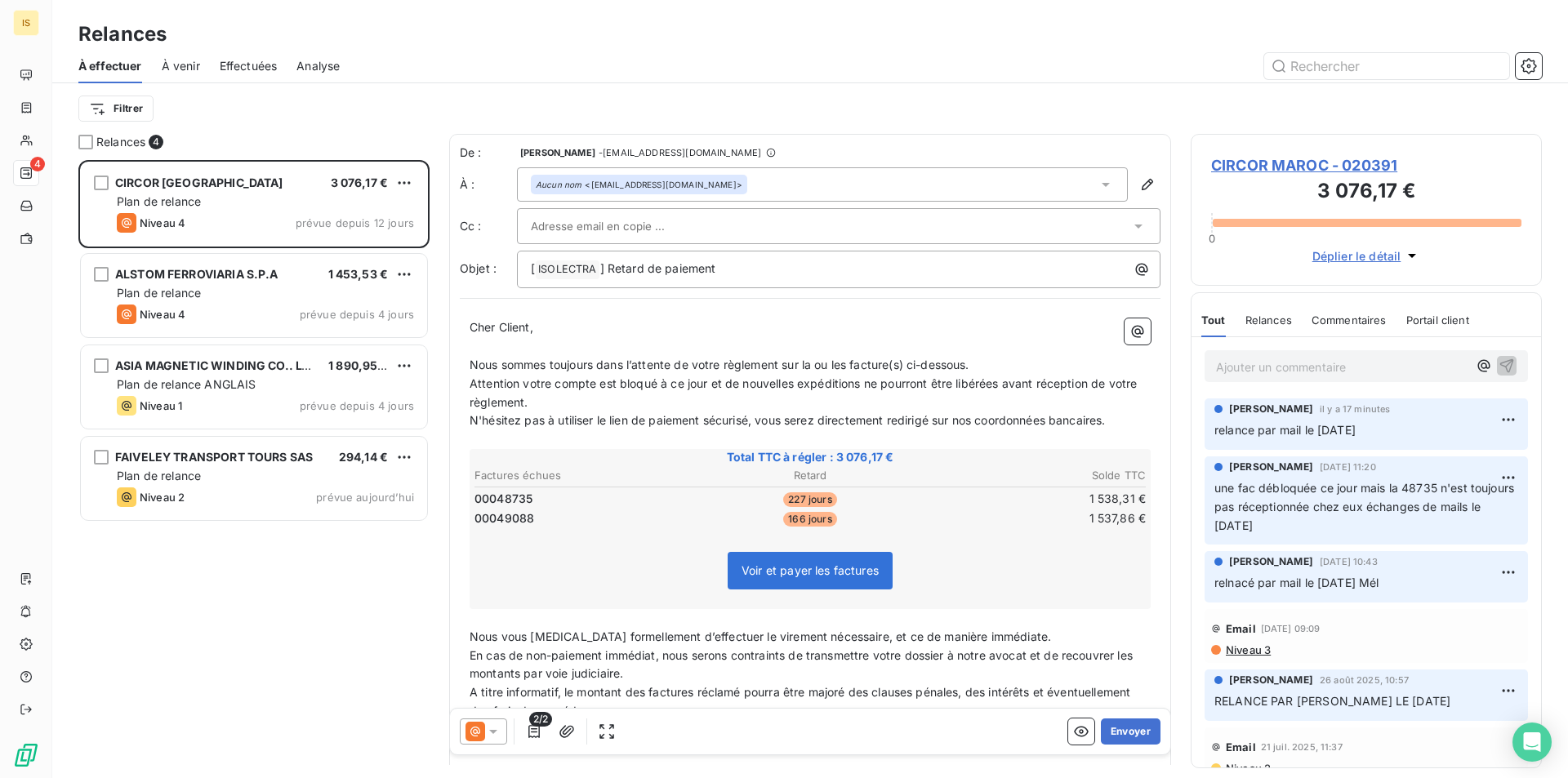
click at [189, 68] on span "À venir" at bounding box center [181, 66] width 38 height 16
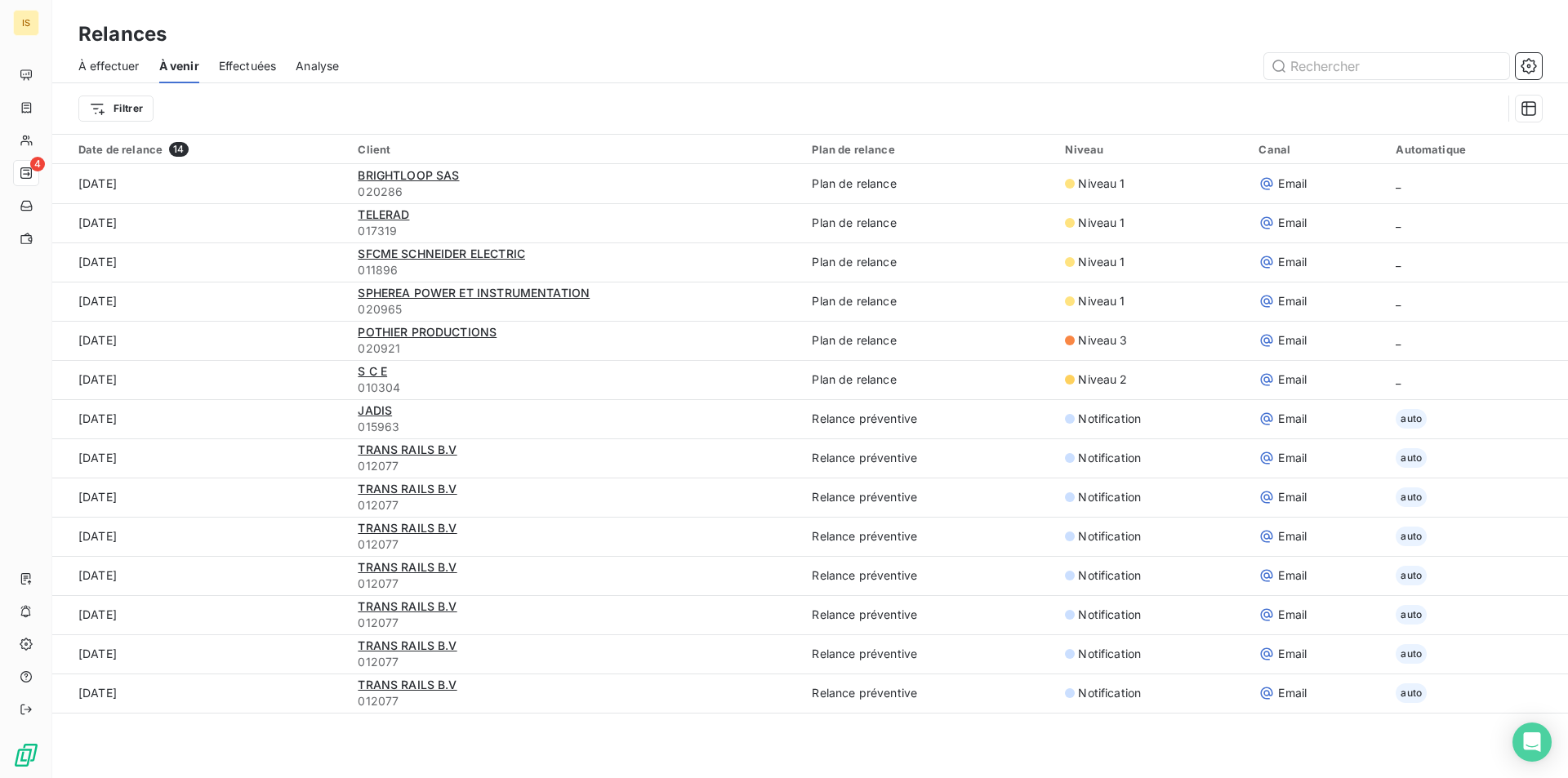
click at [137, 66] on span "À effectuer" at bounding box center [109, 66] width 61 height 16
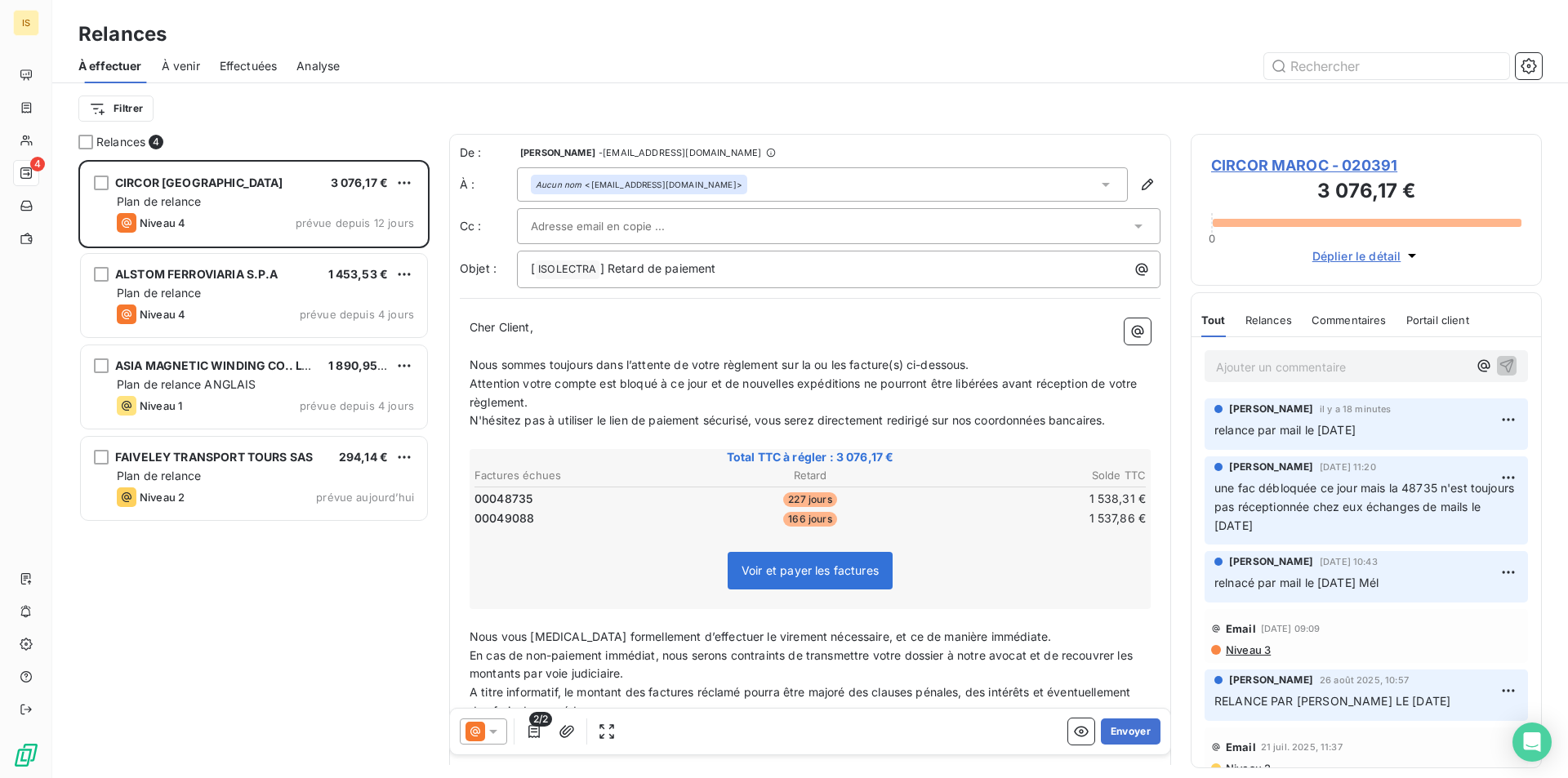
scroll to position [606, 339]
click at [197, 73] on span "À venir" at bounding box center [181, 66] width 38 height 16
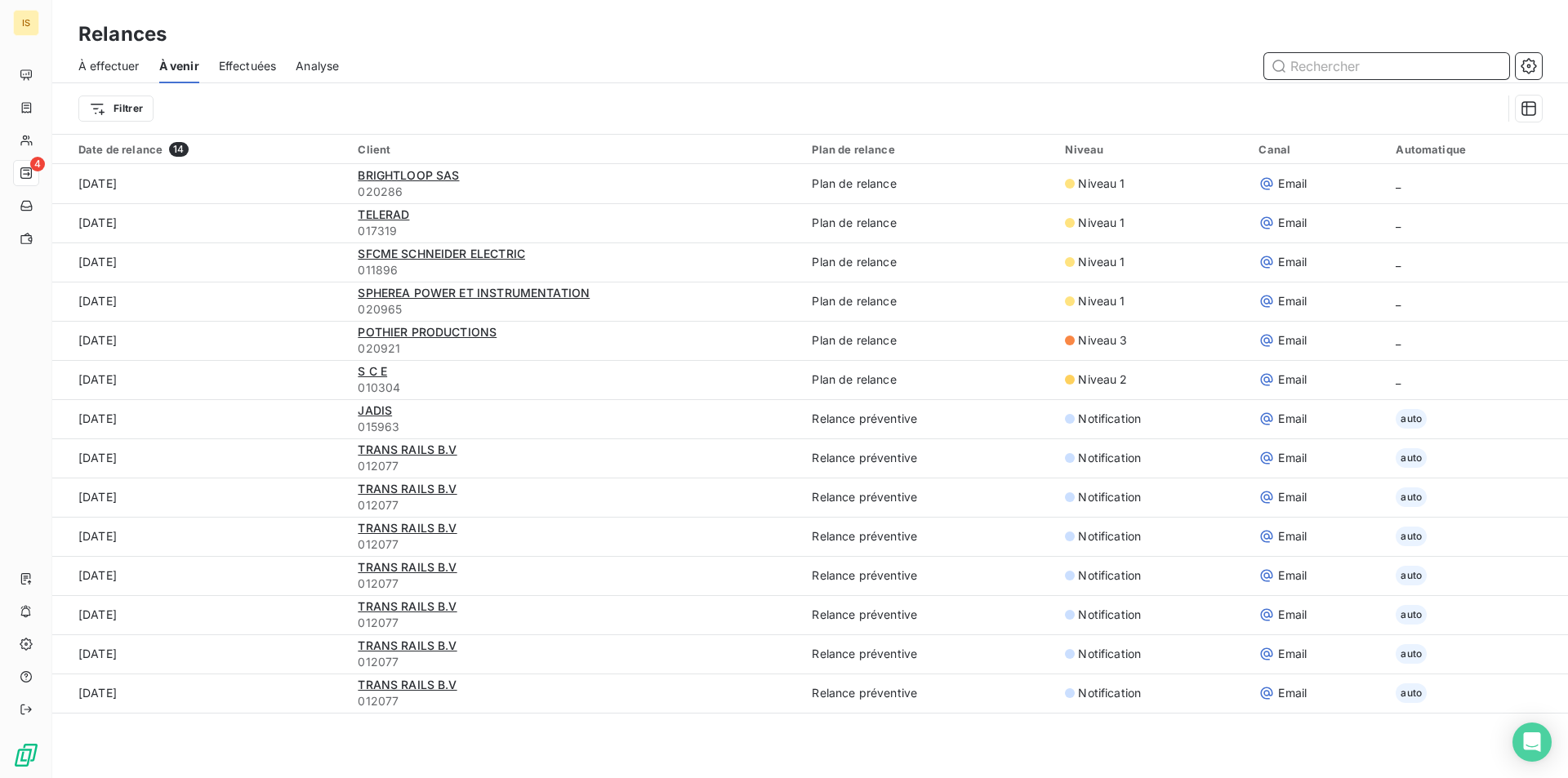
click at [256, 64] on span "Effectuées" at bounding box center [247, 66] width 58 height 16
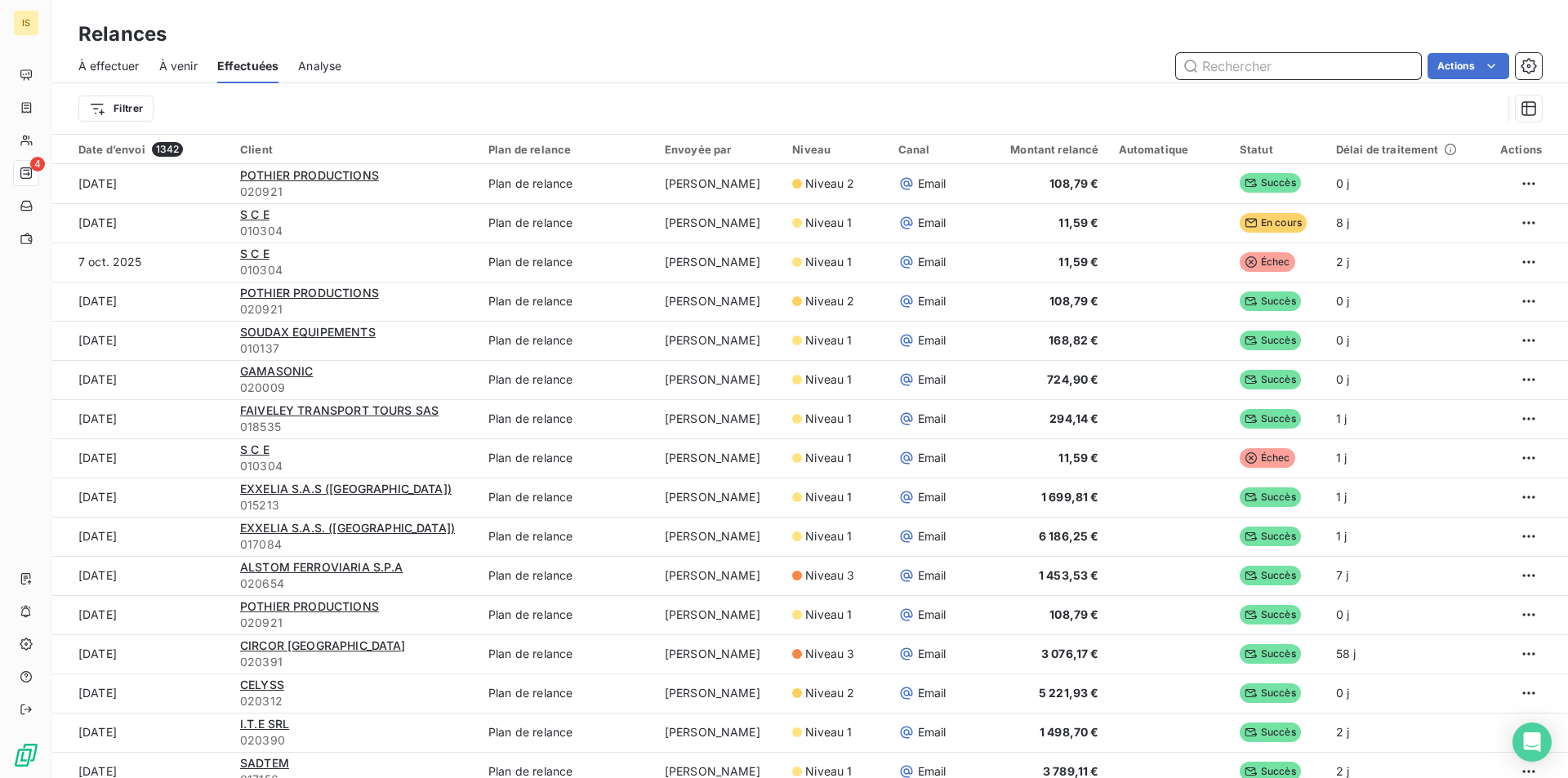
click at [84, 58] on span "À effectuer" at bounding box center [109, 66] width 61 height 16
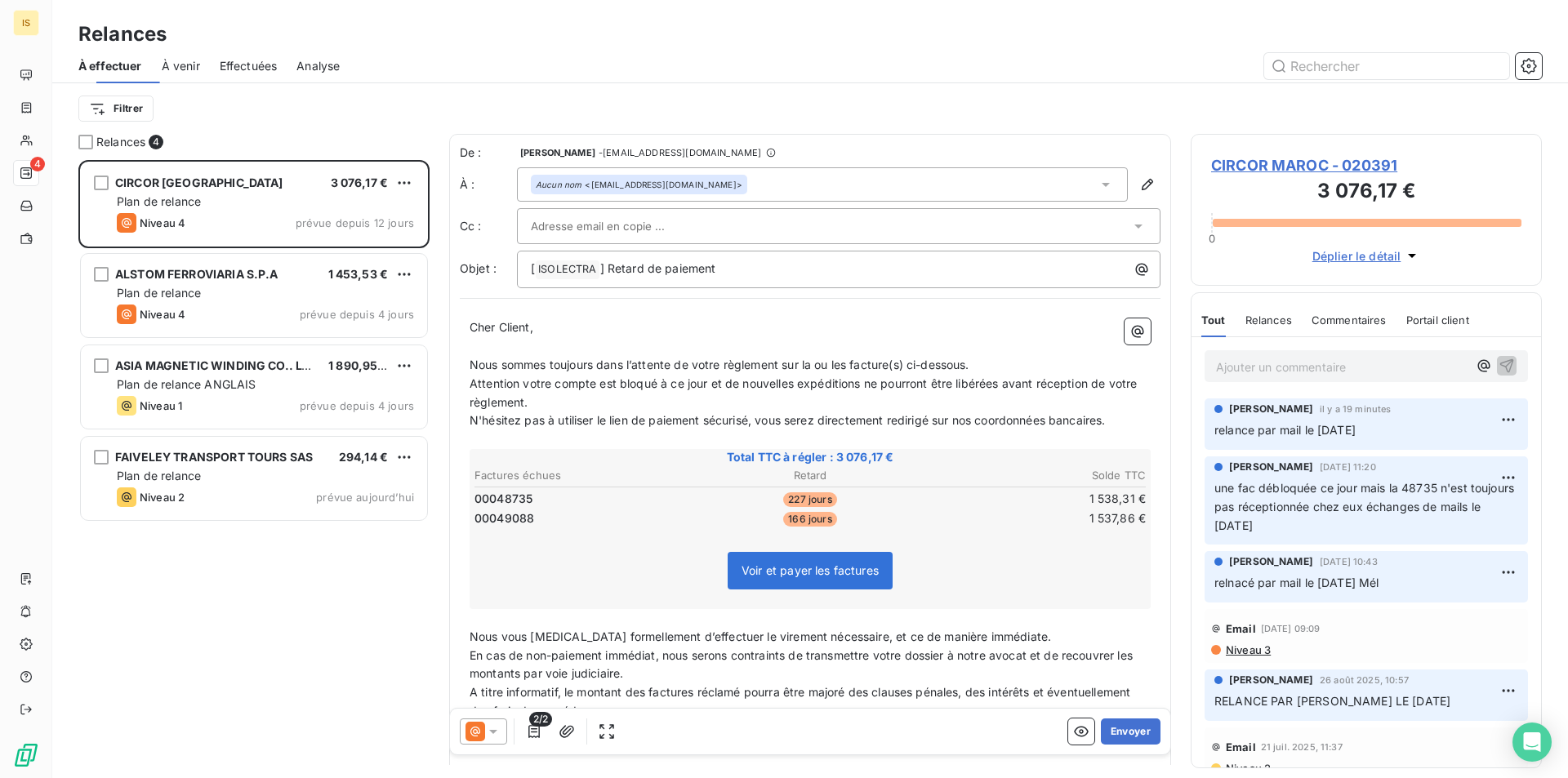
scroll to position [606, 339]
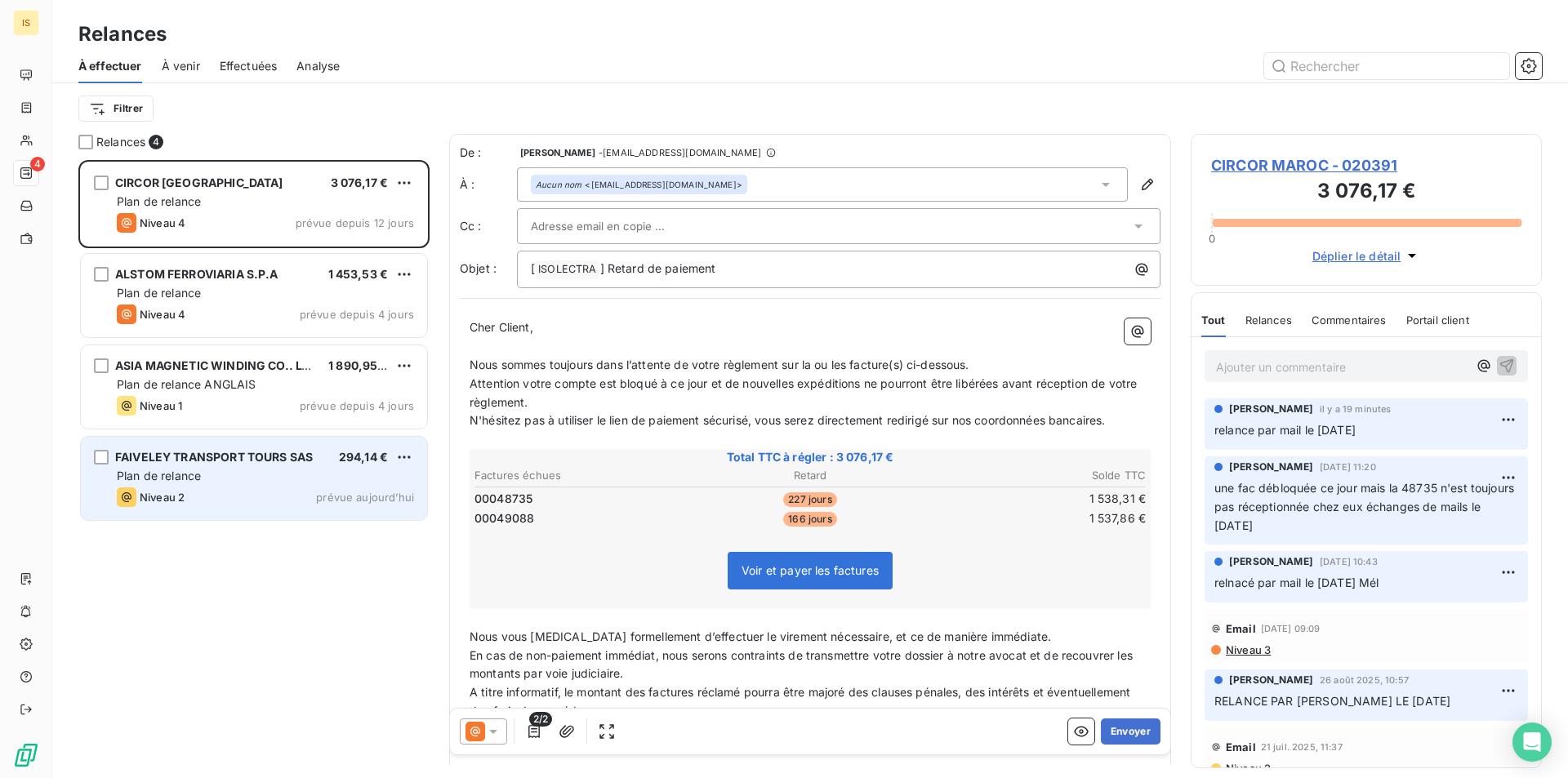
click at [186, 471] on span "Plan de relance" at bounding box center [159, 476] width 84 height 14
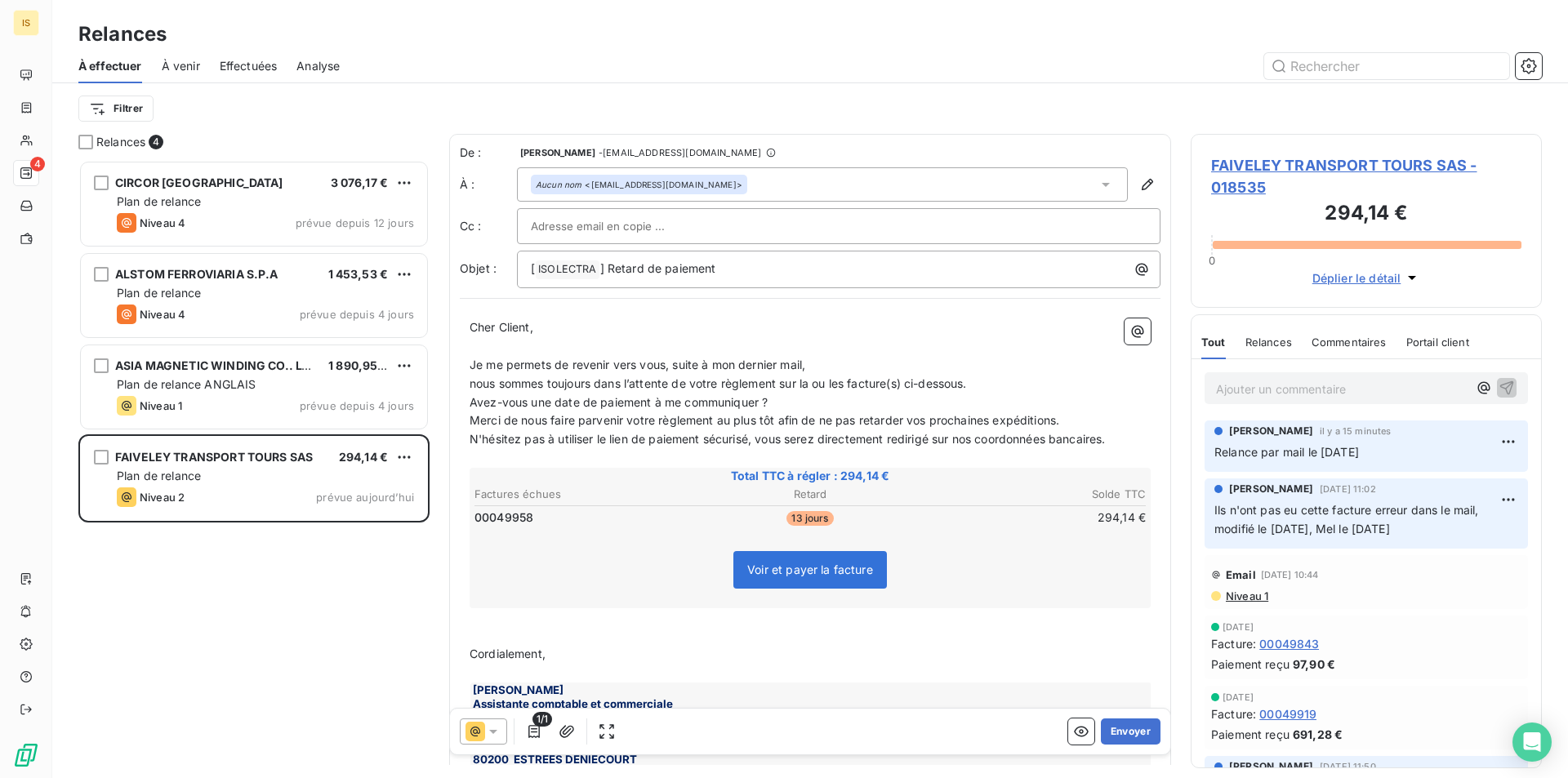
click at [1255, 390] on p "Ajouter un commentaire ﻿" at bounding box center [1342, 389] width 252 height 20
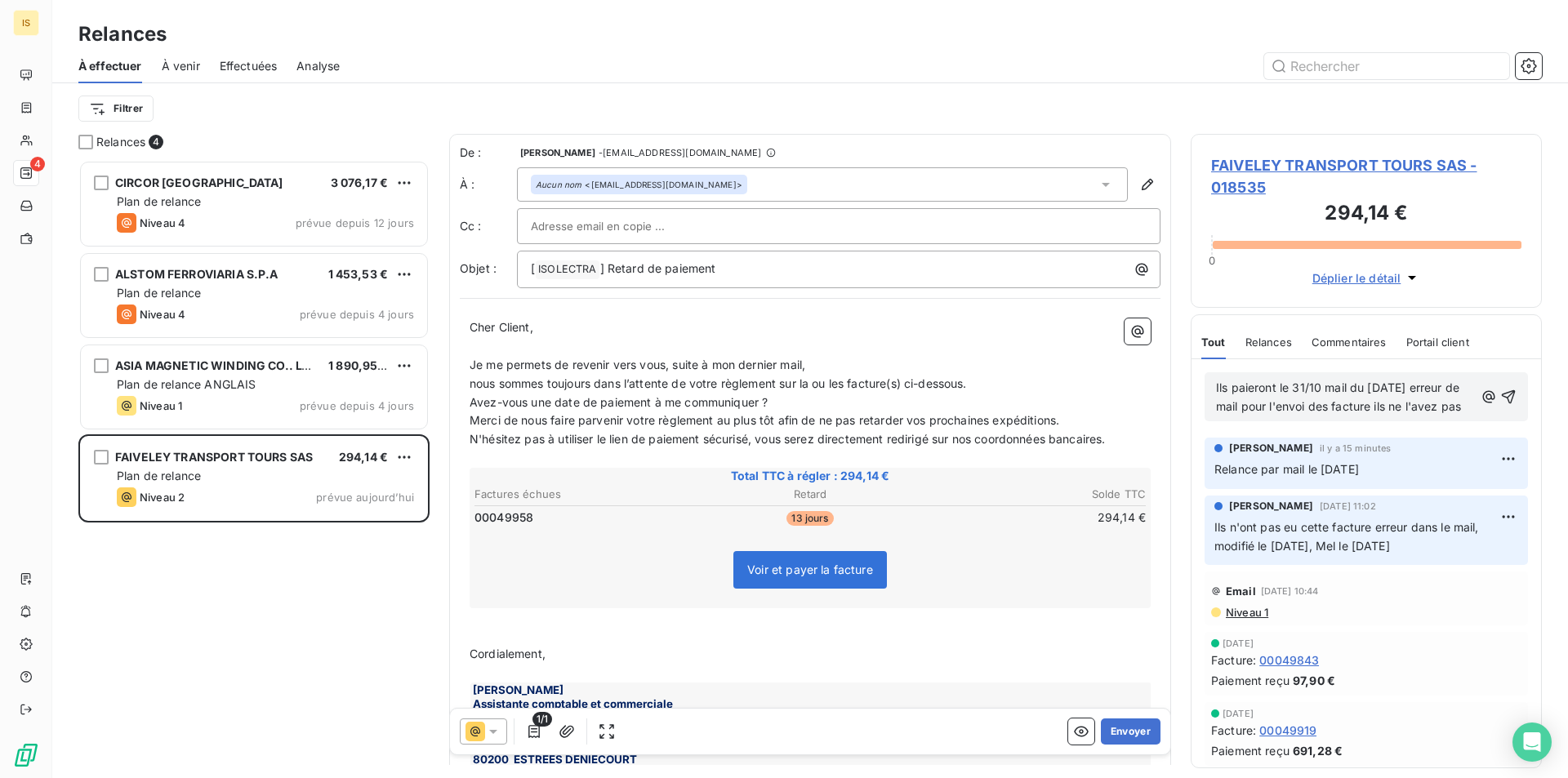
click at [1386, 410] on span "Ils paieront le 31/10 mail du [DATE] erreur de mail pour l'envoi des facture il…" at bounding box center [1339, 397] width 247 height 33
click at [1242, 413] on span "Ils paieront le 31/10 mail du [DATE] erreur de mail pour l'envoi des factures i…" at bounding box center [1342, 397] width 251 height 33
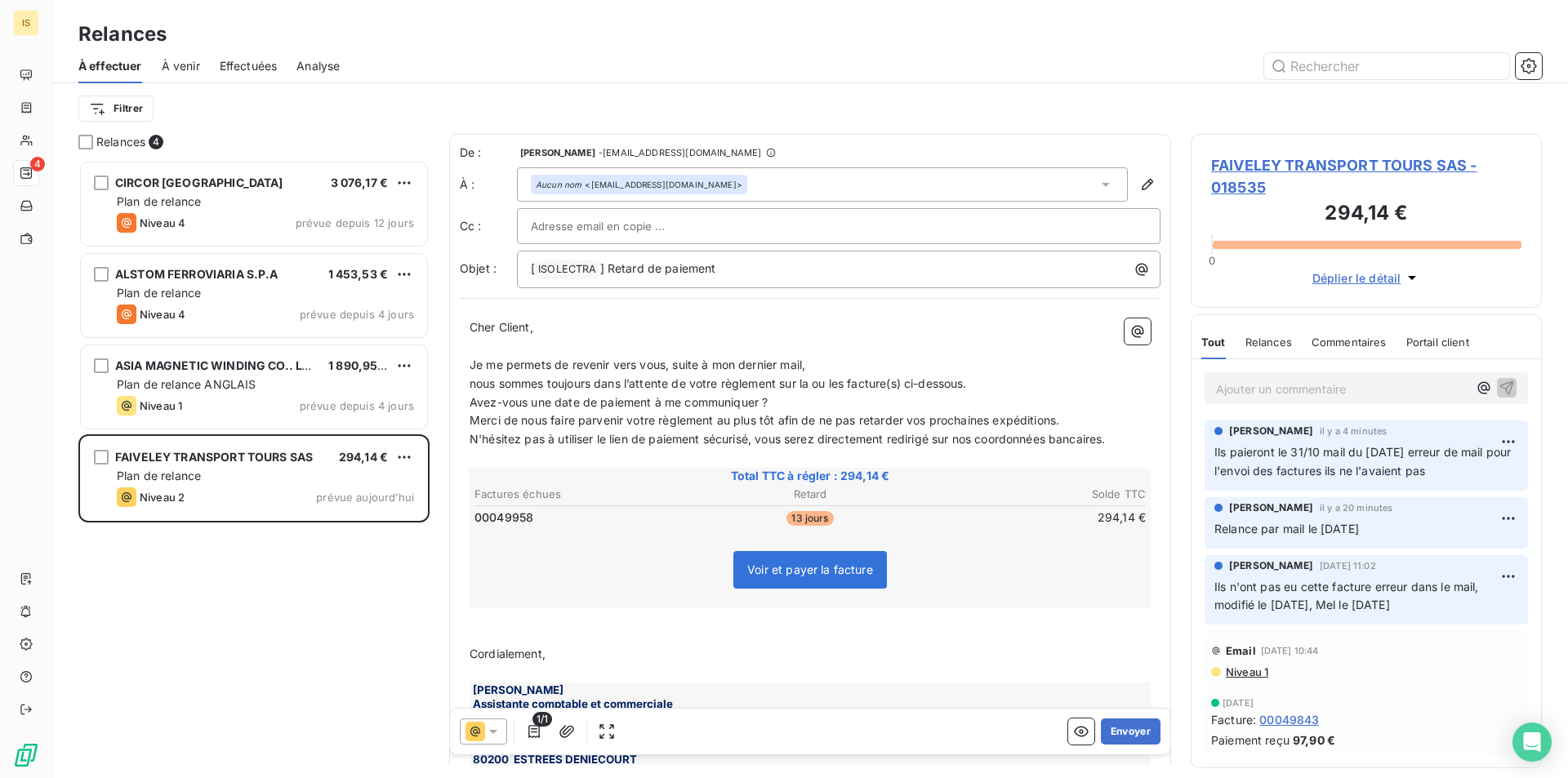
click at [184, 64] on span "À venir" at bounding box center [181, 66] width 38 height 16
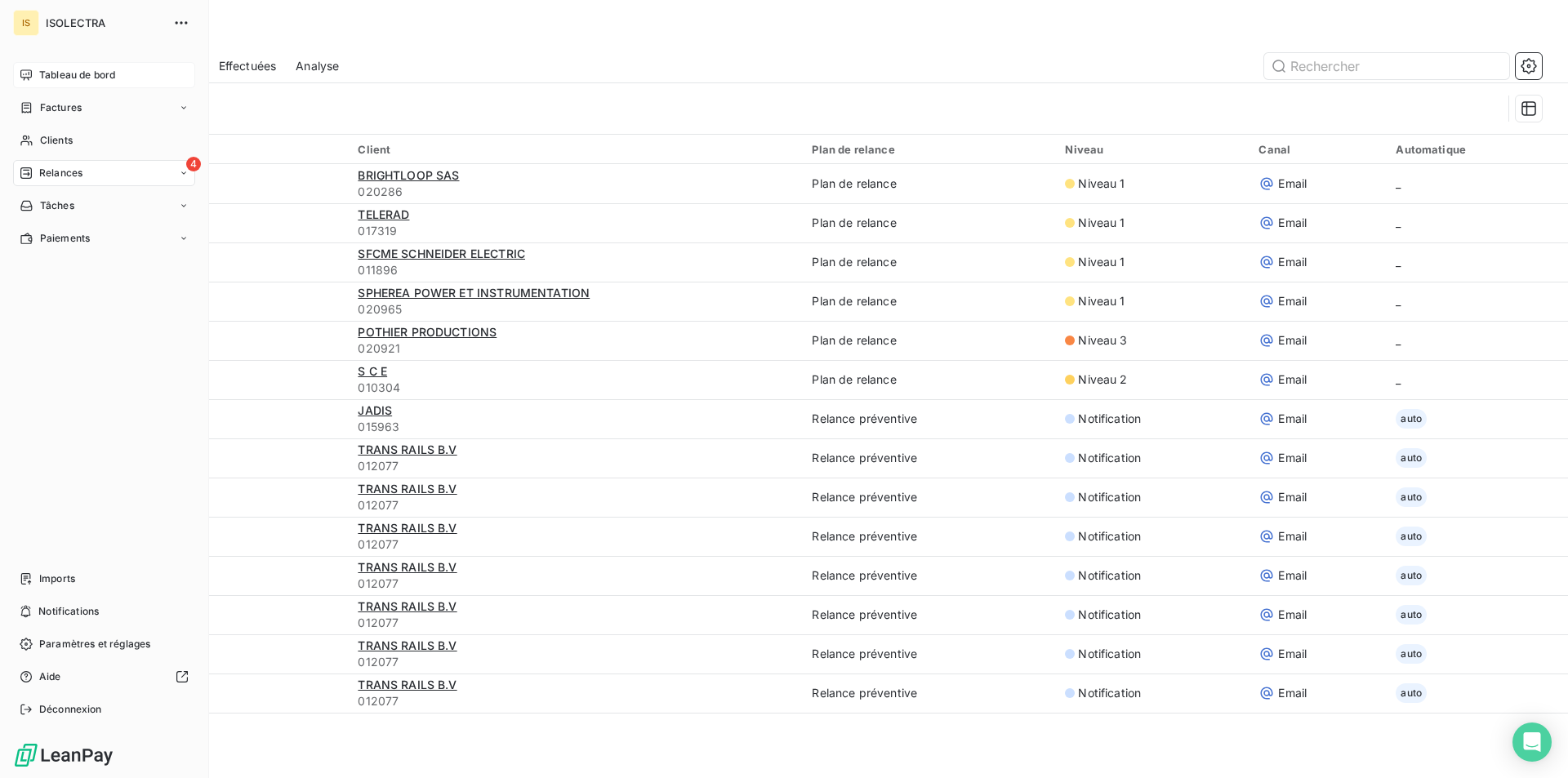
click at [42, 78] on span "Tableau de bord" at bounding box center [77, 75] width 76 height 15
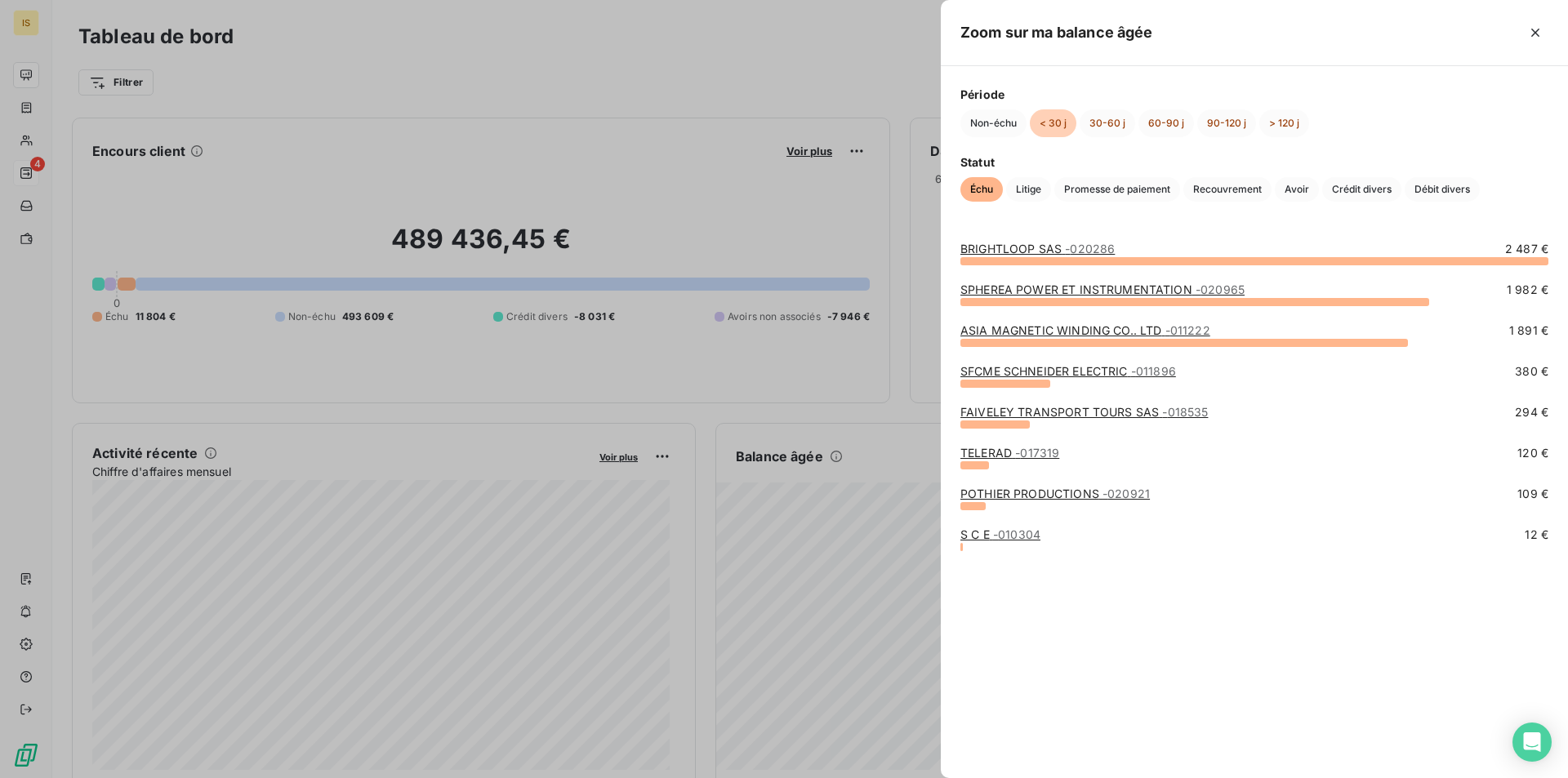
click at [852, 609] on div at bounding box center [784, 389] width 1568 height 778
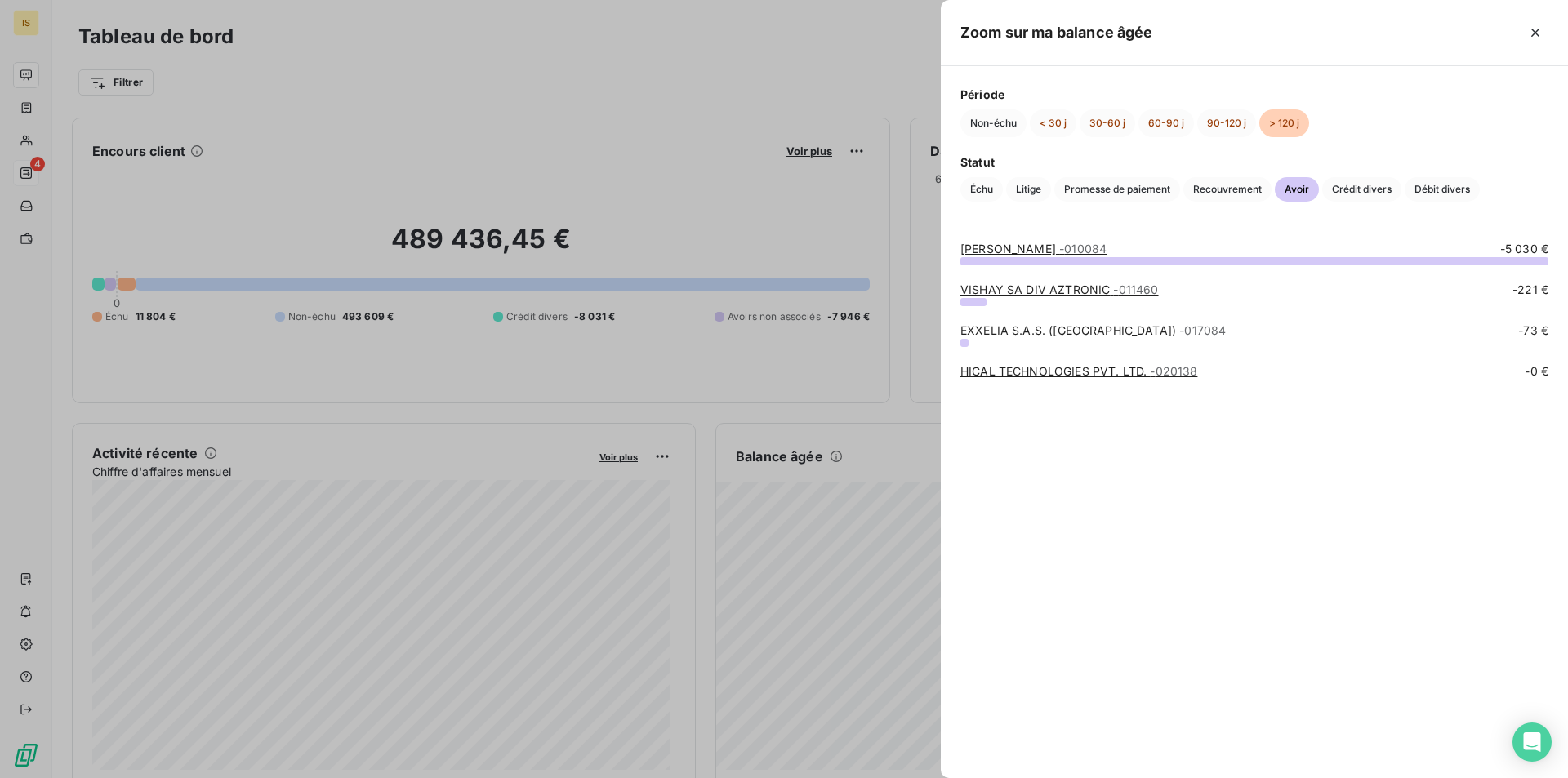
click at [851, 614] on div at bounding box center [784, 389] width 1568 height 778
